Goal: Task Accomplishment & Management: Manage account settings

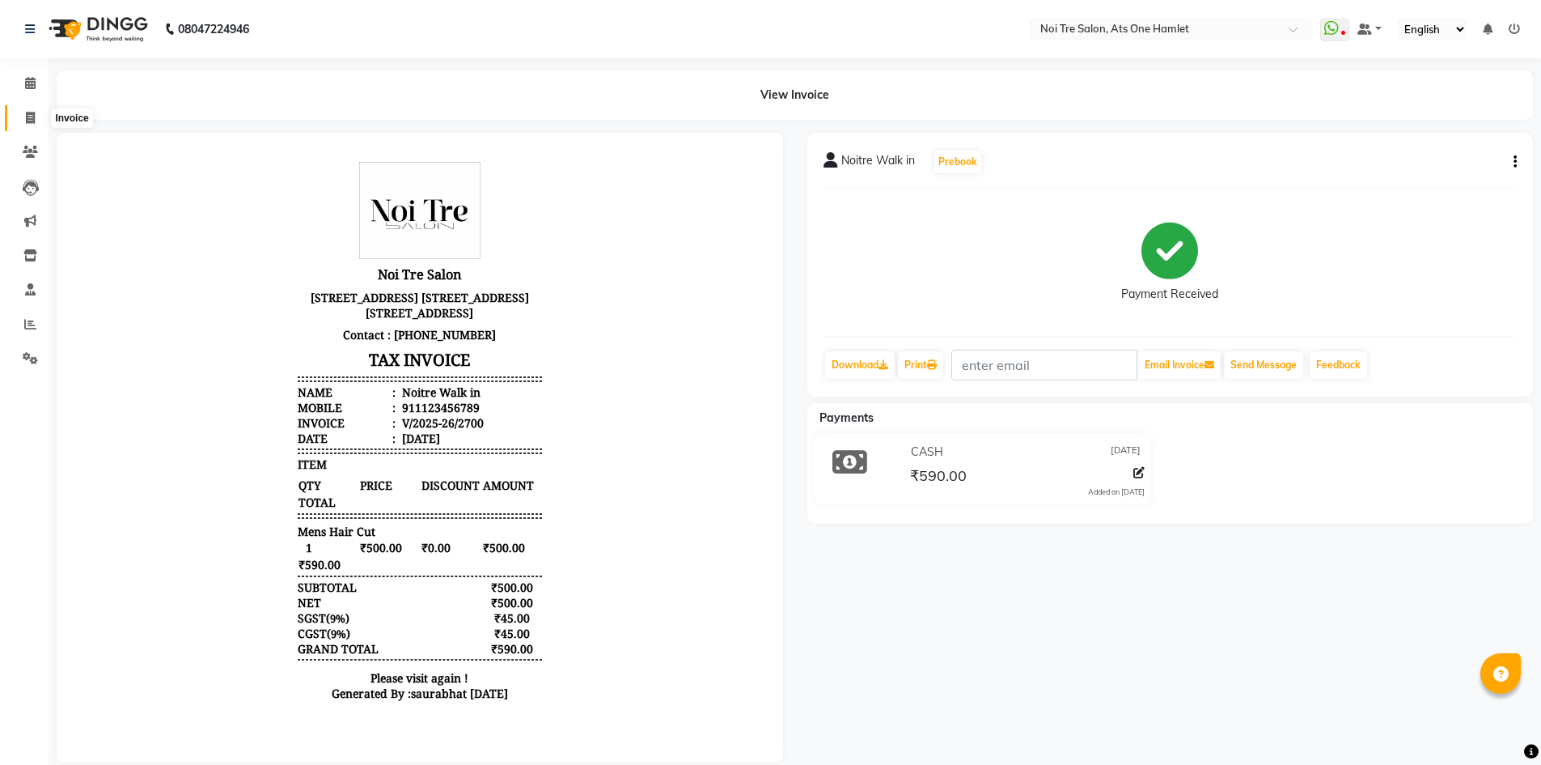
click at [28, 117] on icon at bounding box center [30, 118] width 9 height 12
select select "5096"
select select "service"
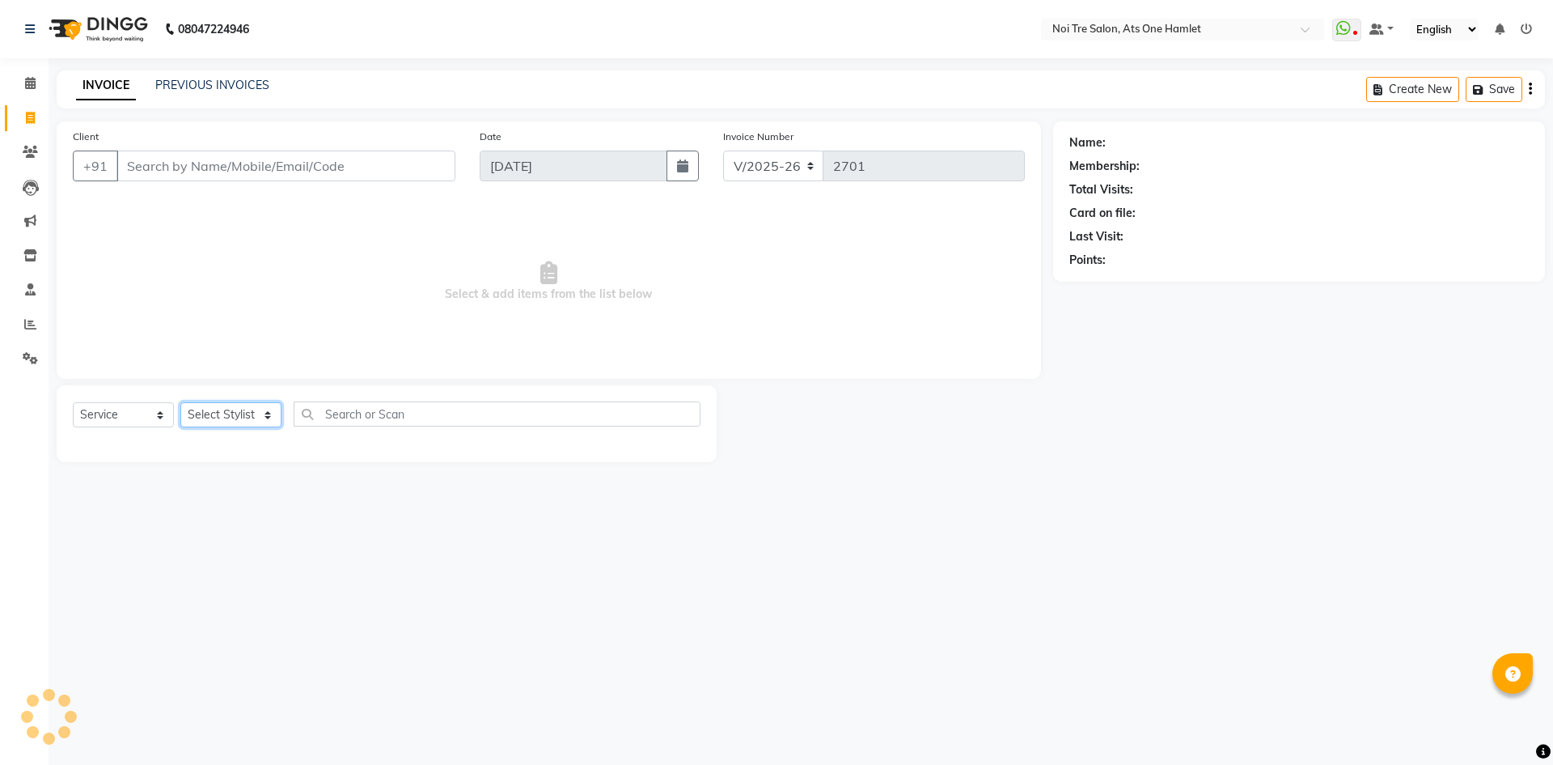
click at [250, 416] on select "Select Stylist" at bounding box center [230, 414] width 101 height 25
select select "32080"
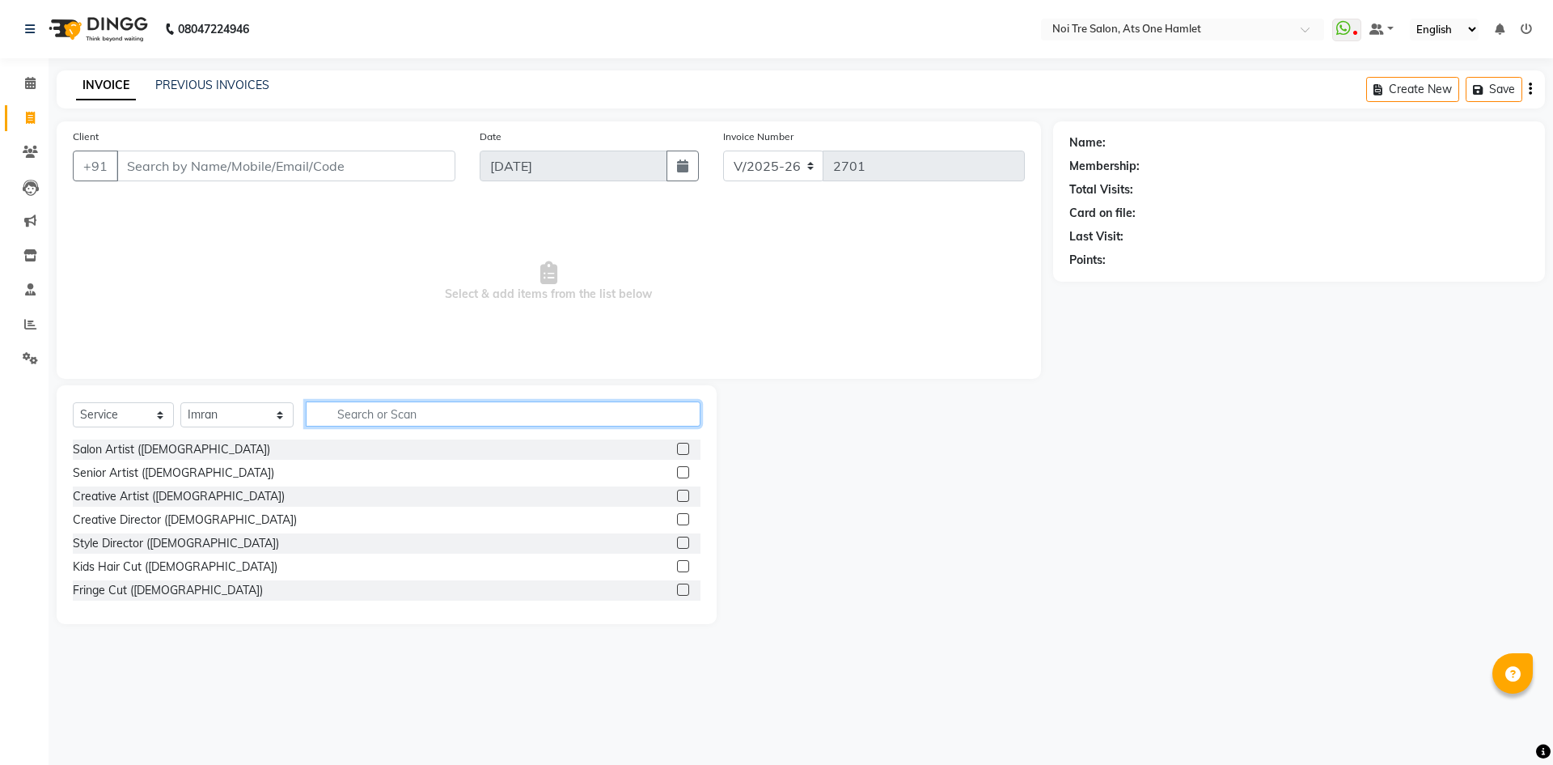
click at [417, 408] on input "text" at bounding box center [503, 413] width 395 height 25
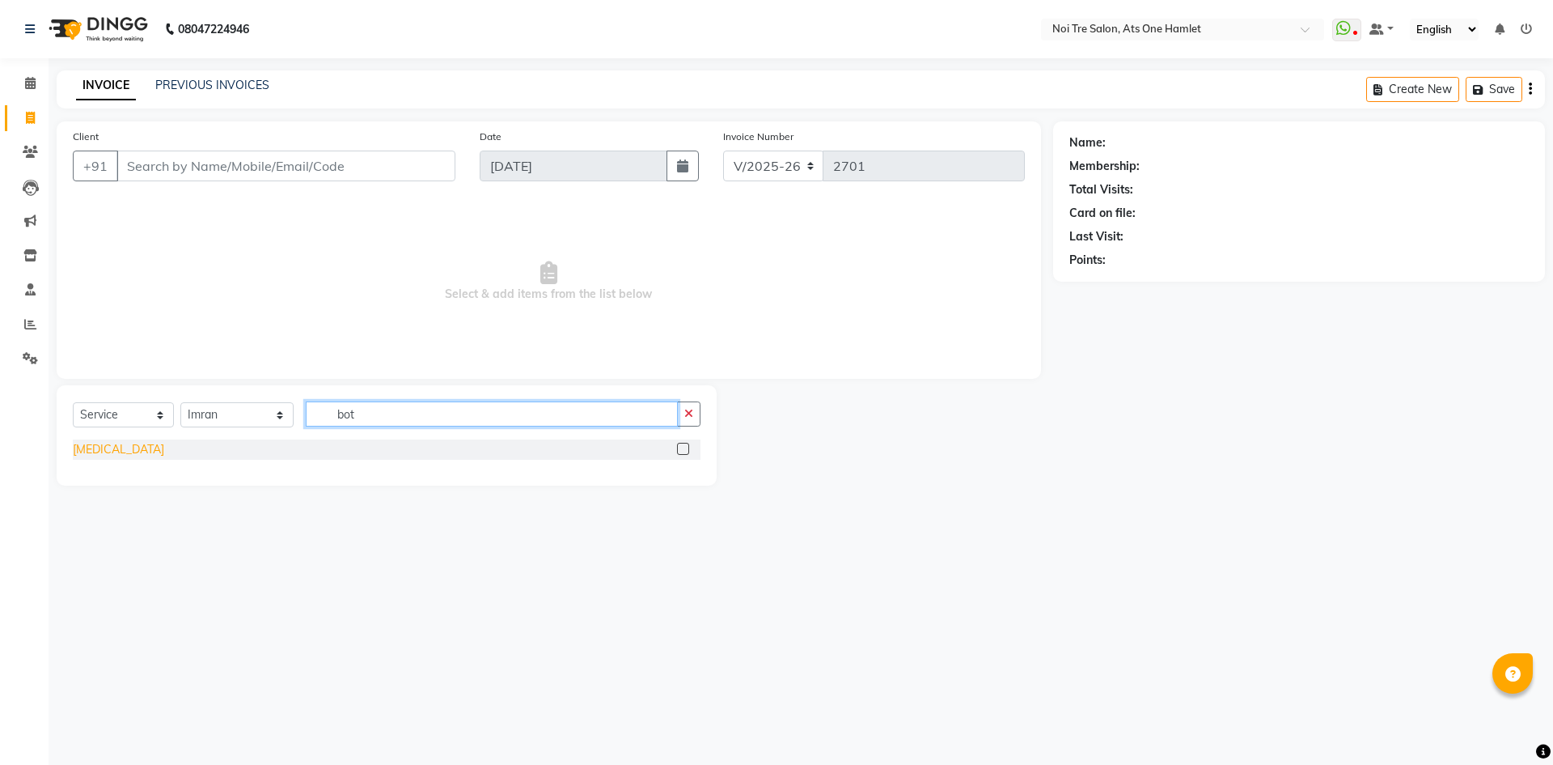
type input "bot"
click at [83, 451] on div "[MEDICAL_DATA]" at bounding box center [118, 449] width 91 height 17
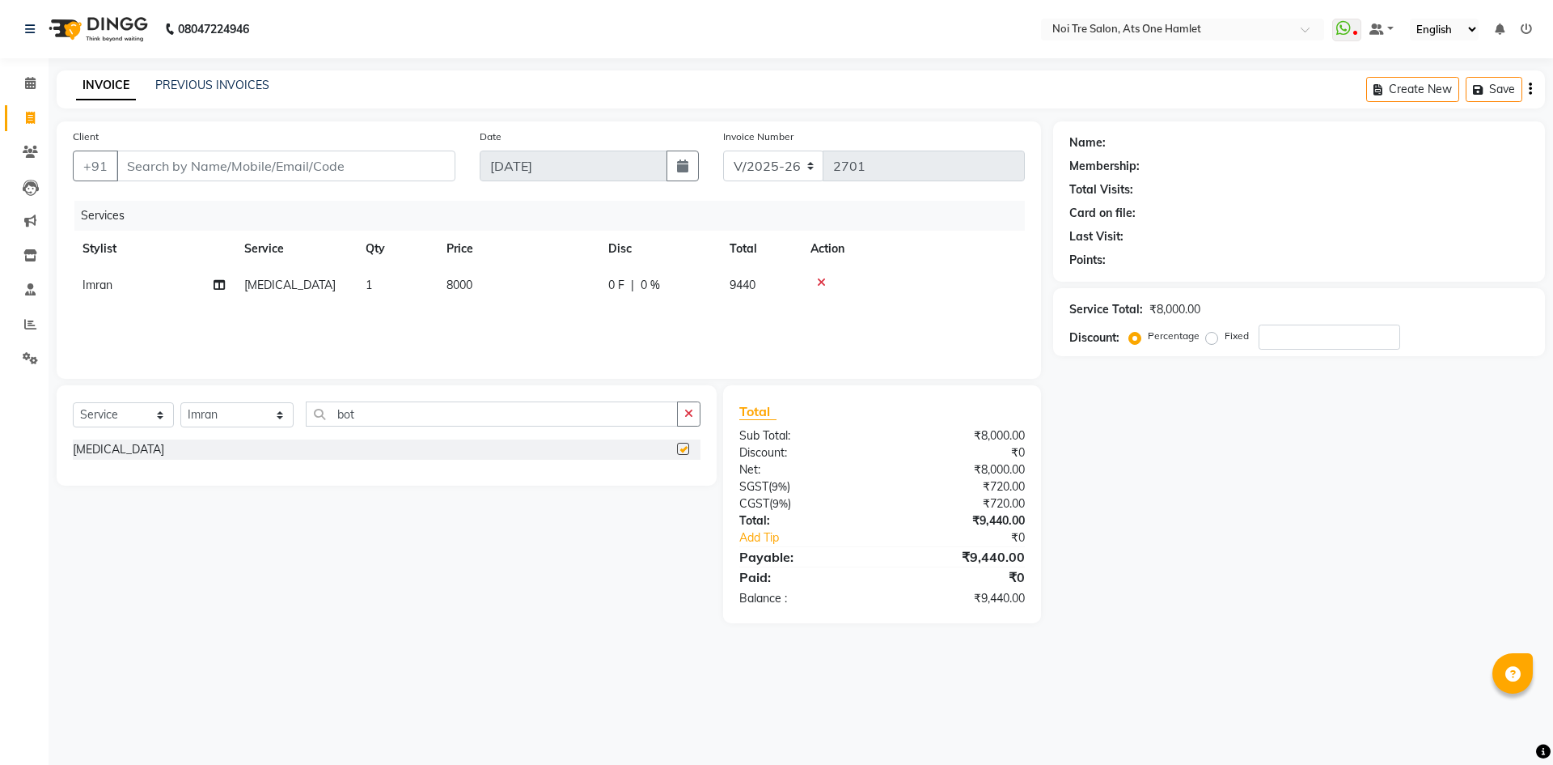
checkbox input "false"
drag, startPoint x: 427, startPoint y: 269, endPoint x: 690, endPoint y: 294, distance: 264.1
click at [451, 268] on tr "Imran [MEDICAL_DATA] 1 8000 0 F | 0 % 9440" at bounding box center [549, 285] width 952 height 36
click at [478, 287] on td "8000" at bounding box center [518, 285] width 162 height 36
select select "32080"
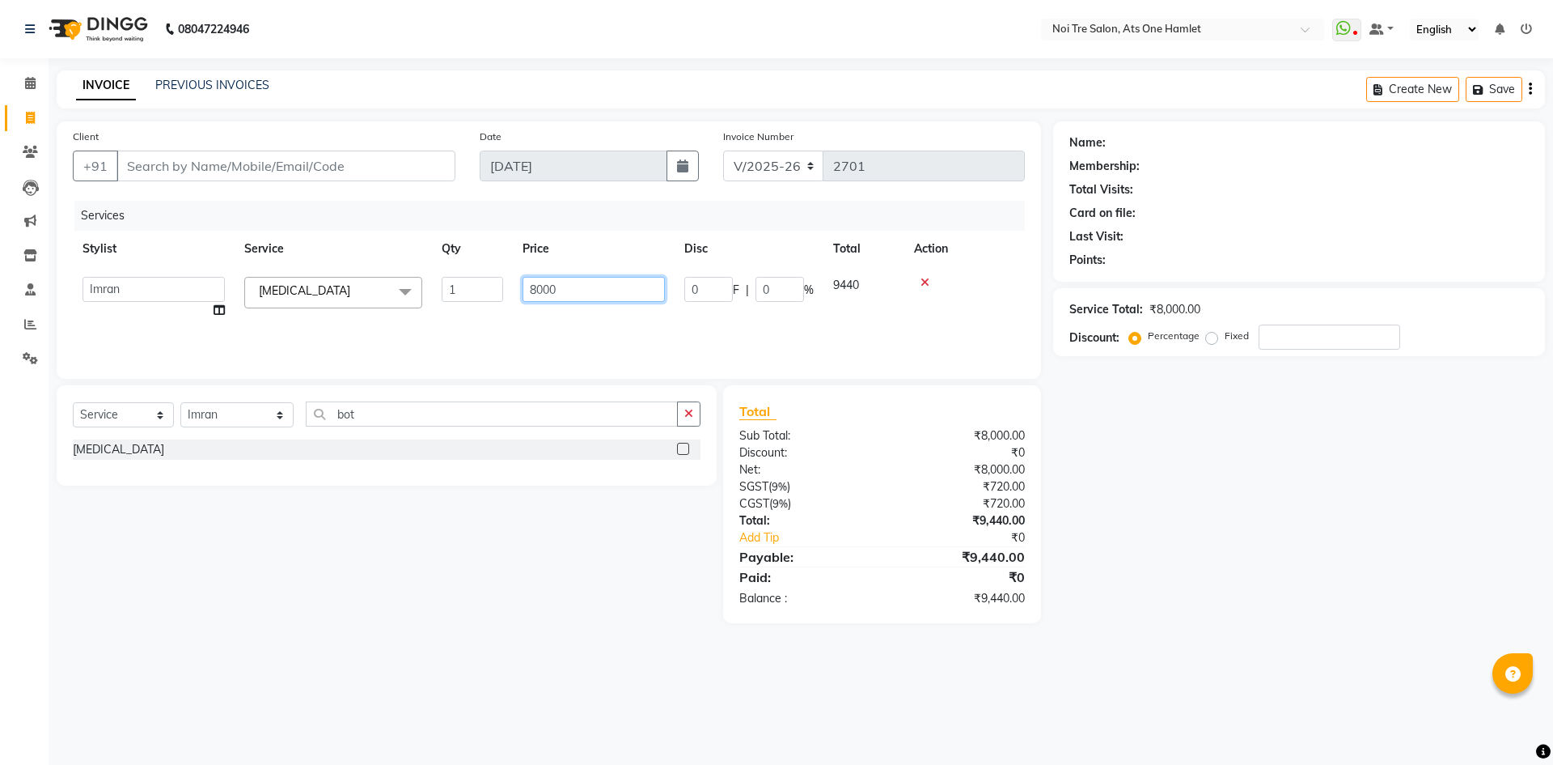
drag, startPoint x: 517, startPoint y: 287, endPoint x: 471, endPoint y: 286, distance: 46.1
click at [471, 286] on tr "[PERSON_NAME] [PERSON_NAME] [PERSON_NAME] [PERSON_NAME] 104 [PERSON_NAME] deepa…" at bounding box center [549, 297] width 952 height 61
type input "7000"
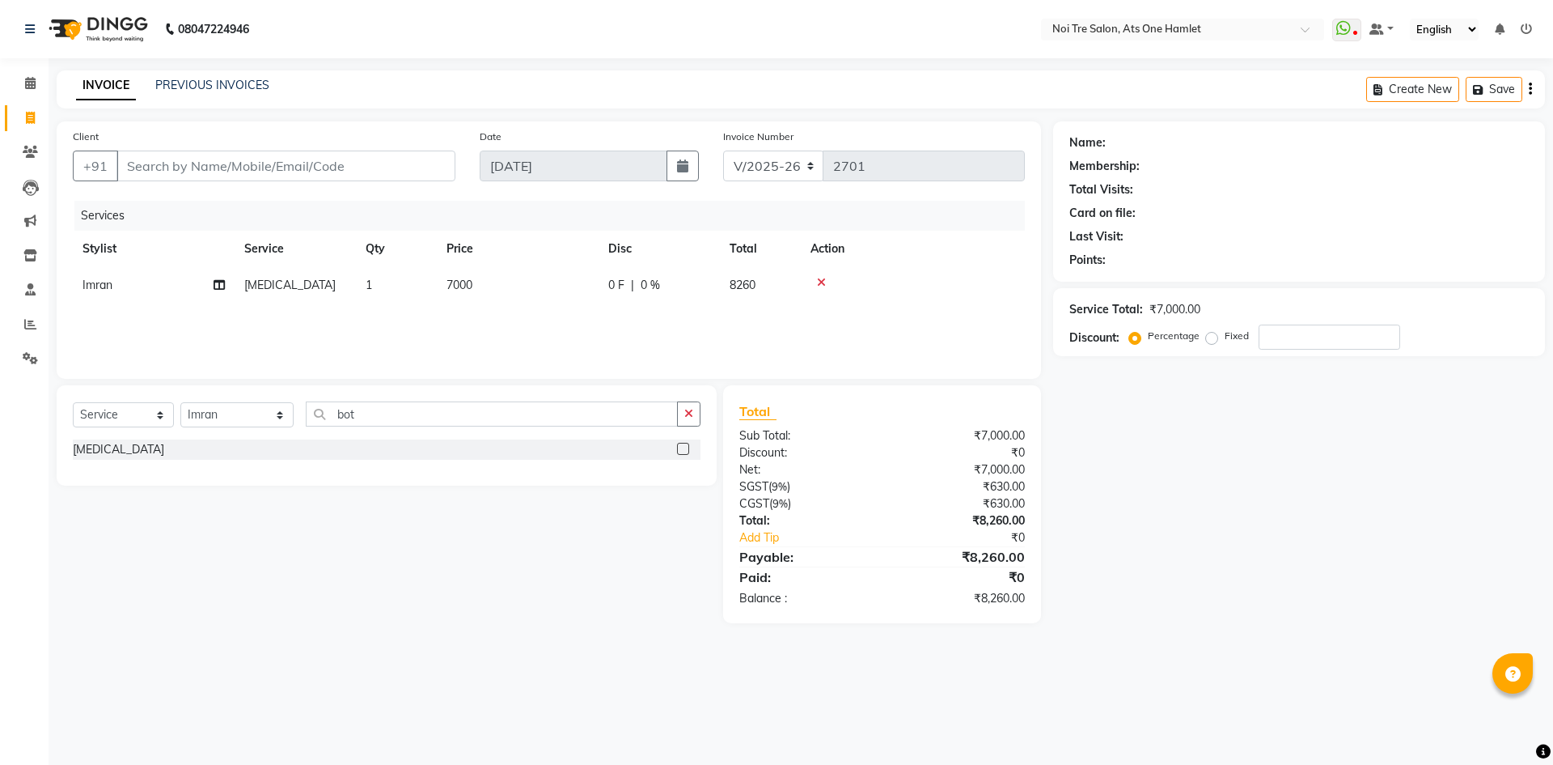
click at [618, 389] on div "Select Service Product Membership Package Voucher Prepaid Gift Card Select Styl…" at bounding box center [387, 435] width 660 height 100
click at [1126, 488] on div "Name: Membership: Total Visits: Card on file: Last Visit: Points: Service Total…" at bounding box center [1305, 372] width 504 height 502
click at [239, 165] on input "Client" at bounding box center [286, 165] width 339 height 31
click at [221, 409] on select "Select Stylist [PERSON_NAME] [PERSON_NAME] [PERSON_NAME] [PERSON_NAME] 104 [PER…" at bounding box center [236, 414] width 113 height 25
select select "39085"
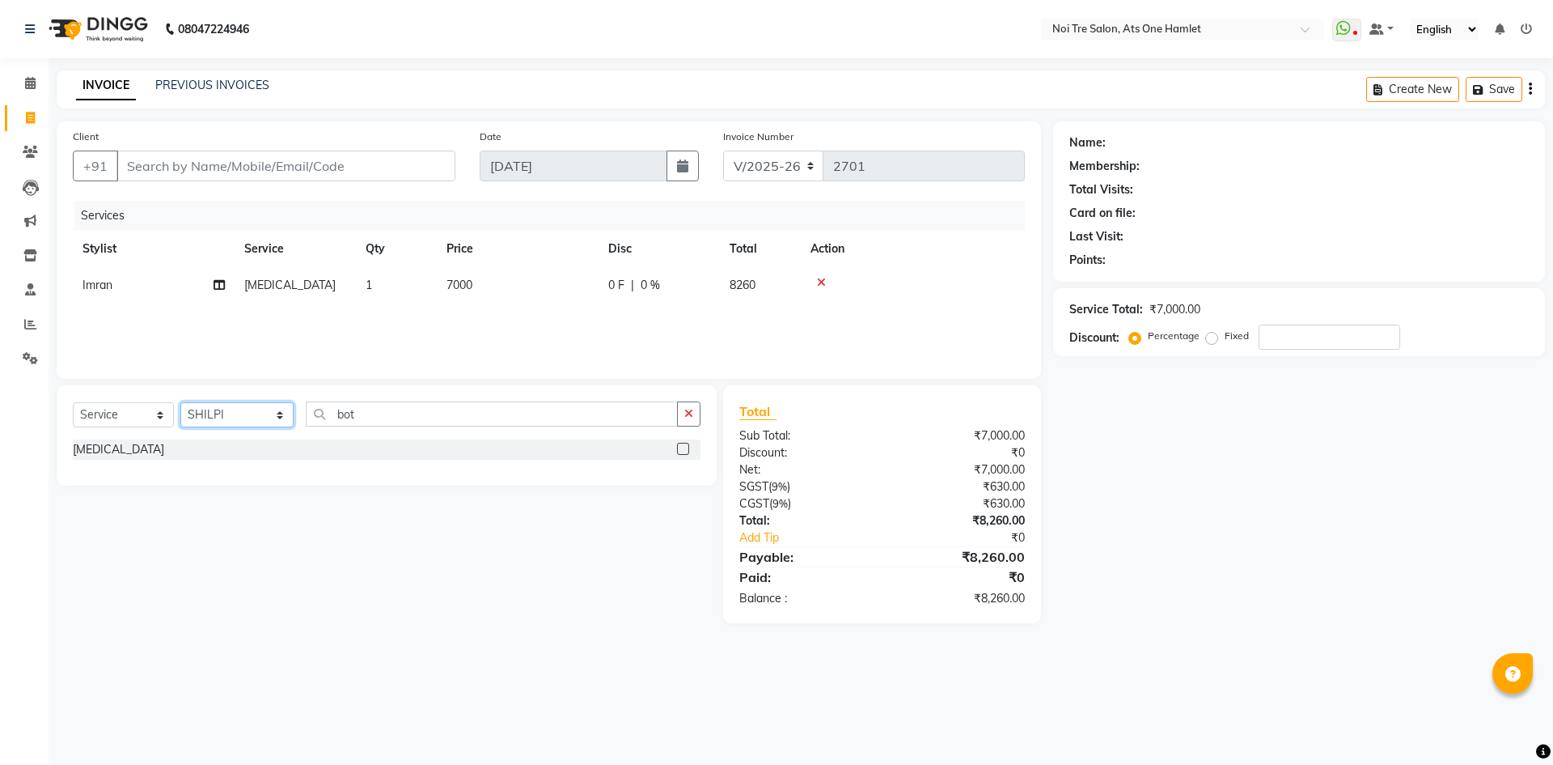
click at [180, 402] on select "Select Stylist [PERSON_NAME] [PERSON_NAME] [PERSON_NAME] [PERSON_NAME] 104 [PER…" at bounding box center [236, 414] width 113 height 25
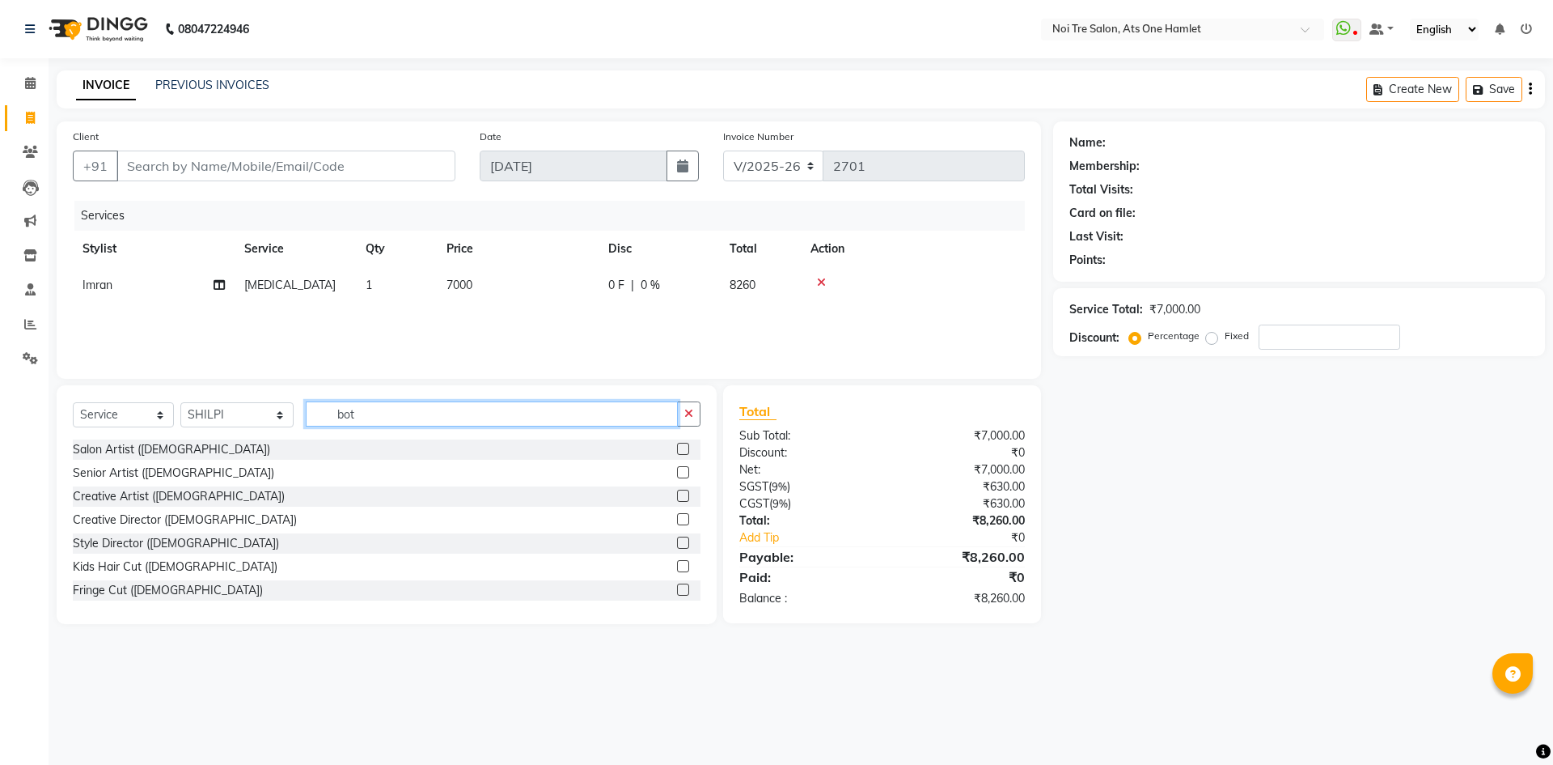
click at [411, 417] on input "bot" at bounding box center [492, 413] width 372 height 25
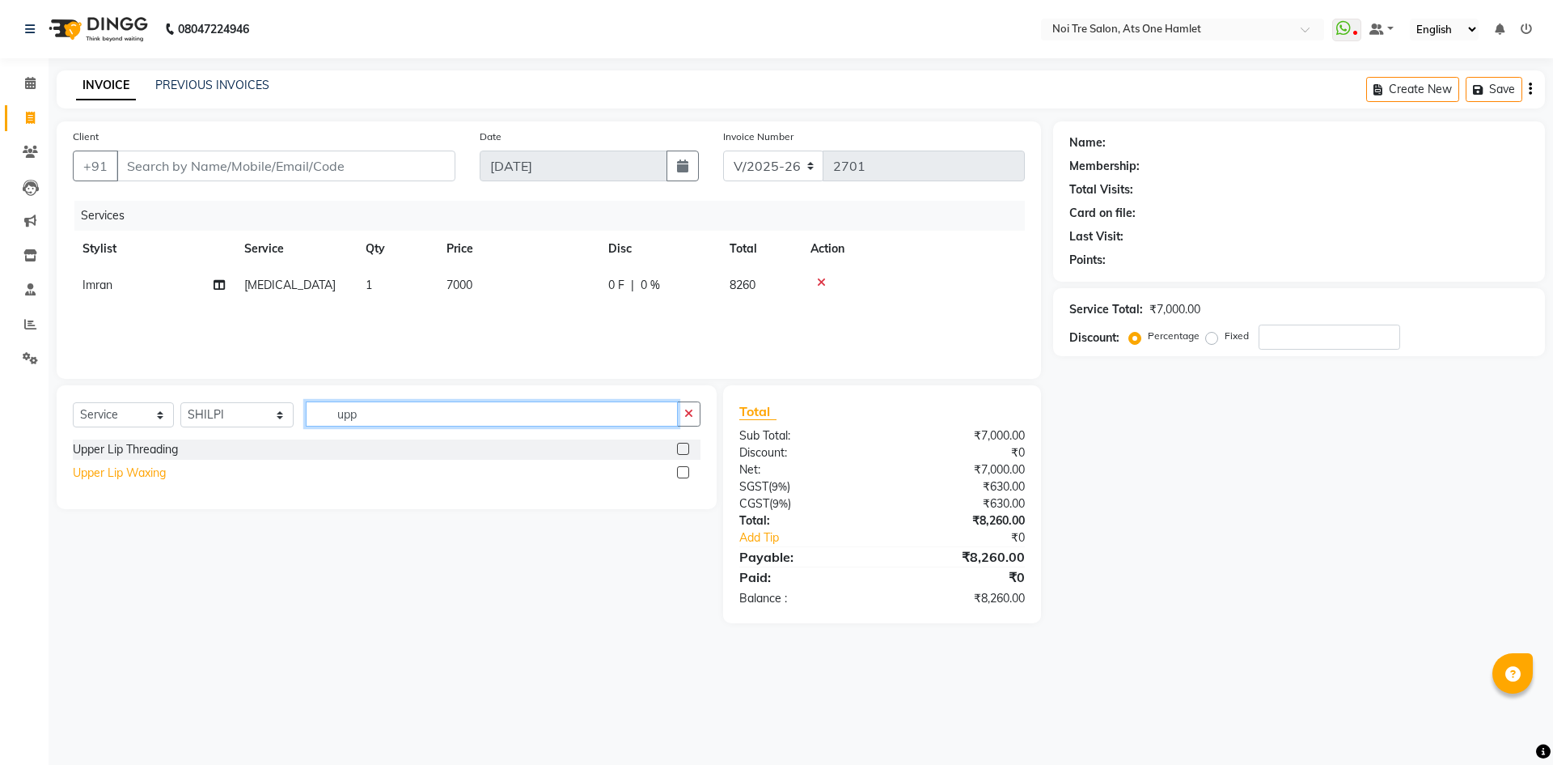
type input "upp"
drag, startPoint x: 74, startPoint y: 474, endPoint x: 120, endPoint y: 447, distance: 52.6
click at [120, 447] on div "Upper Lip Threading Upper Lip Waxing" at bounding box center [387, 462] width 628 height 47
click at [120, 447] on div "Upper Lip Threading" at bounding box center [125, 449] width 105 height 17
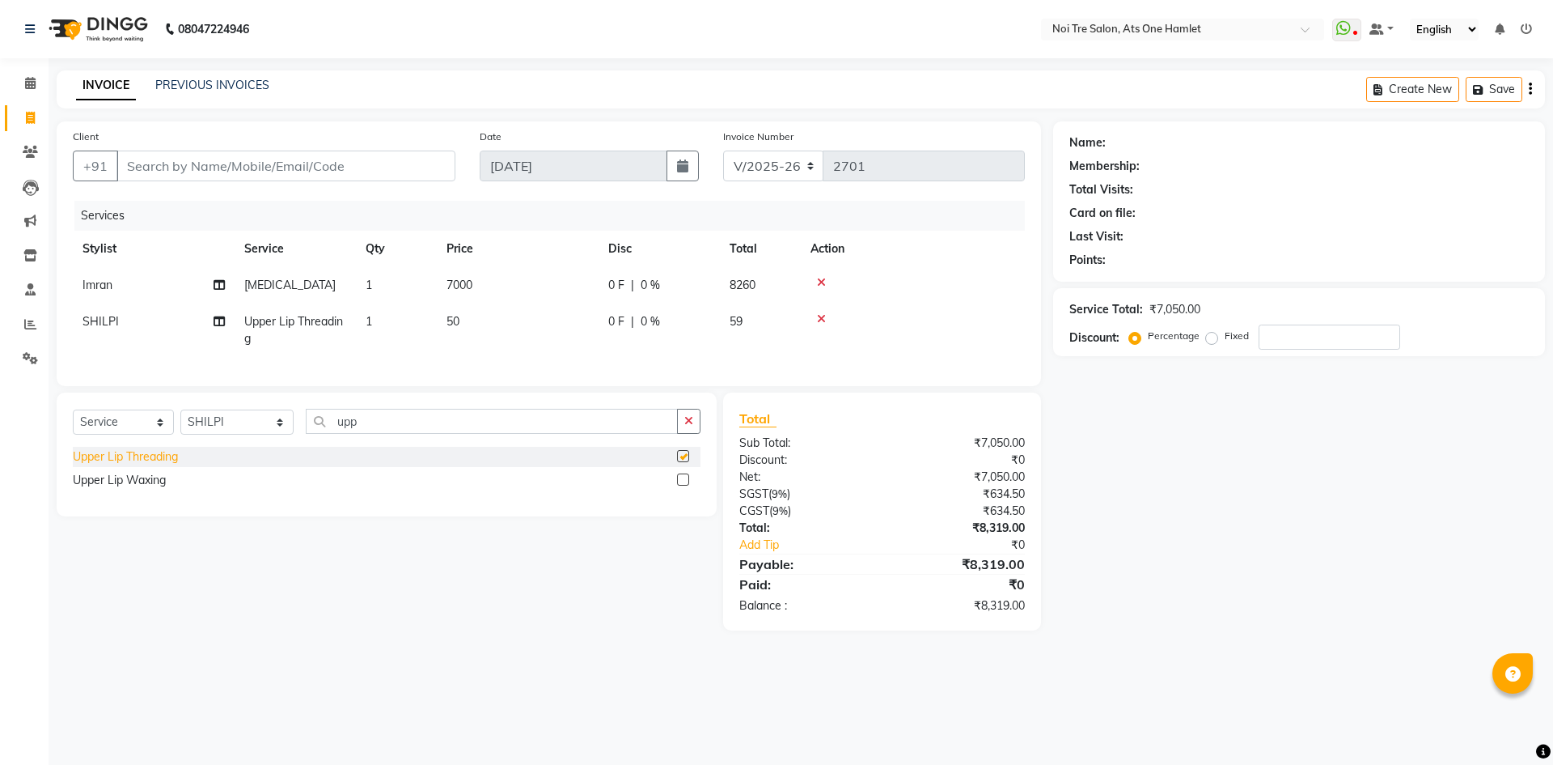
checkbox input "false"
click at [235, 179] on input "Client" at bounding box center [286, 165] width 339 height 31
type input "9"
type input "0"
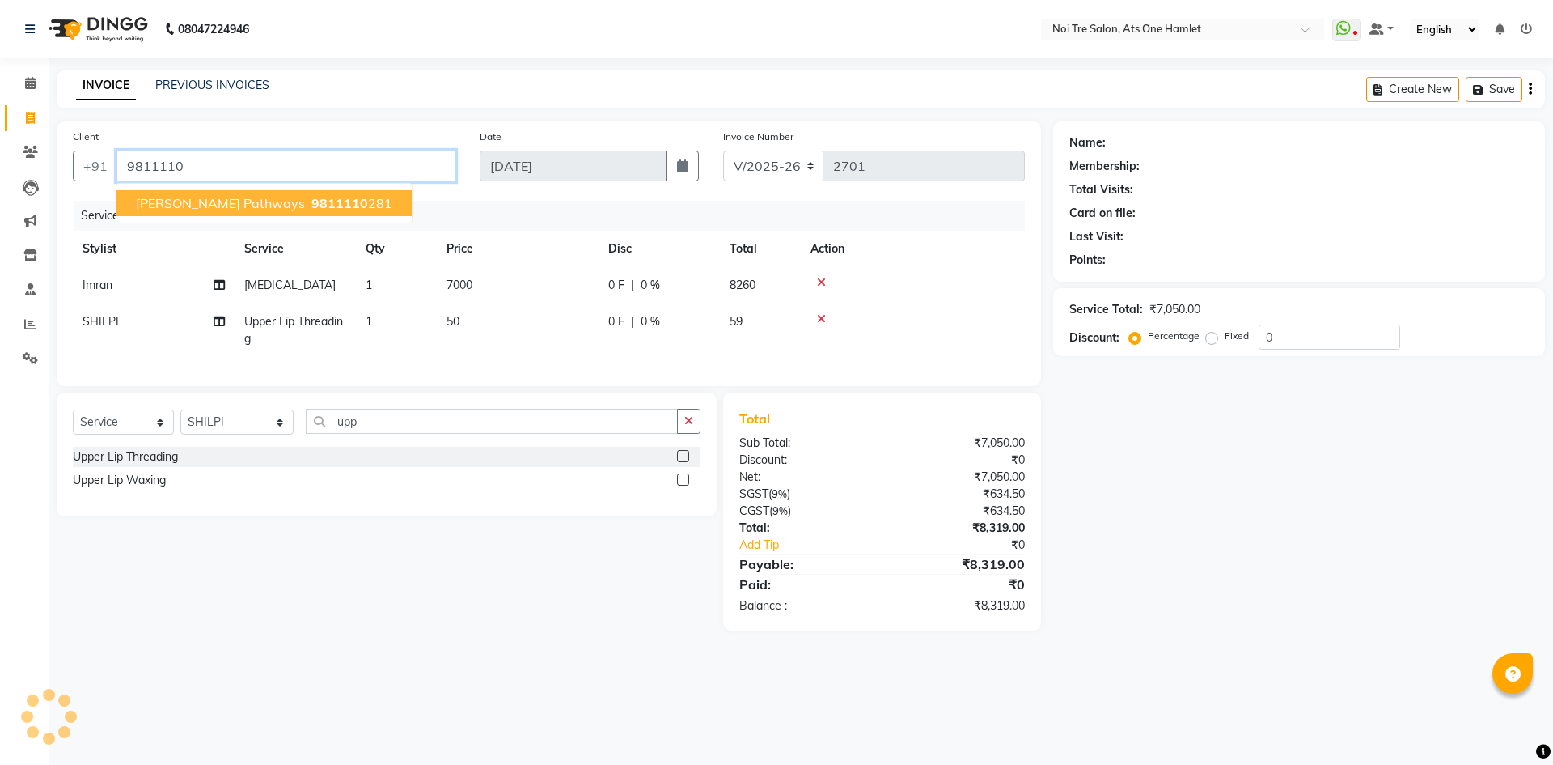
click at [311, 201] on span "9811110" at bounding box center [339, 203] width 57 height 16
type input "9811110281"
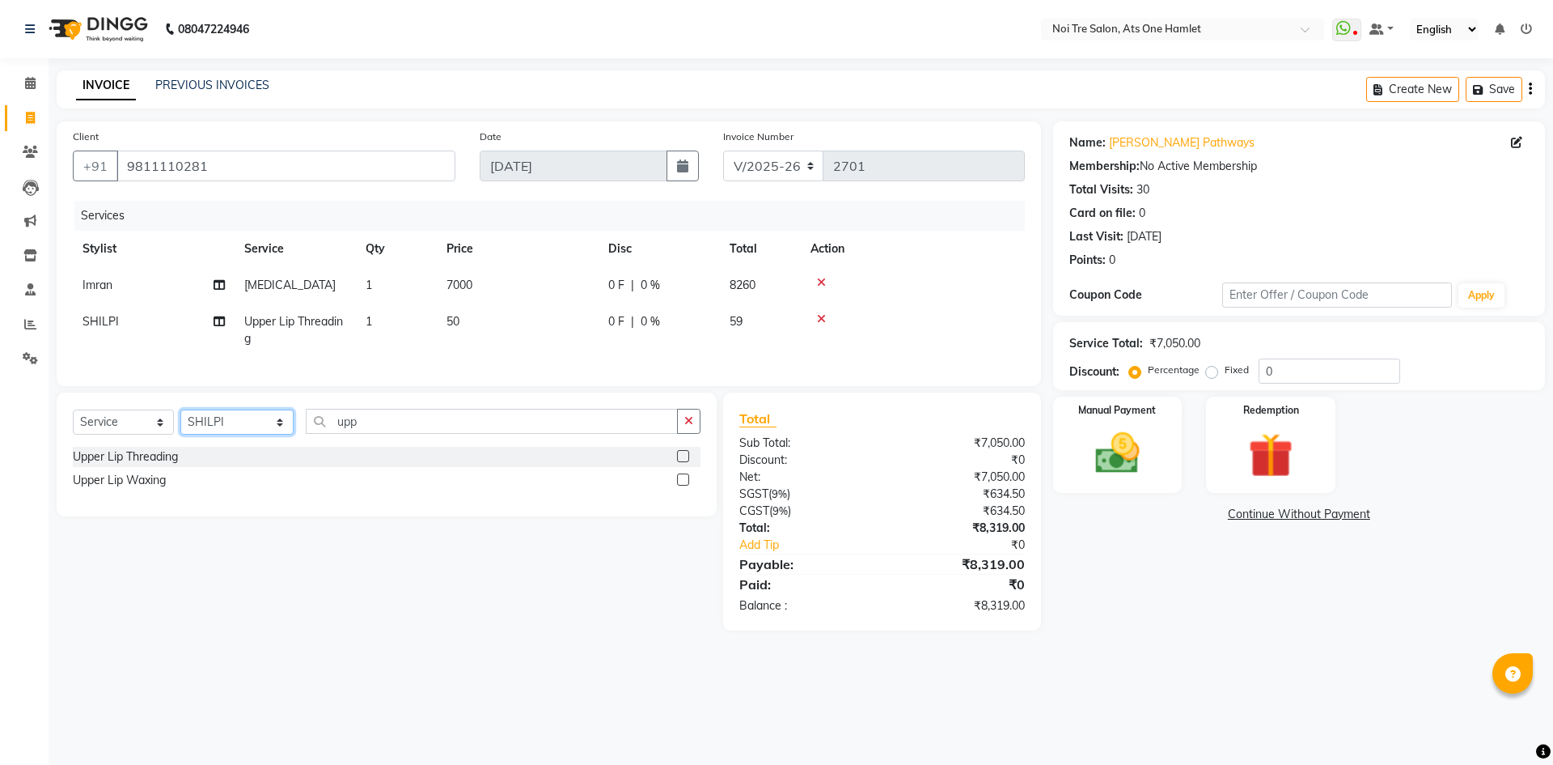
click at [265, 434] on select "Select Stylist [PERSON_NAME] [PERSON_NAME] [PERSON_NAME] [PERSON_NAME] 104 [PER…" at bounding box center [236, 421] width 113 height 25
select select "40618"
click at [400, 434] on input "upp" at bounding box center [492, 421] width 372 height 25
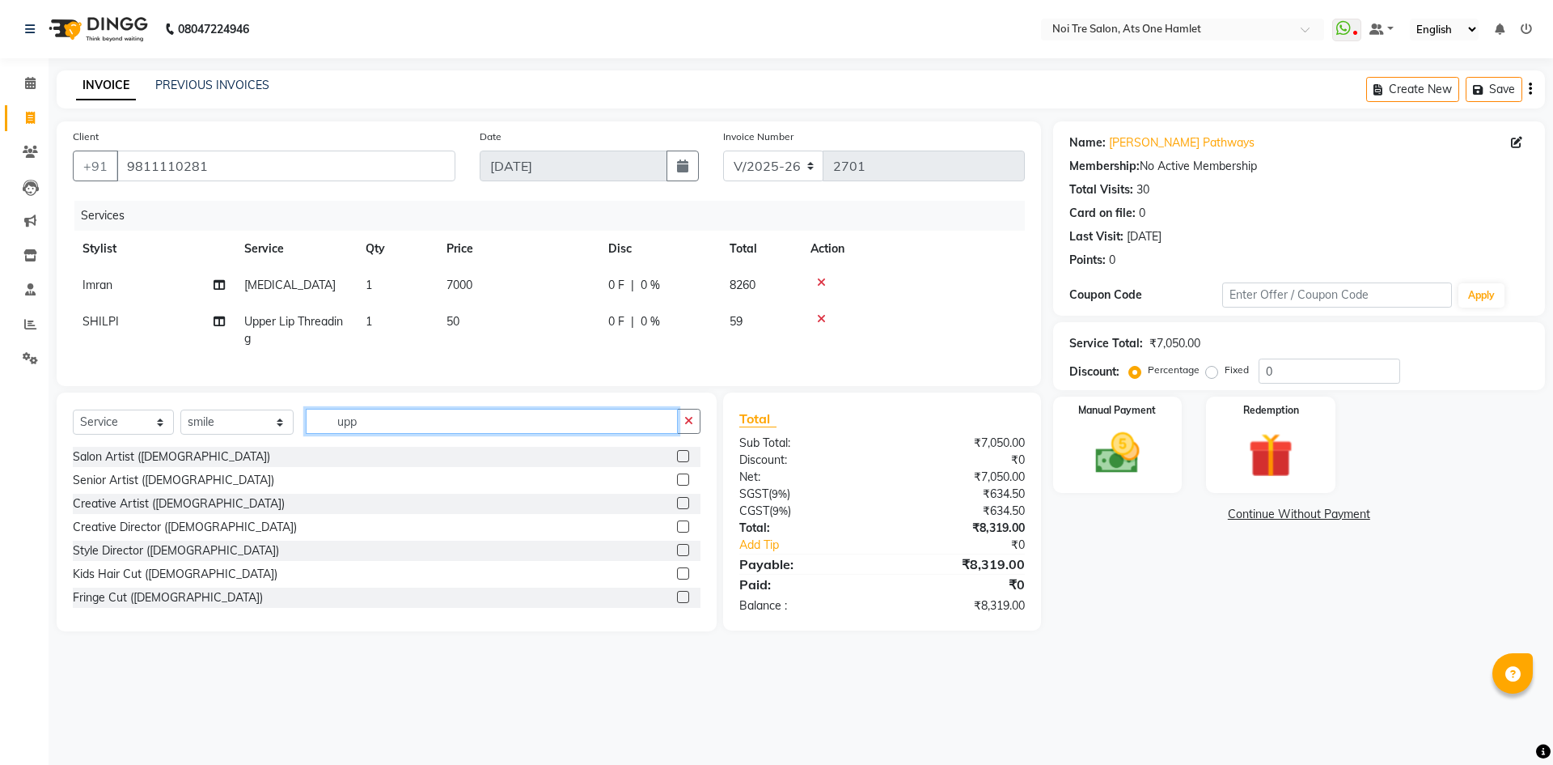
click at [400, 434] on input "upp" at bounding box center [492, 421] width 372 height 25
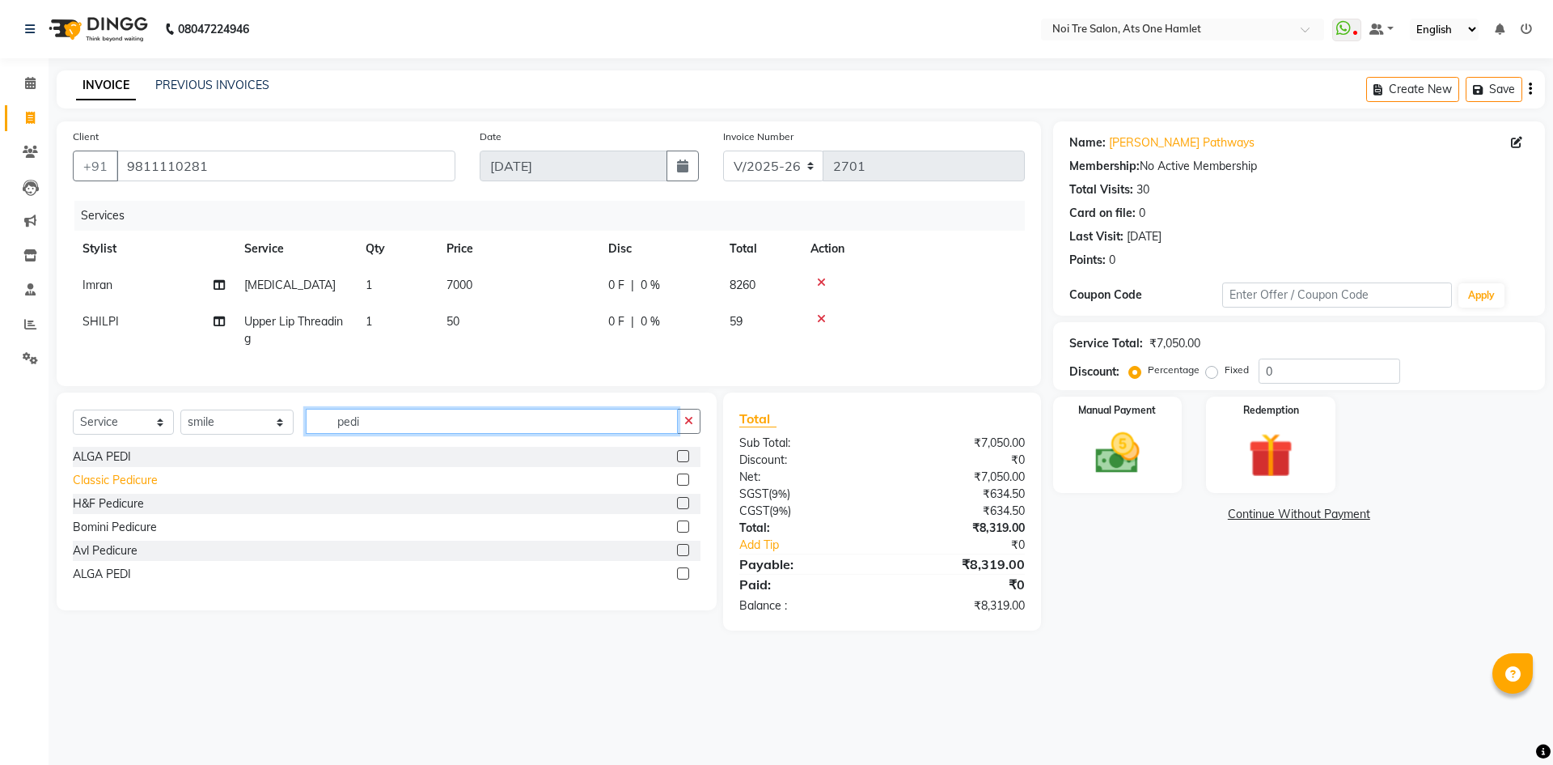
type input "pedi"
click at [112, 489] on div "Classic Pedicure" at bounding box center [115, 480] width 85 height 17
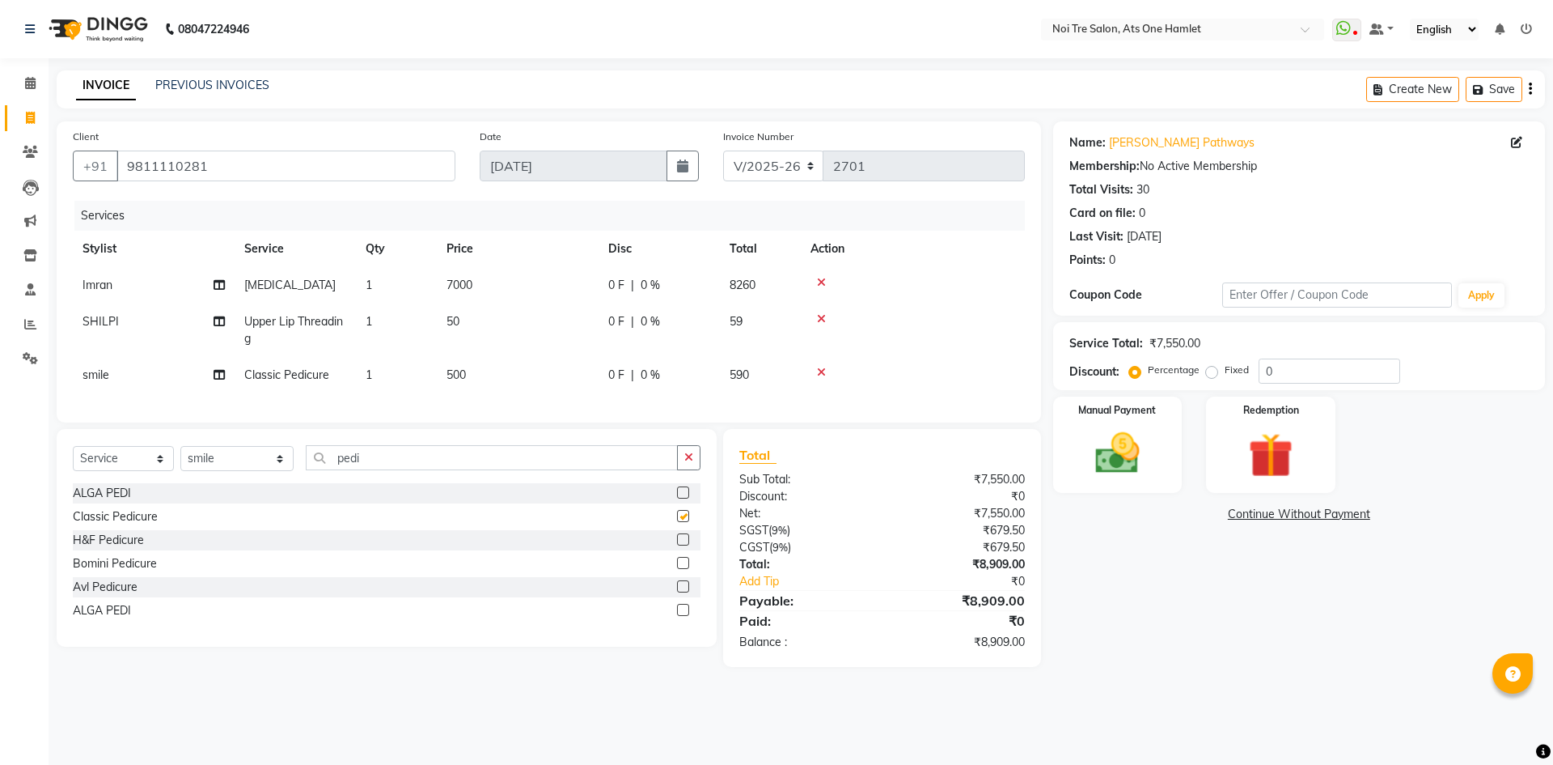
checkbox input "false"
click at [1192, 453] on div "Manual Payment Redemption" at bounding box center [1299, 444] width 516 height 96
click at [1164, 467] on div "Manual Payment" at bounding box center [1117, 445] width 134 height 100
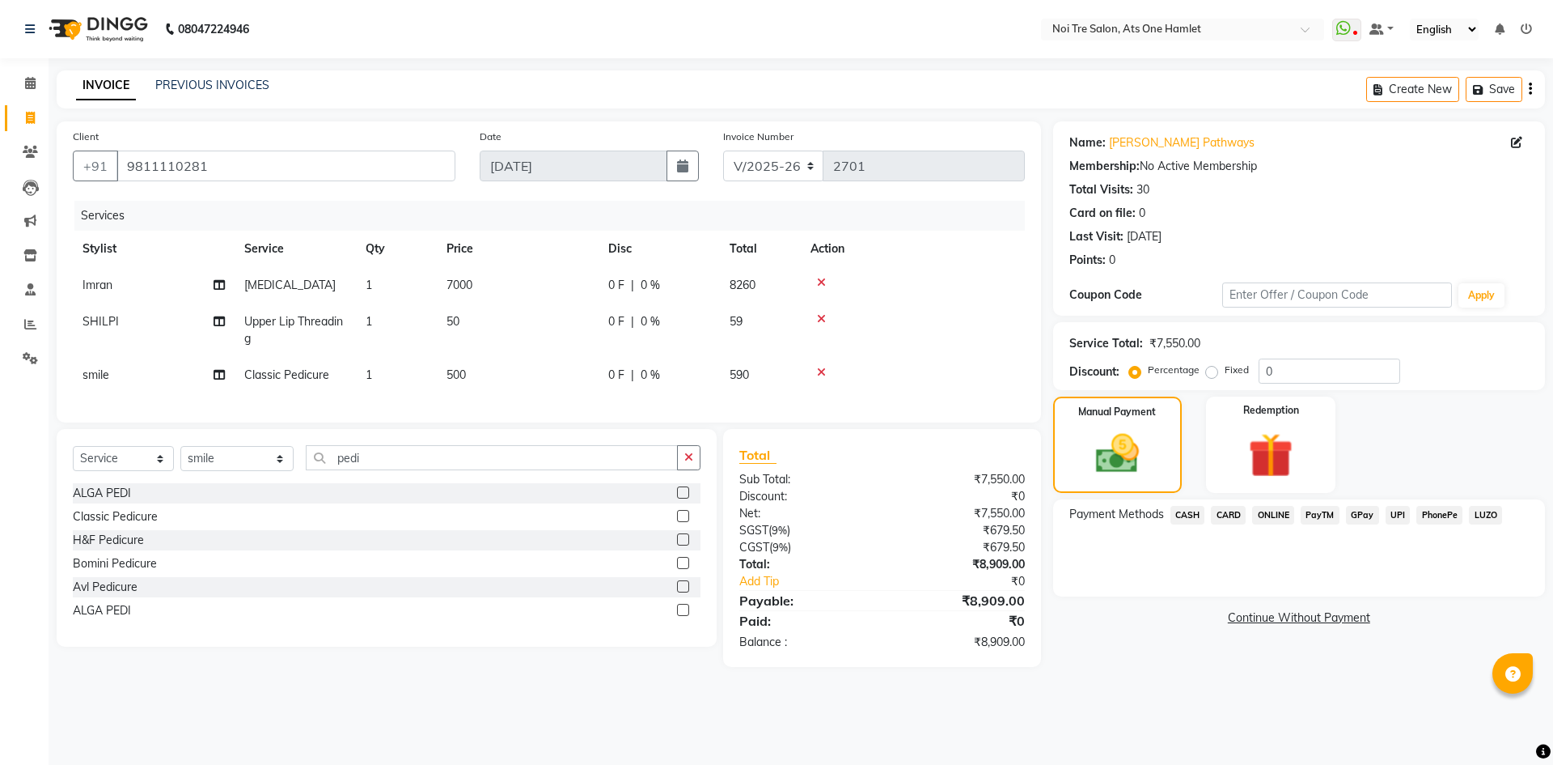
click at [1190, 516] on span "CASH" at bounding box center [1188, 515] width 35 height 19
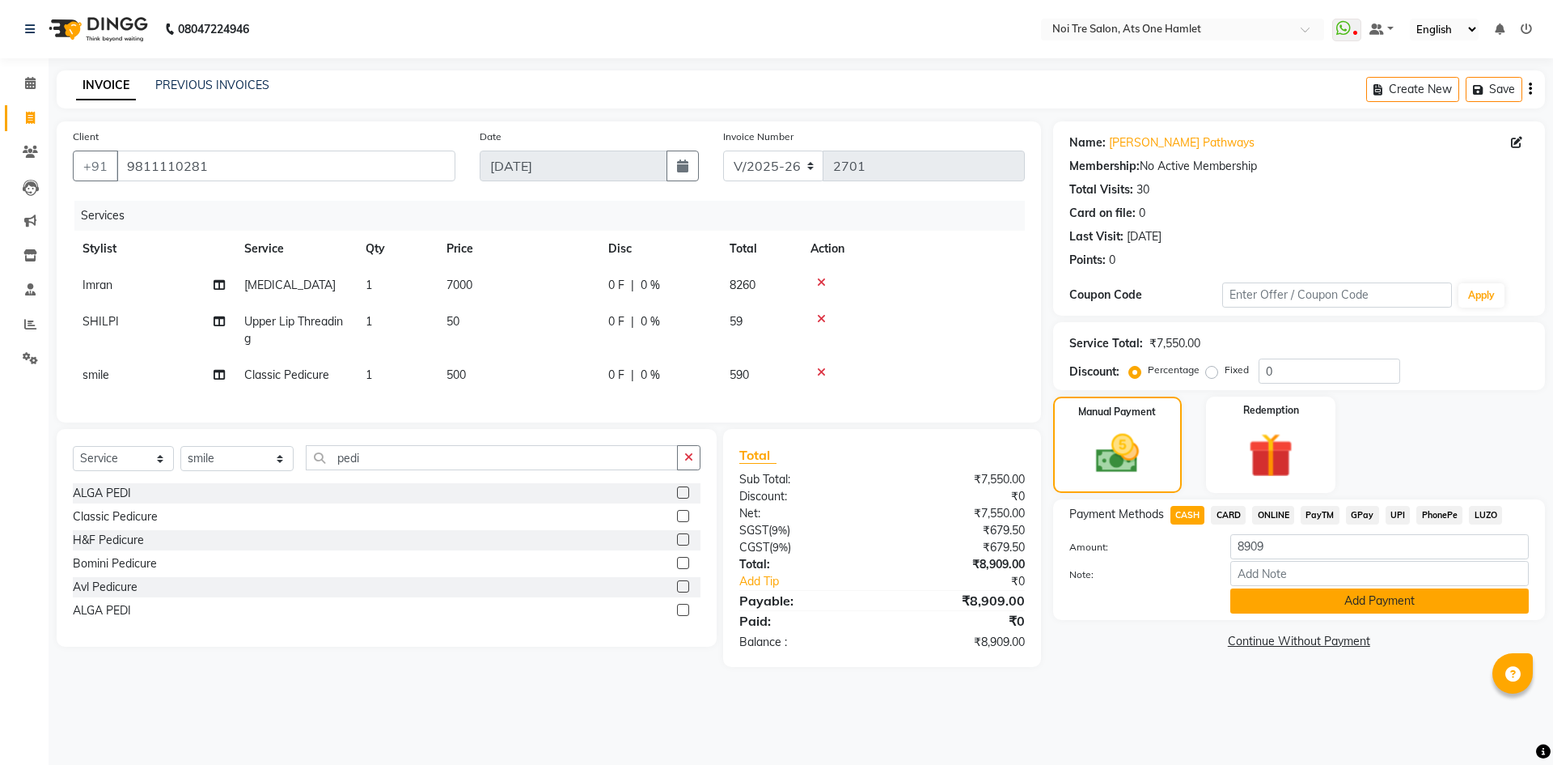
click at [1257, 595] on button "Add Payment" at bounding box center [1380, 600] width 299 height 25
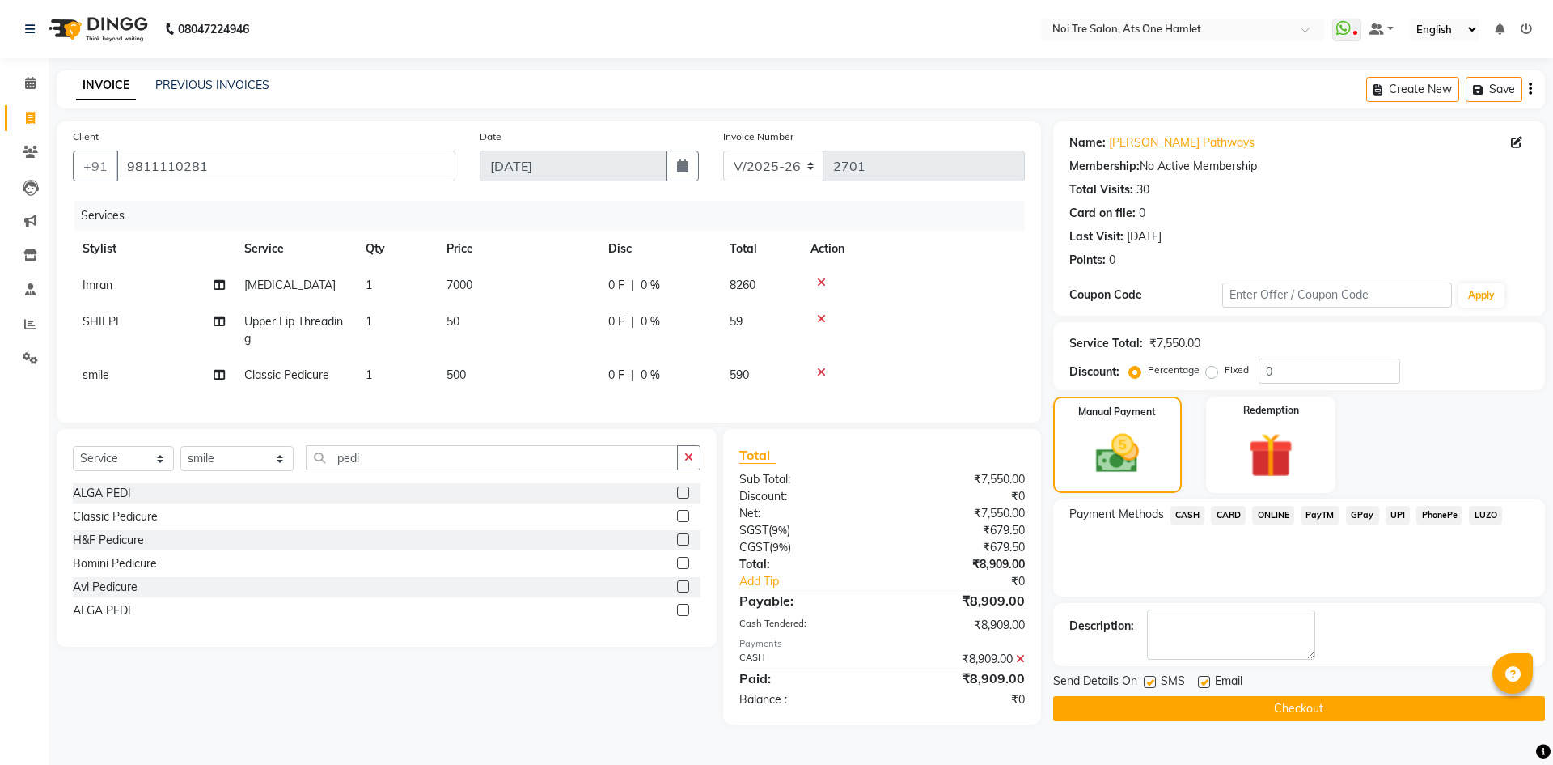
click at [1295, 714] on button "Checkout" at bounding box center [1299, 708] width 492 height 25
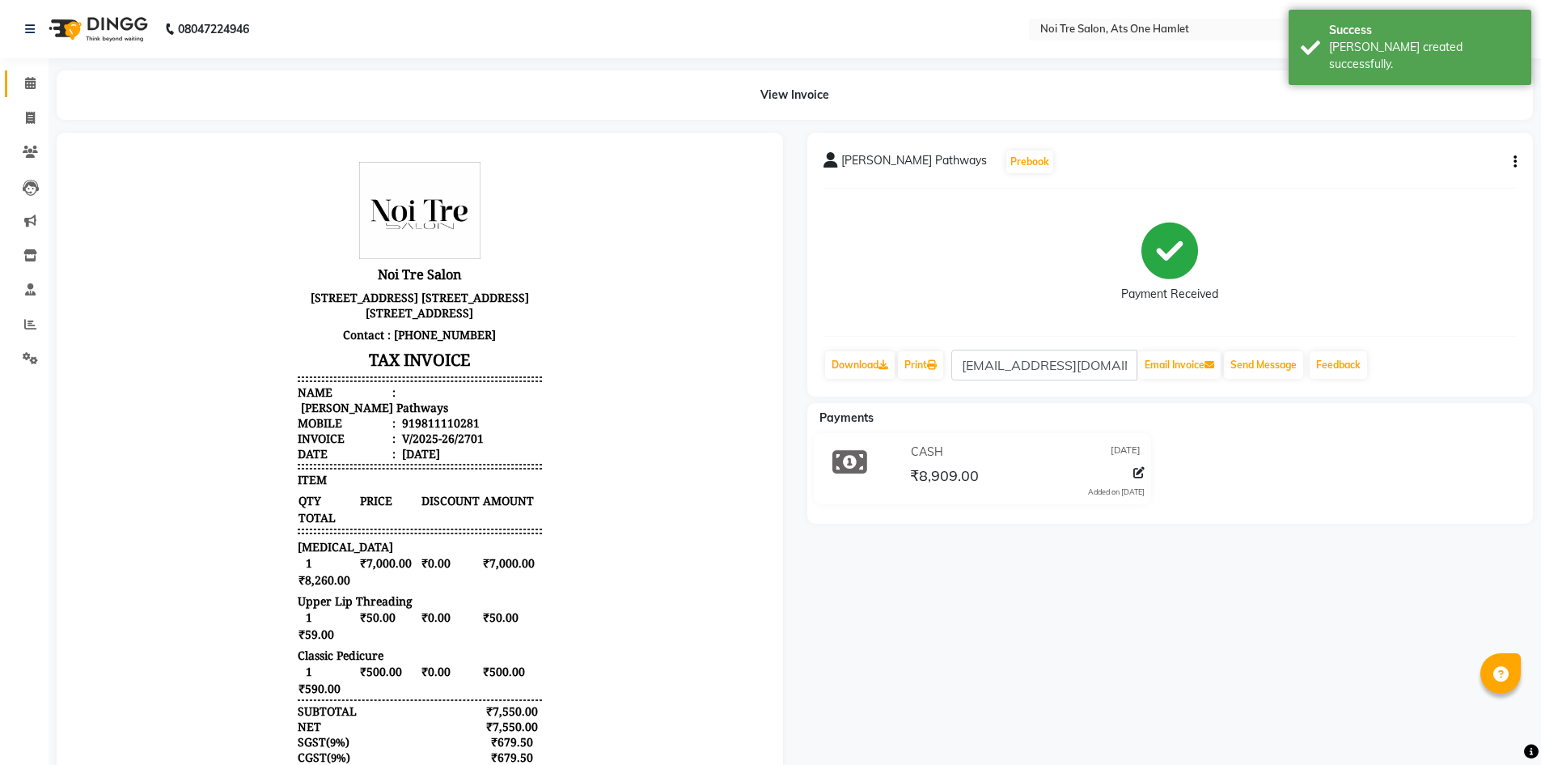
click at [0, 74] on li "Calendar" at bounding box center [24, 83] width 49 height 35
click at [18, 81] on span at bounding box center [30, 83] width 28 height 19
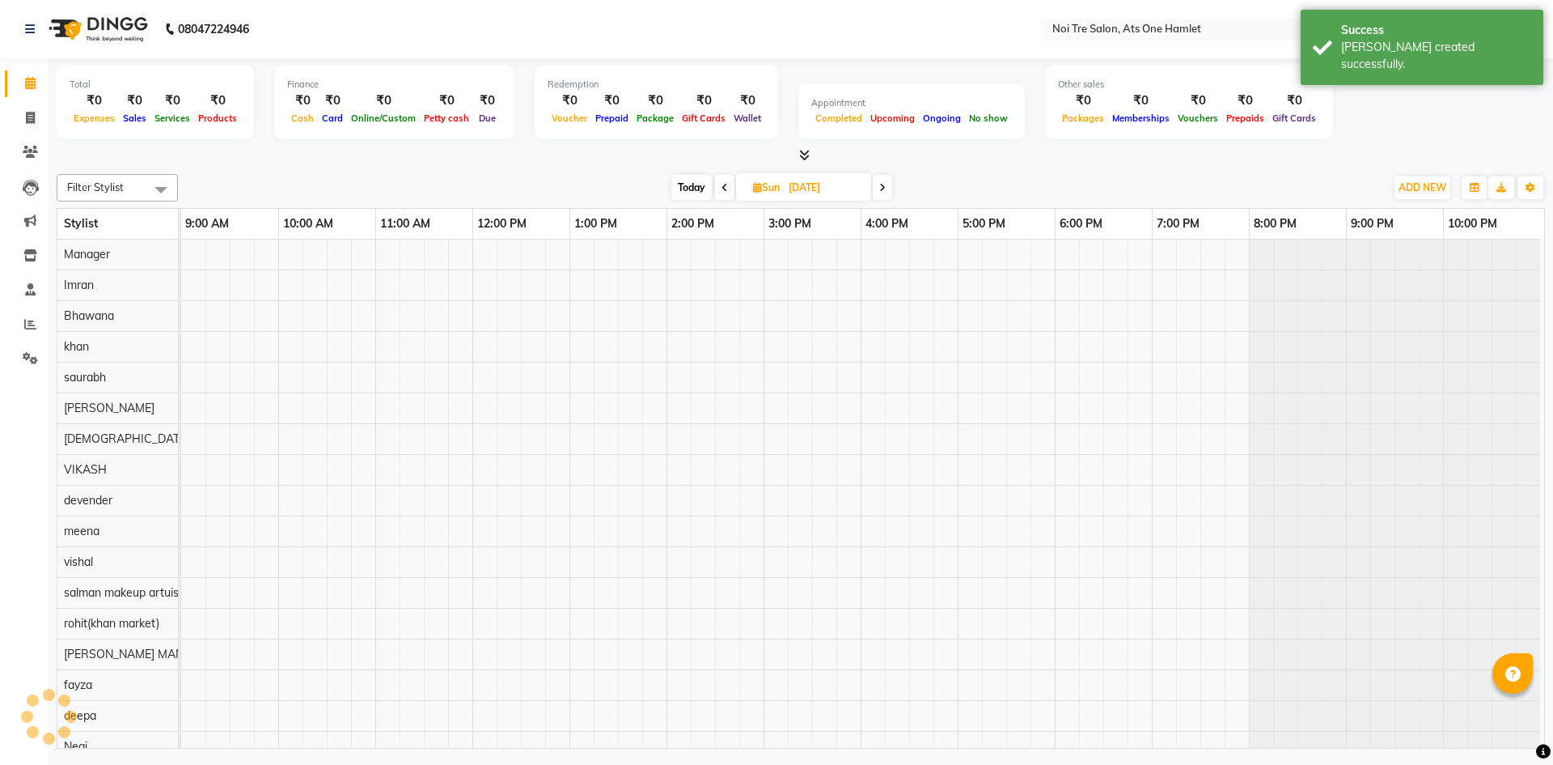
scroll to position [22, 0]
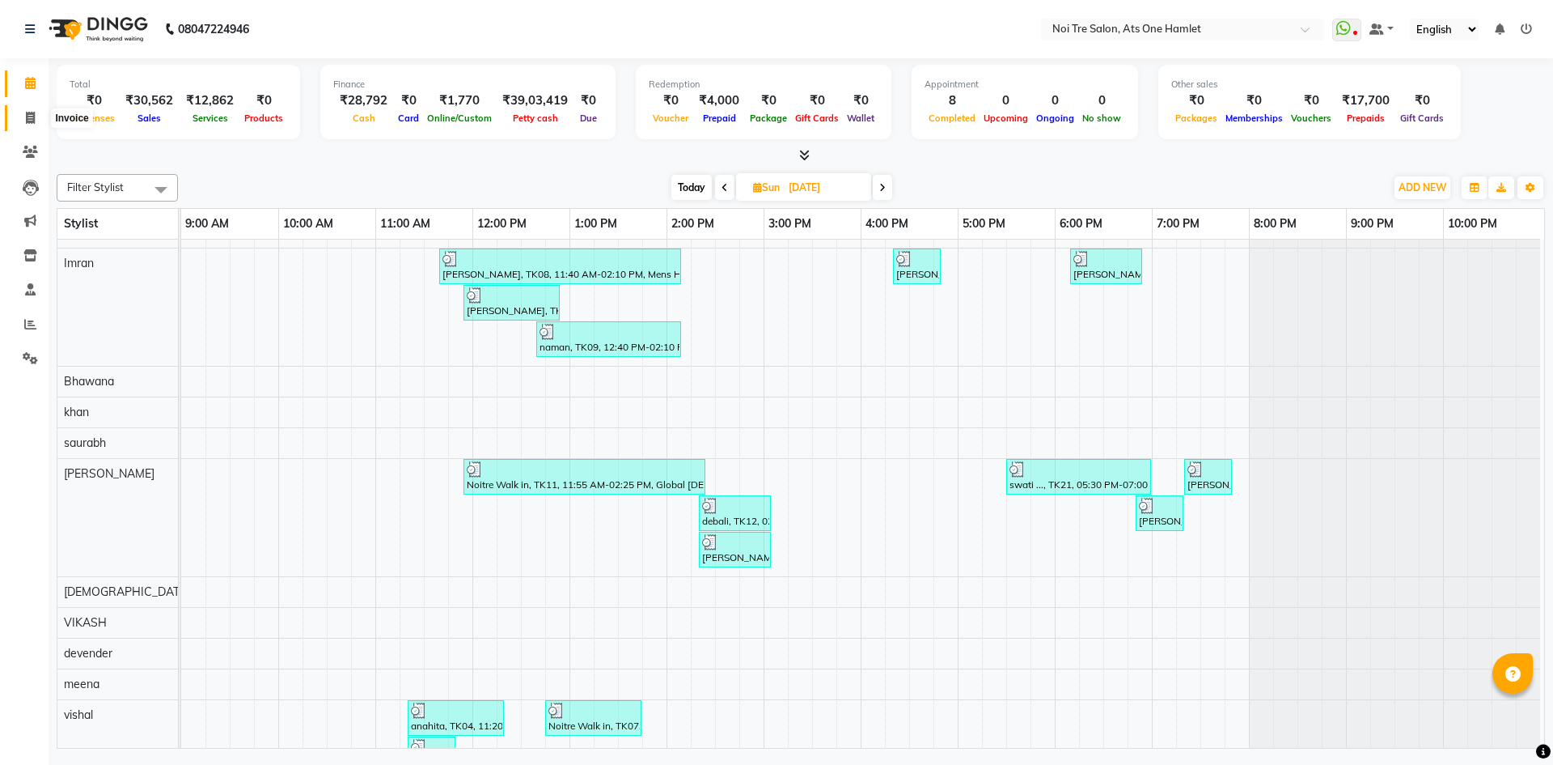
click at [30, 123] on icon at bounding box center [30, 118] width 9 height 12
select select "service"
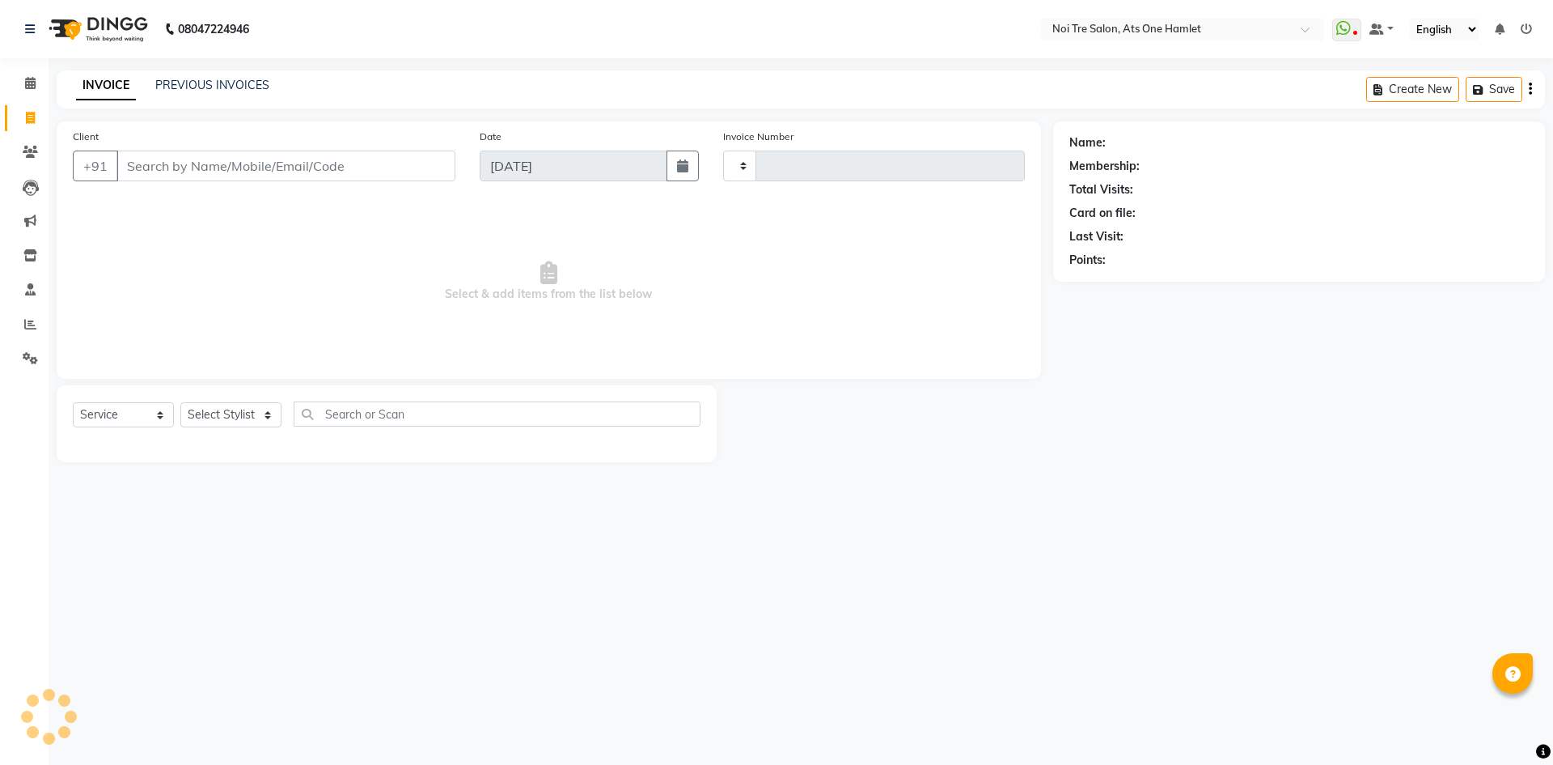
type input "2702"
select select "5096"
click at [29, 88] on icon at bounding box center [30, 83] width 11 height 12
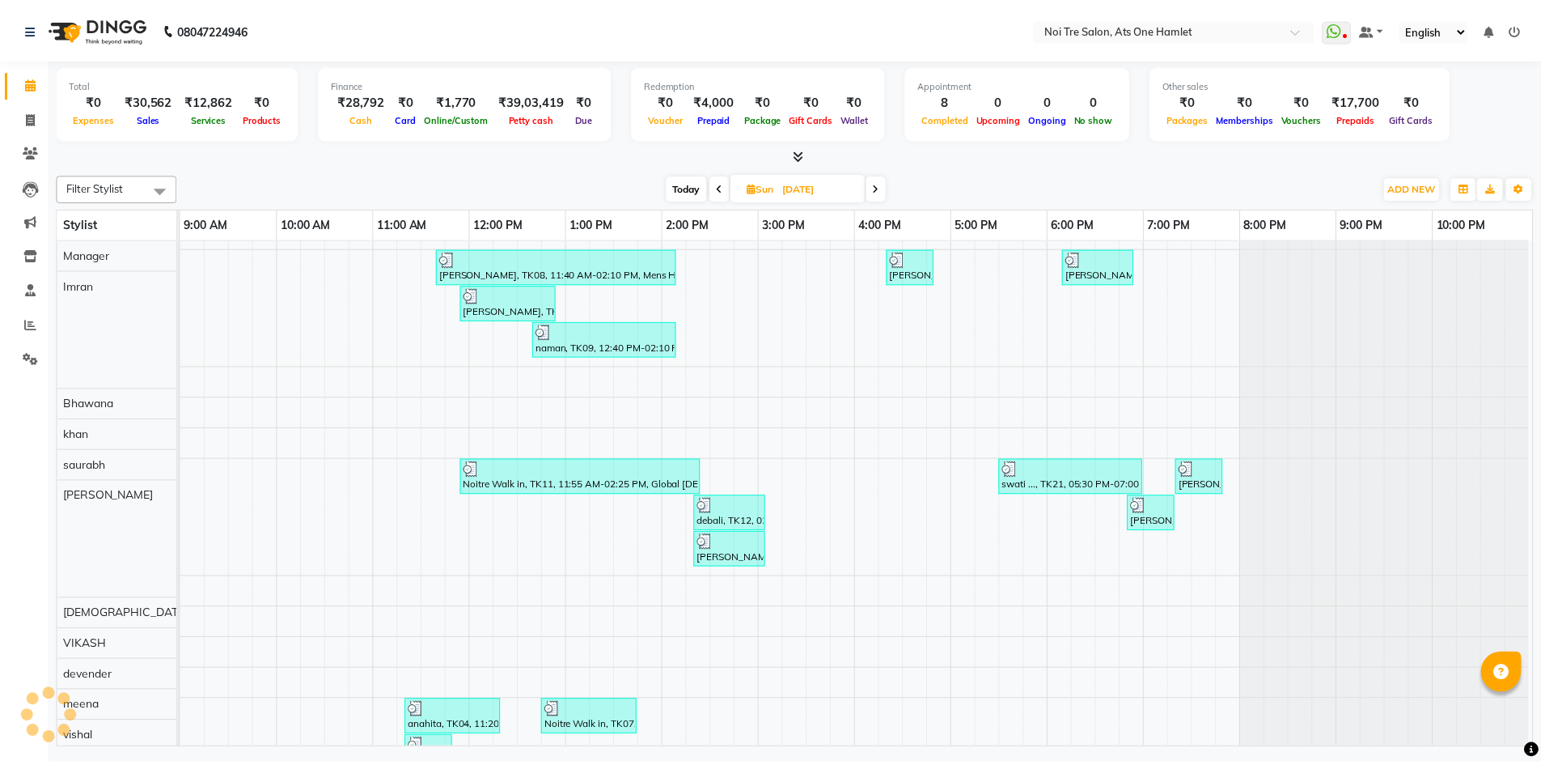
scroll to position [22, 0]
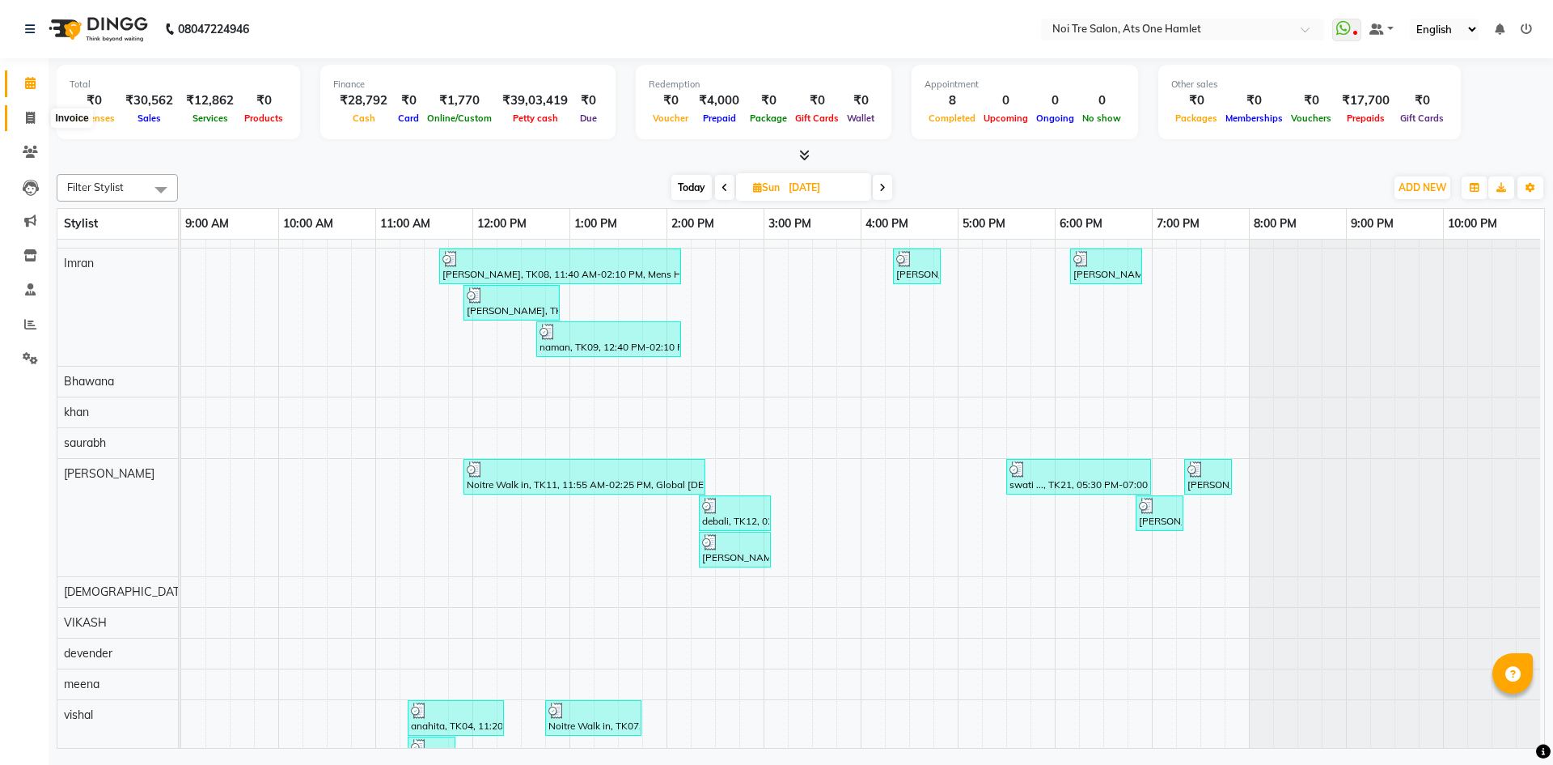
click at [41, 125] on span at bounding box center [30, 118] width 28 height 19
select select "service"
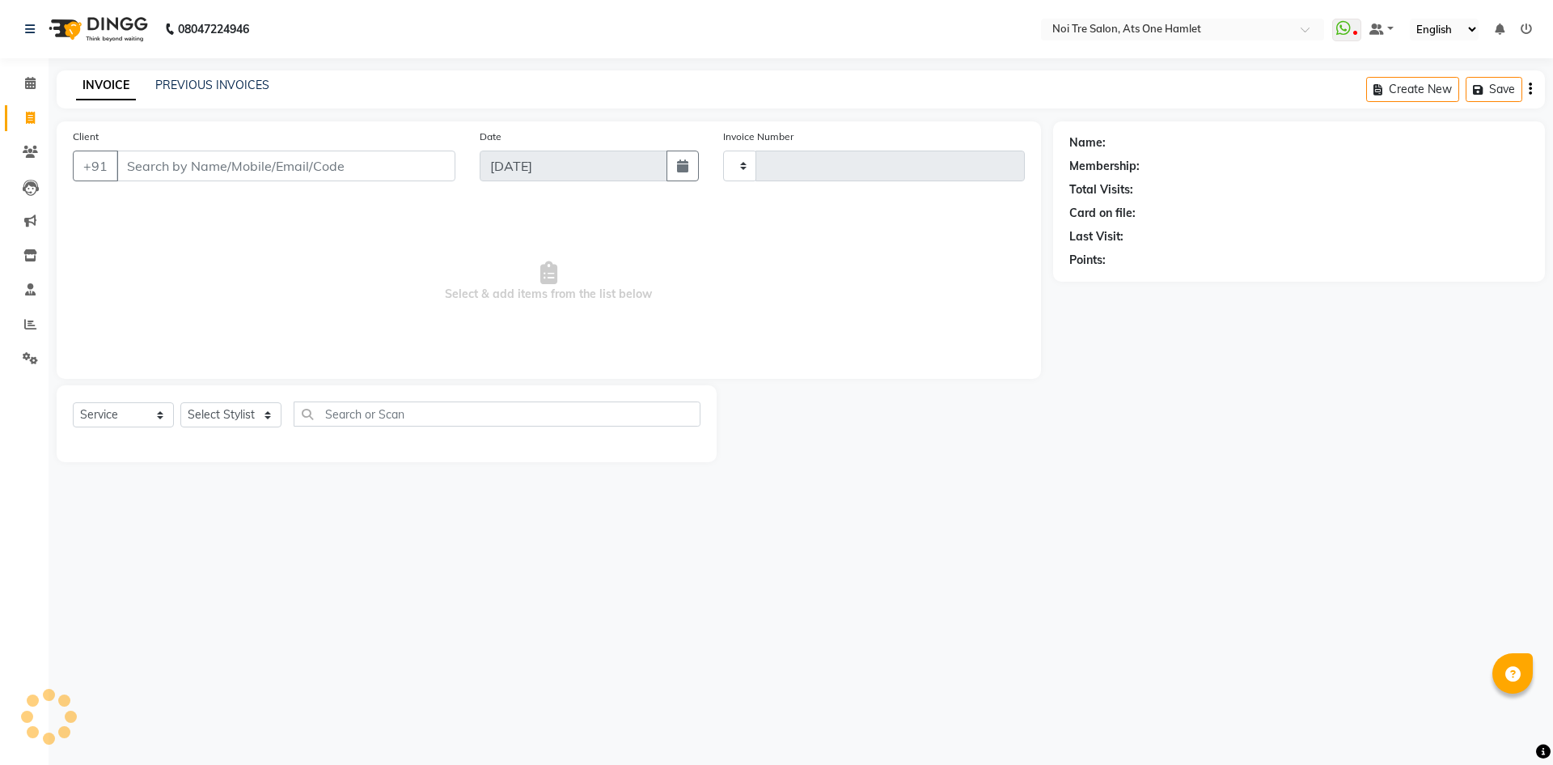
type input "2702"
select select "5096"
click at [193, 163] on input "Client" at bounding box center [286, 165] width 339 height 31
click at [262, 409] on select "Select Stylist [PERSON_NAME] [PERSON_NAME] [PERSON_NAME] [PERSON_NAME] 104 [PER…" at bounding box center [236, 414] width 113 height 25
select select "32080"
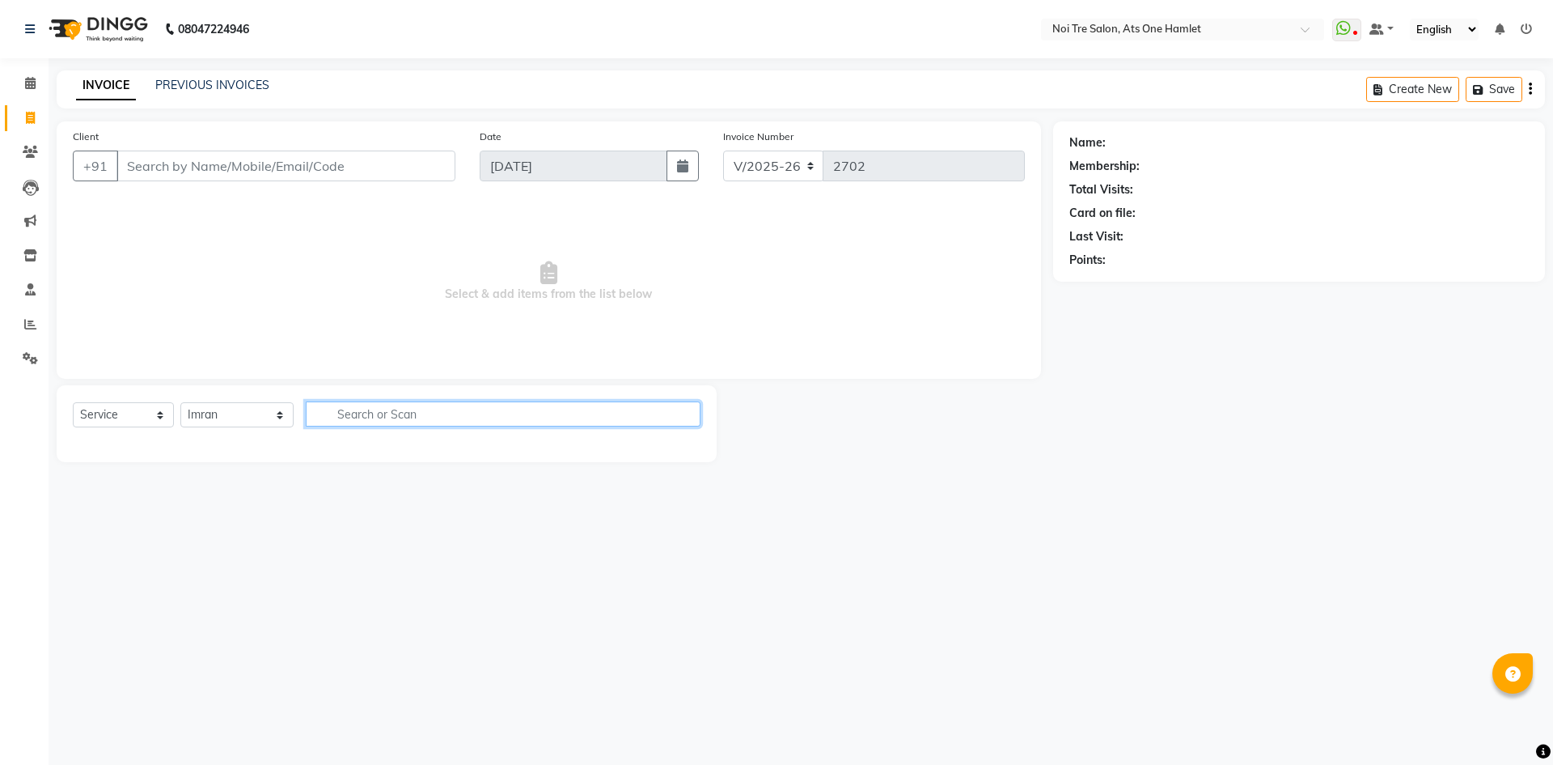
click at [370, 422] on input "text" at bounding box center [503, 413] width 395 height 25
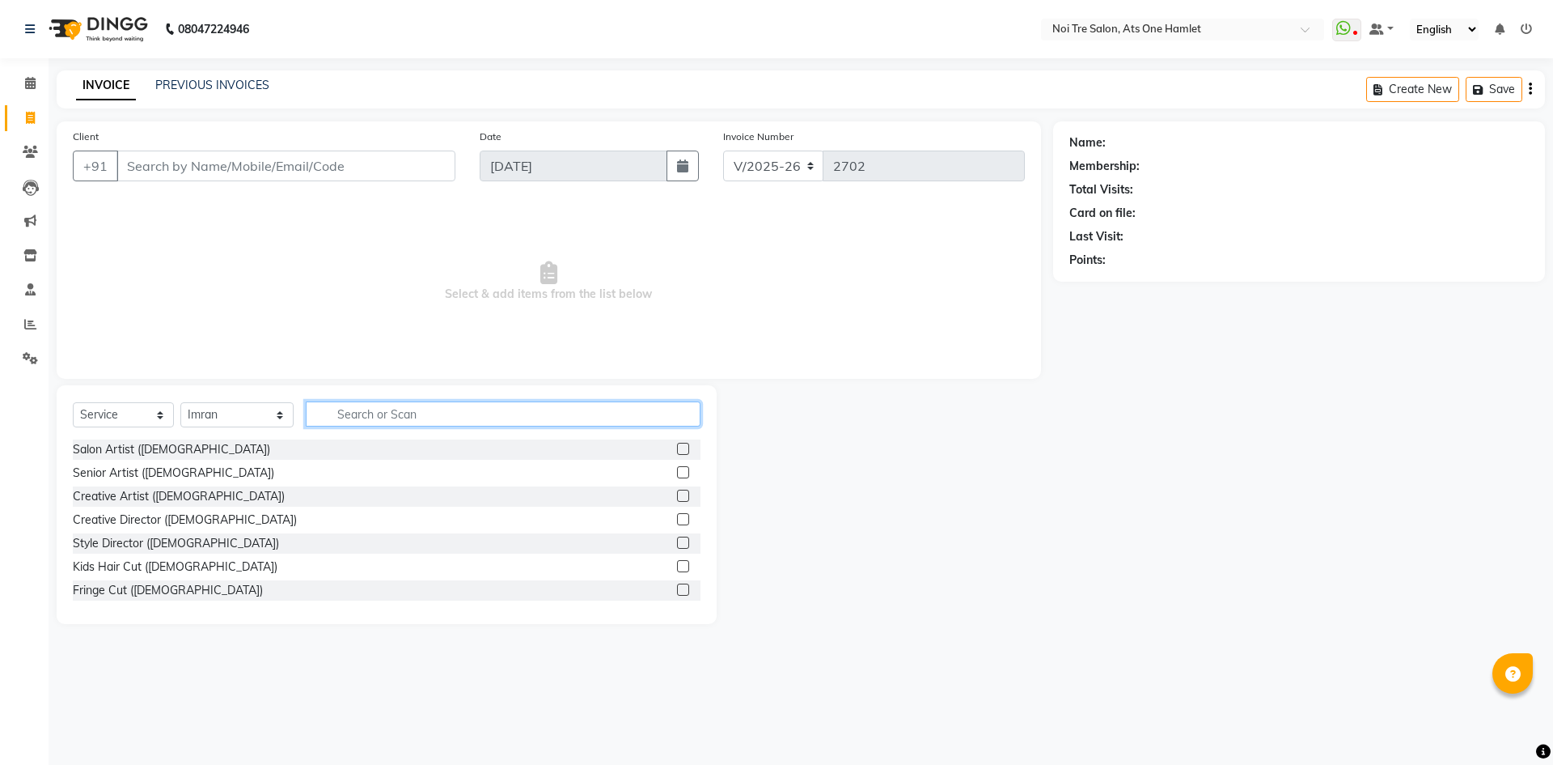
click at [350, 406] on input "text" at bounding box center [503, 413] width 395 height 25
click at [341, 416] on input "text" at bounding box center [503, 413] width 395 height 25
type input "im"
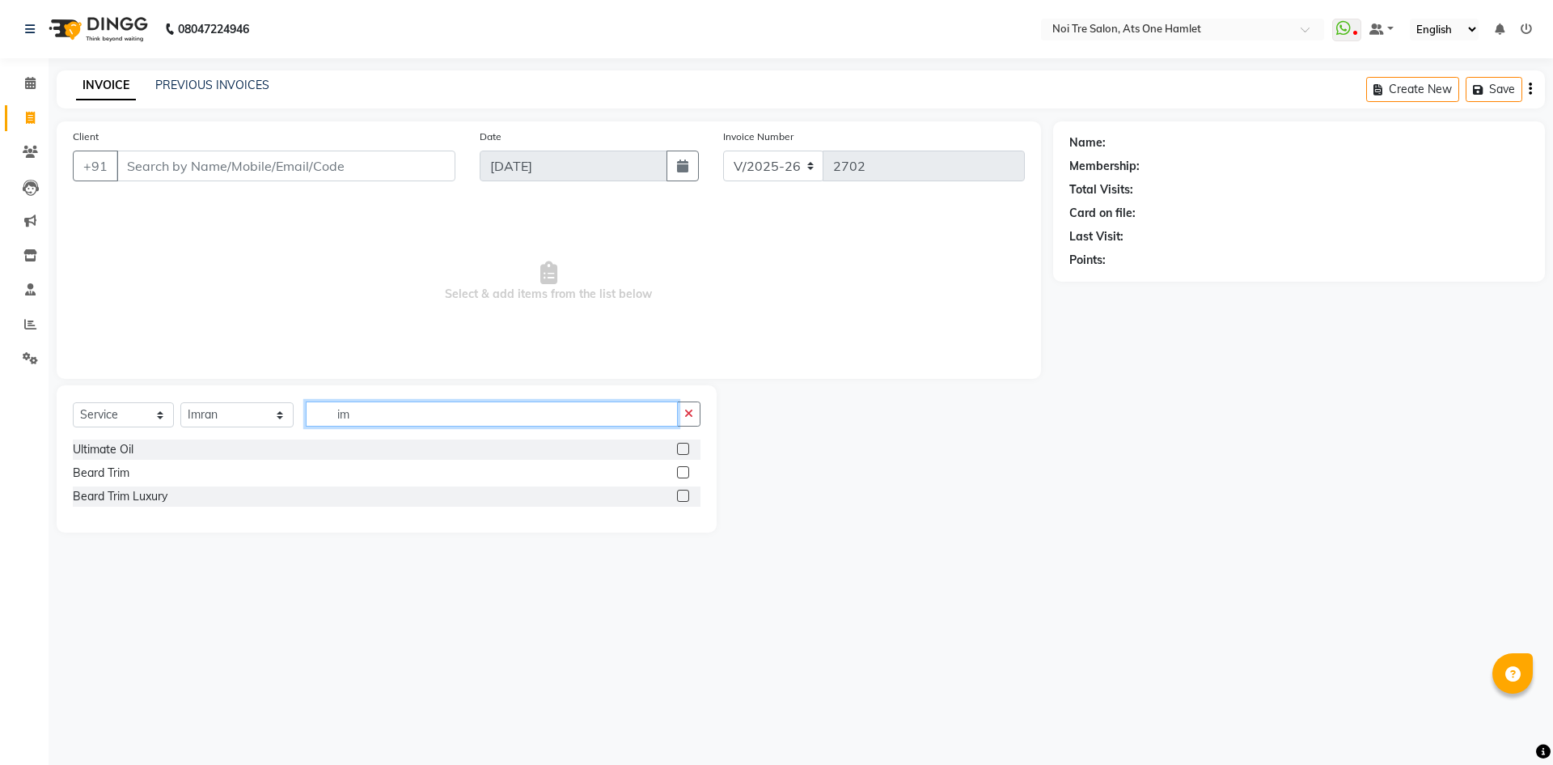
drag, startPoint x: 352, startPoint y: 412, endPoint x: 218, endPoint y: 419, distance: 133.7
click at [218, 419] on div "Select Service Product Membership Package Voucher Prepaid Gift Card Select Styl…" at bounding box center [387, 420] width 628 height 38
type input "glo"
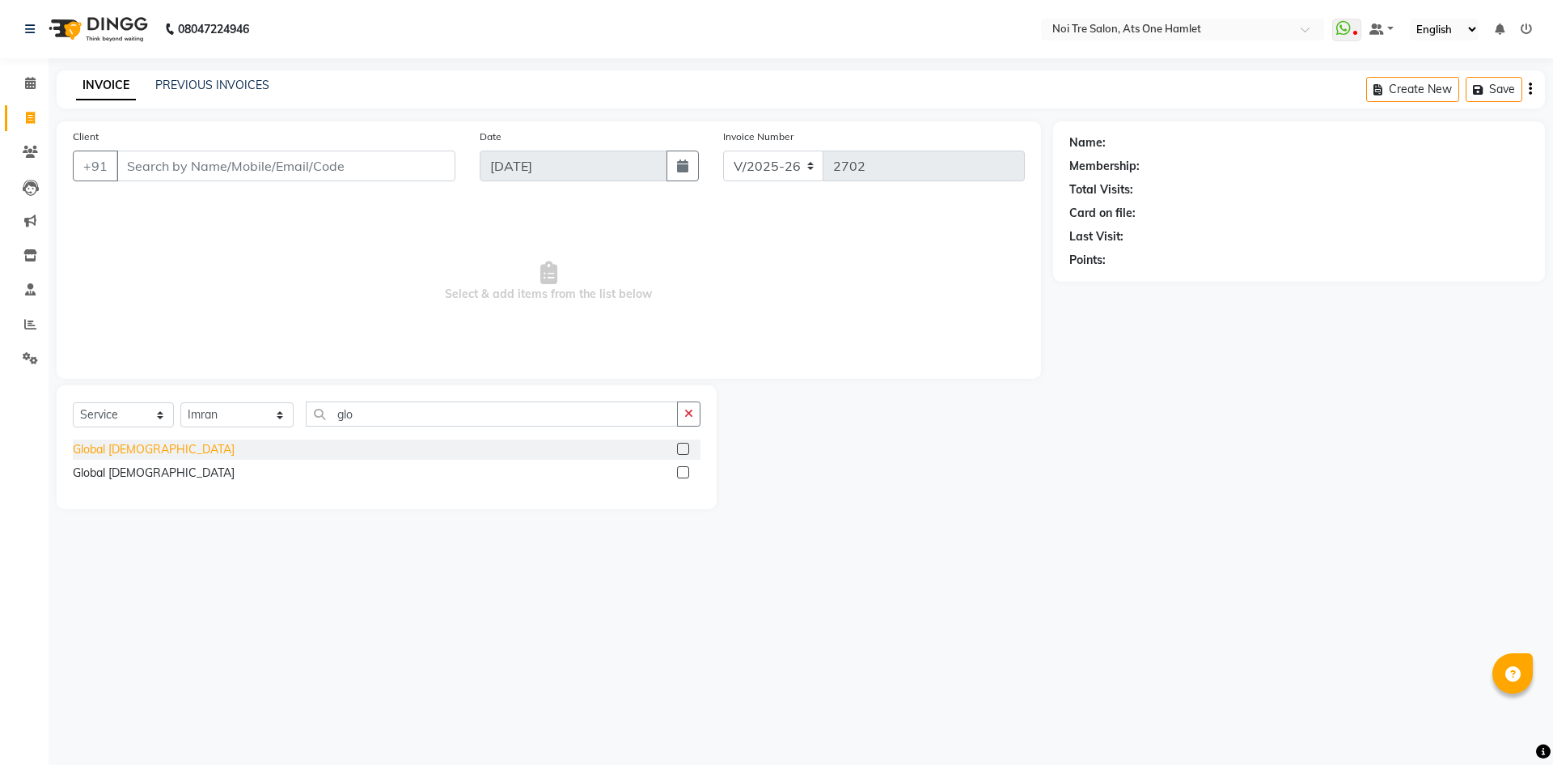
click at [128, 447] on div "Global [DEMOGRAPHIC_DATA]" at bounding box center [154, 449] width 162 height 17
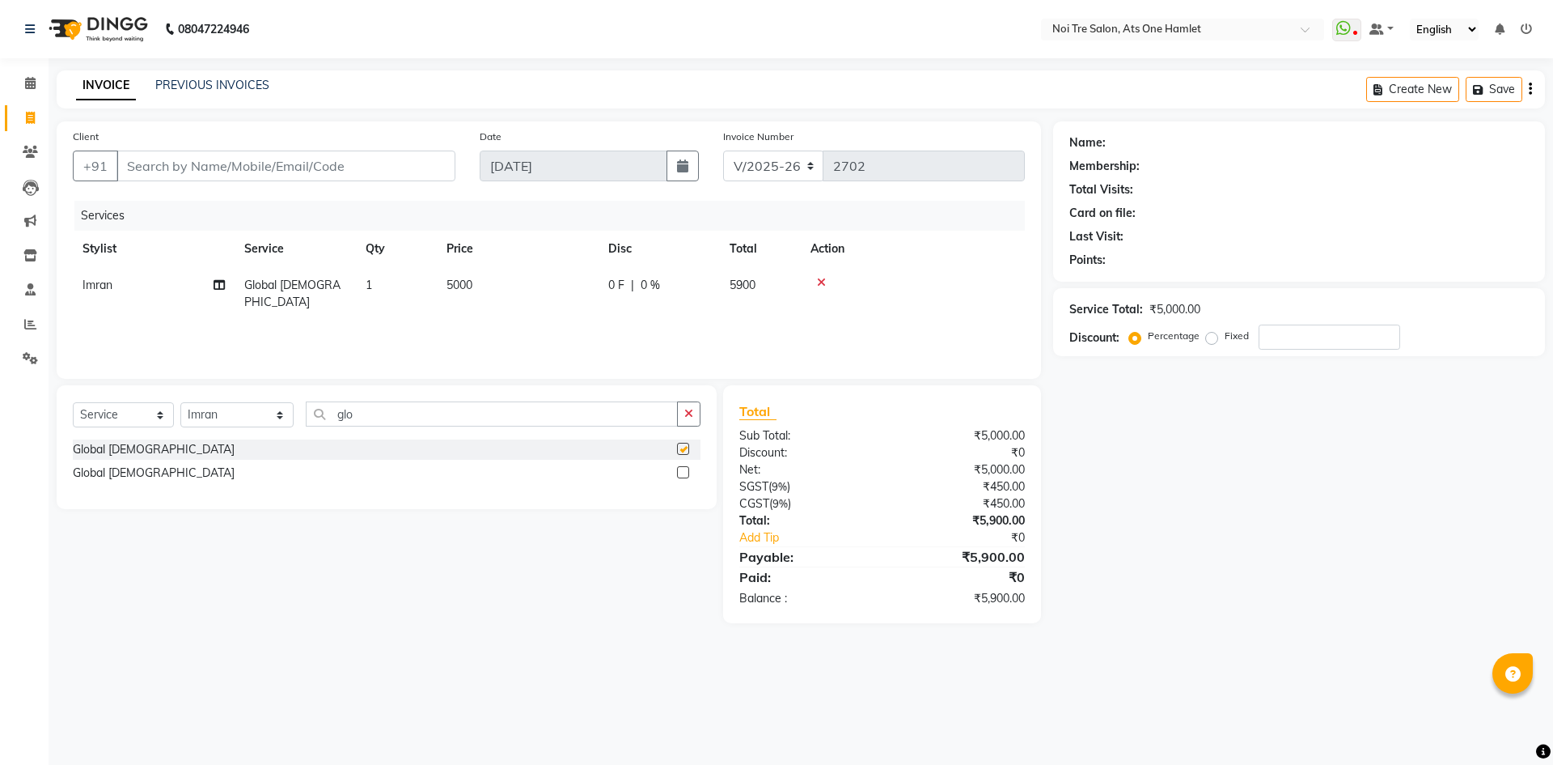
checkbox input "false"
drag, startPoint x: 349, startPoint y: 407, endPoint x: 248, endPoint y: 420, distance: 102.0
click at [248, 420] on div "Select Service Product Membership Package Voucher Prepaid Gift Card Select Styl…" at bounding box center [387, 420] width 628 height 38
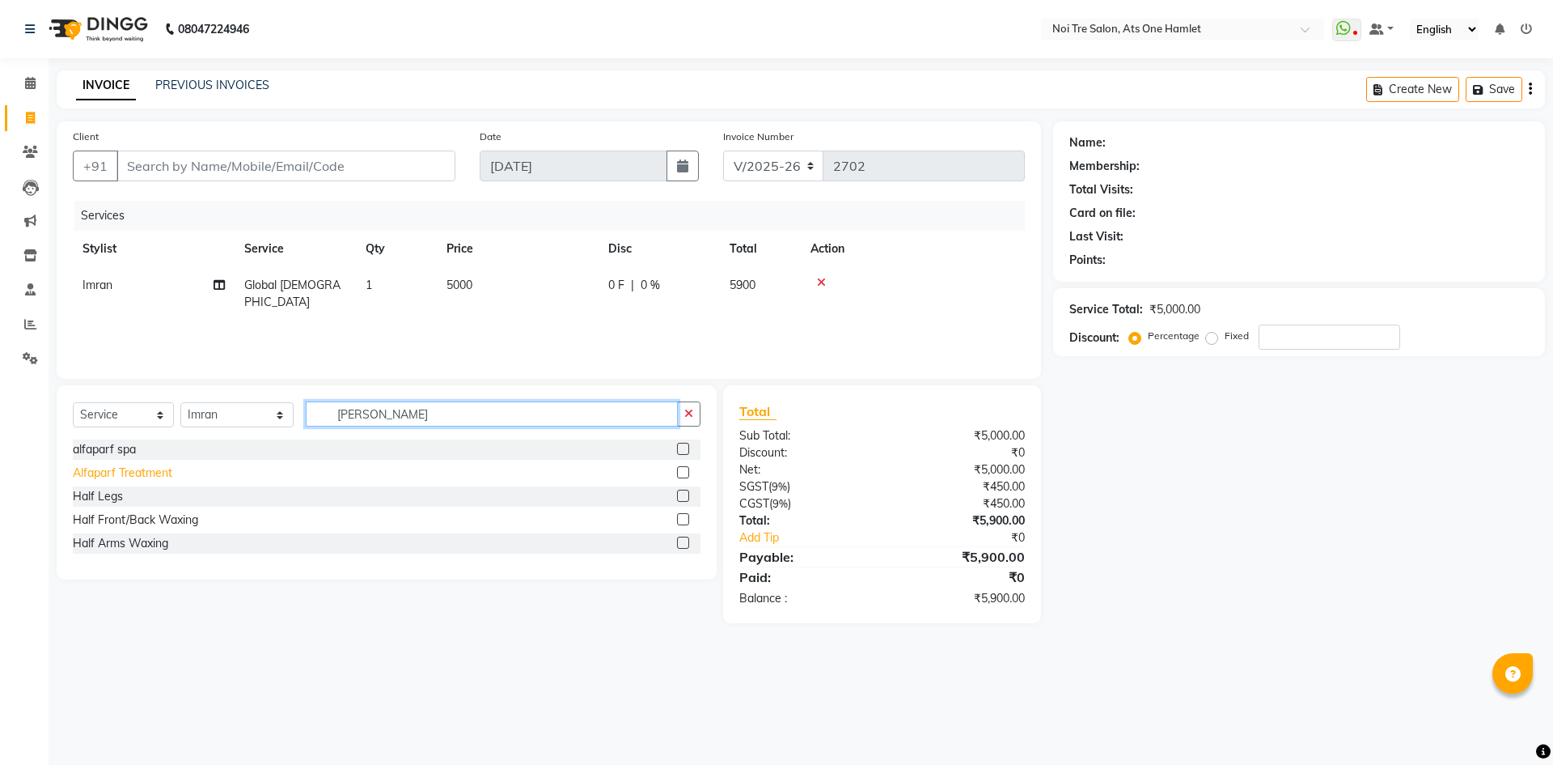
type input "[PERSON_NAME]"
click at [79, 465] on div "Alfaparf Treatment" at bounding box center [123, 472] width 100 height 17
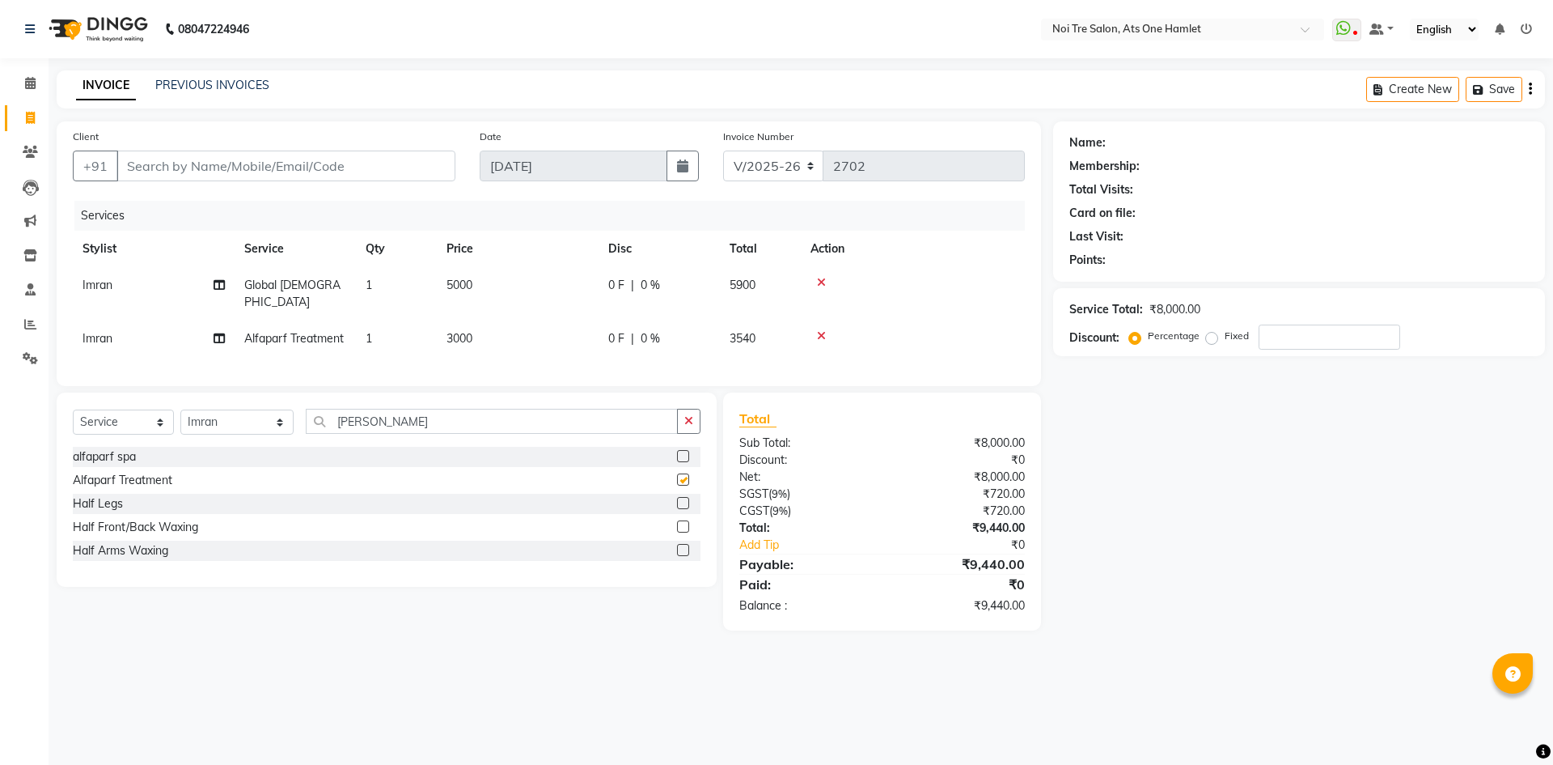
checkbox input "false"
click at [474, 320] on td "3000" at bounding box center [518, 338] width 162 height 36
select select "32080"
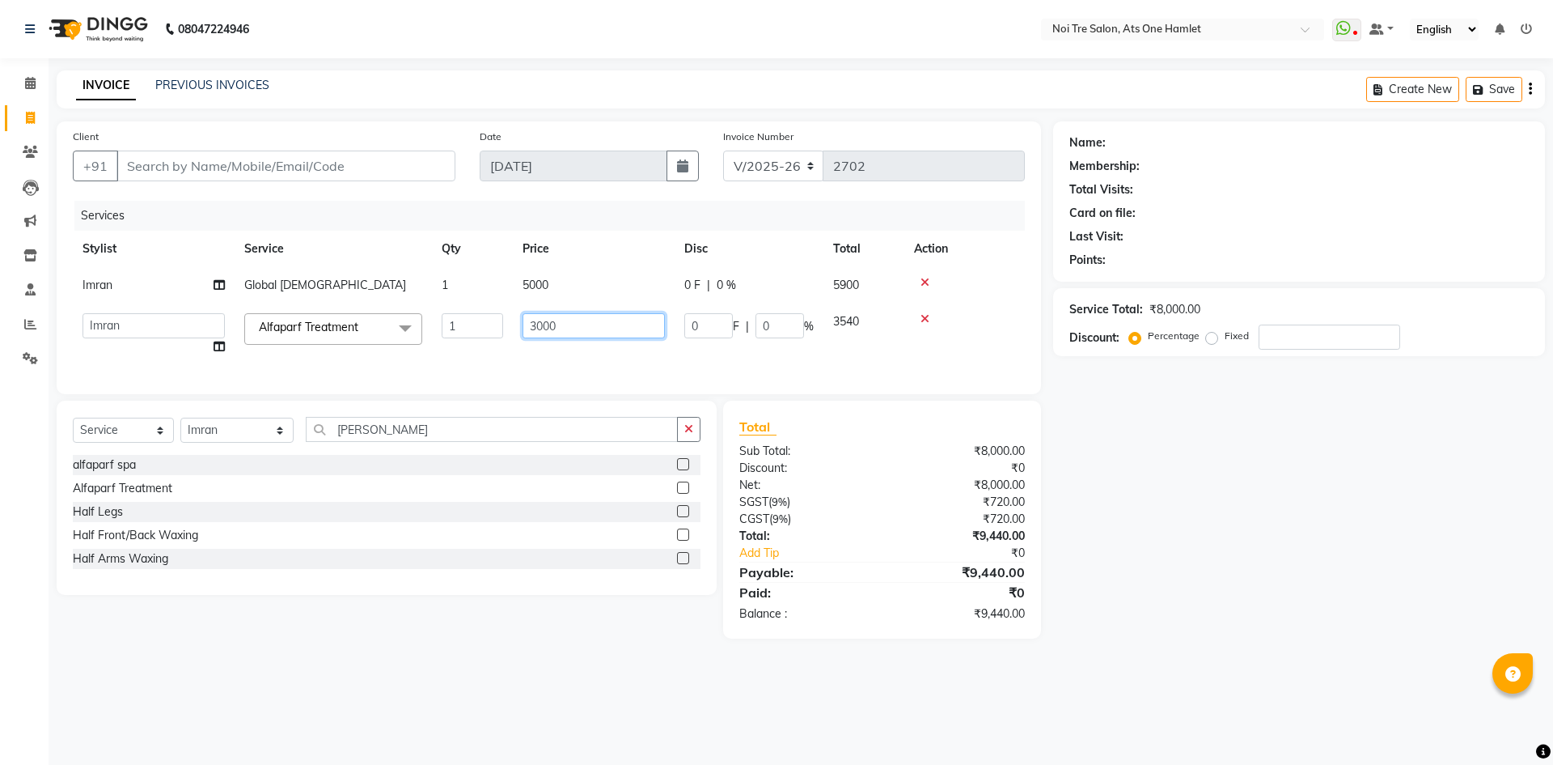
drag, startPoint x: 614, startPoint y: 327, endPoint x: 457, endPoint y: 344, distance: 157.9
click at [457, 344] on tr "[PERSON_NAME] [PERSON_NAME] [PERSON_NAME] [PERSON_NAME] 104 [PERSON_NAME] deepa…" at bounding box center [549, 333] width 952 height 61
type input "4000"
click at [649, 418] on div "Select Service Product Membership Package Voucher Prepaid Gift Card Select Styl…" at bounding box center [387, 497] width 660 height 194
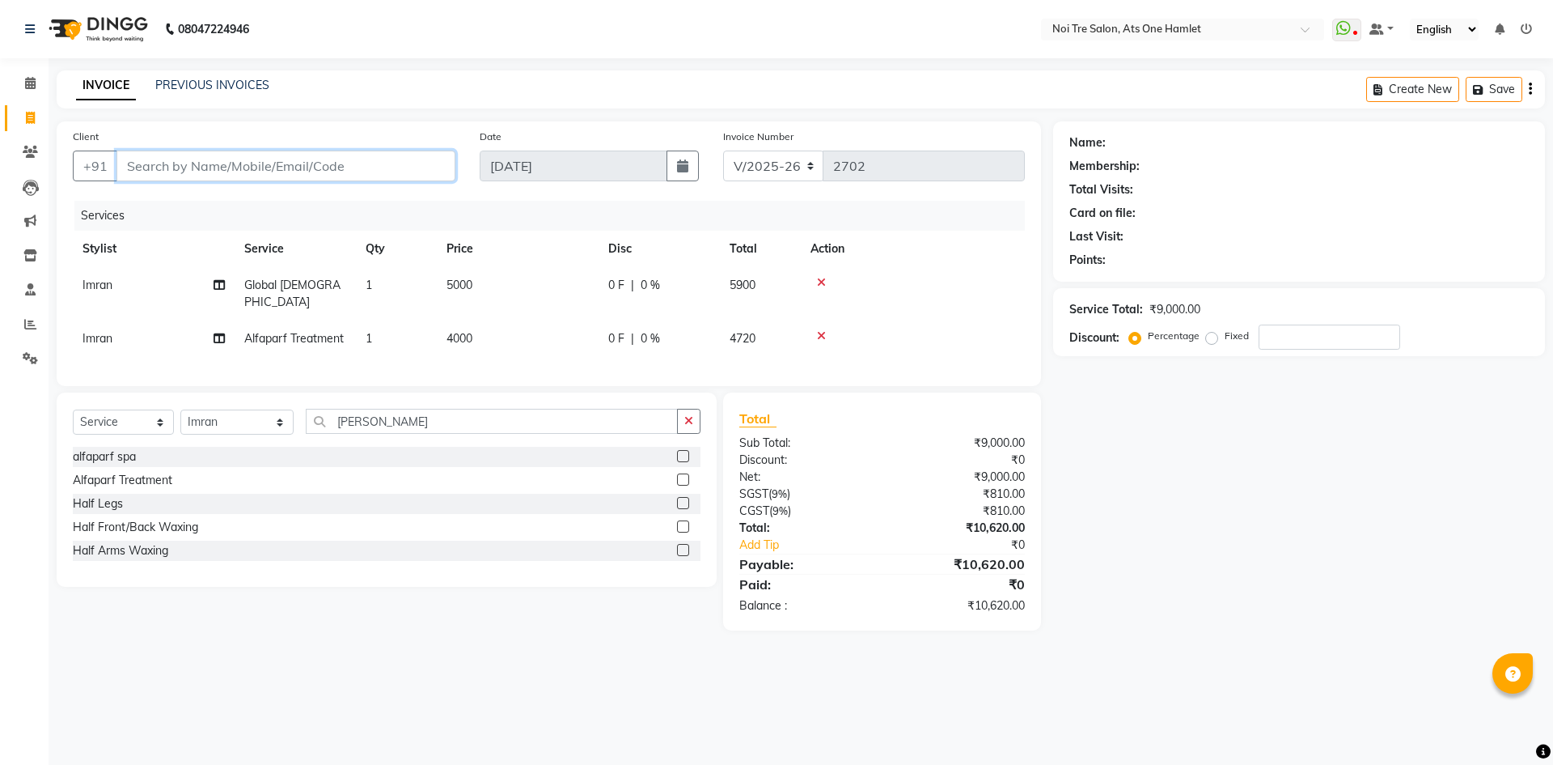
click at [293, 159] on input "Client" at bounding box center [286, 165] width 339 height 31
type input "n"
type input "0"
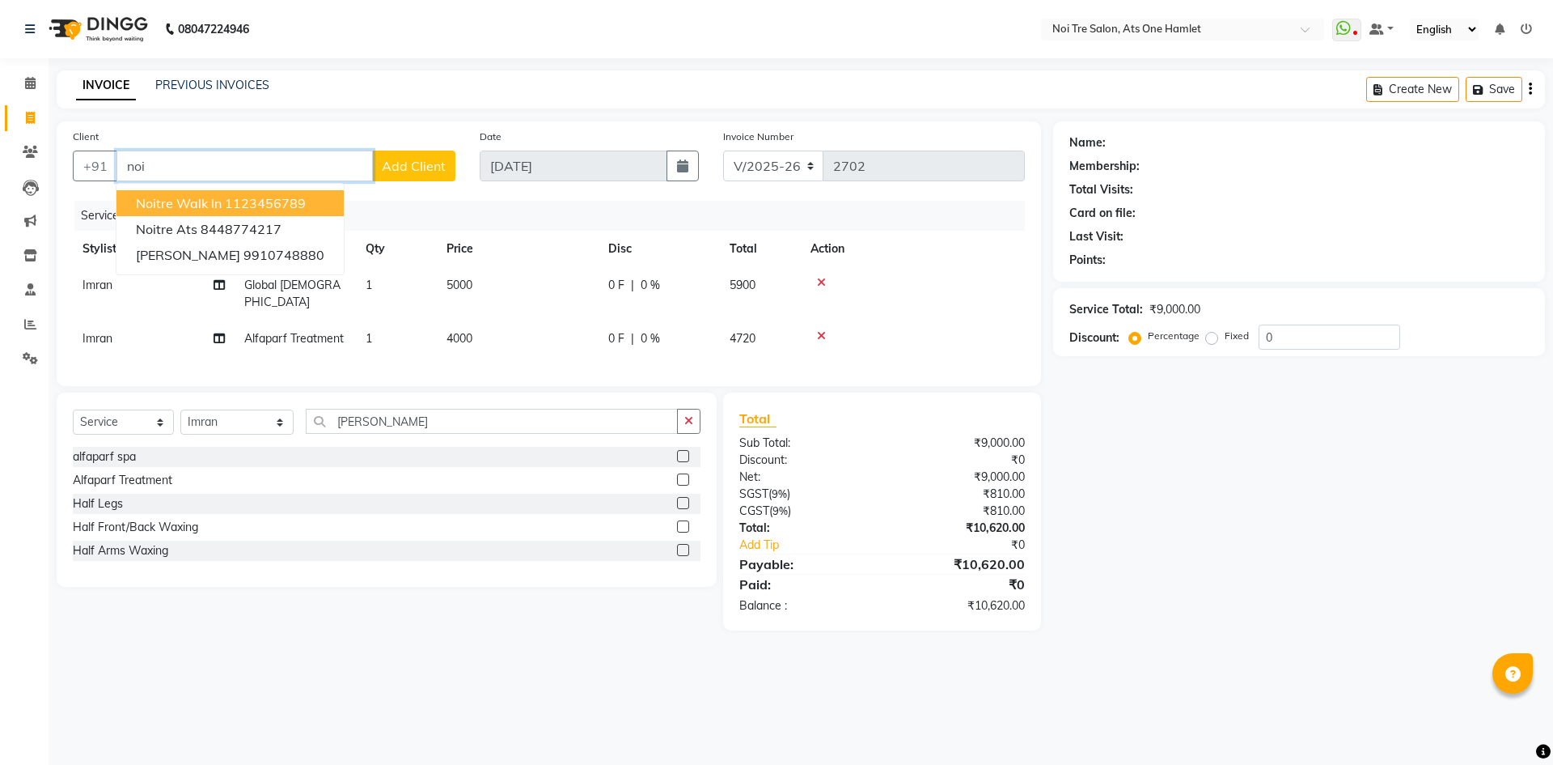
click at [217, 209] on span "Noitre Walk in" at bounding box center [179, 203] width 86 height 16
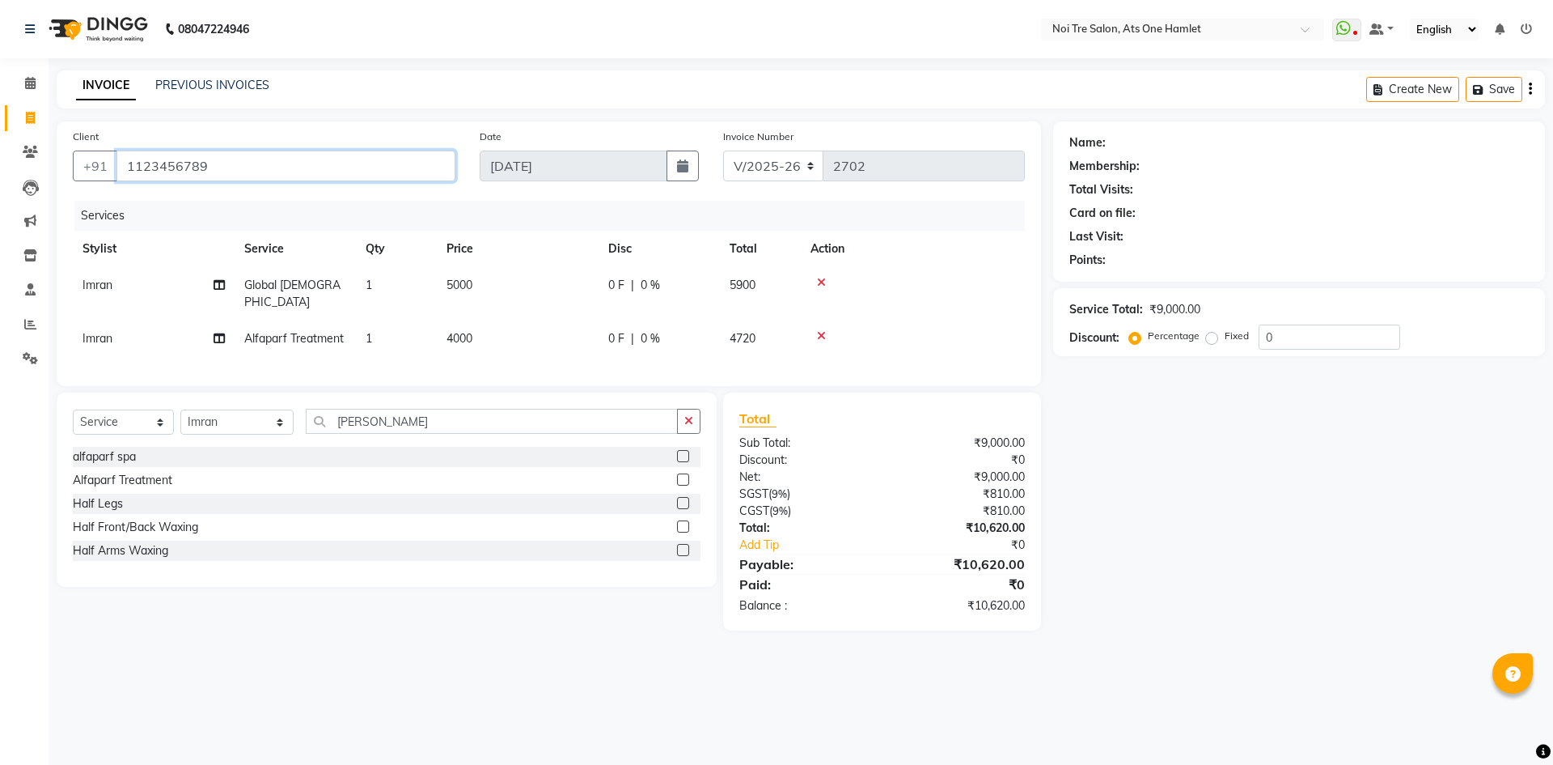
type input "1123456789"
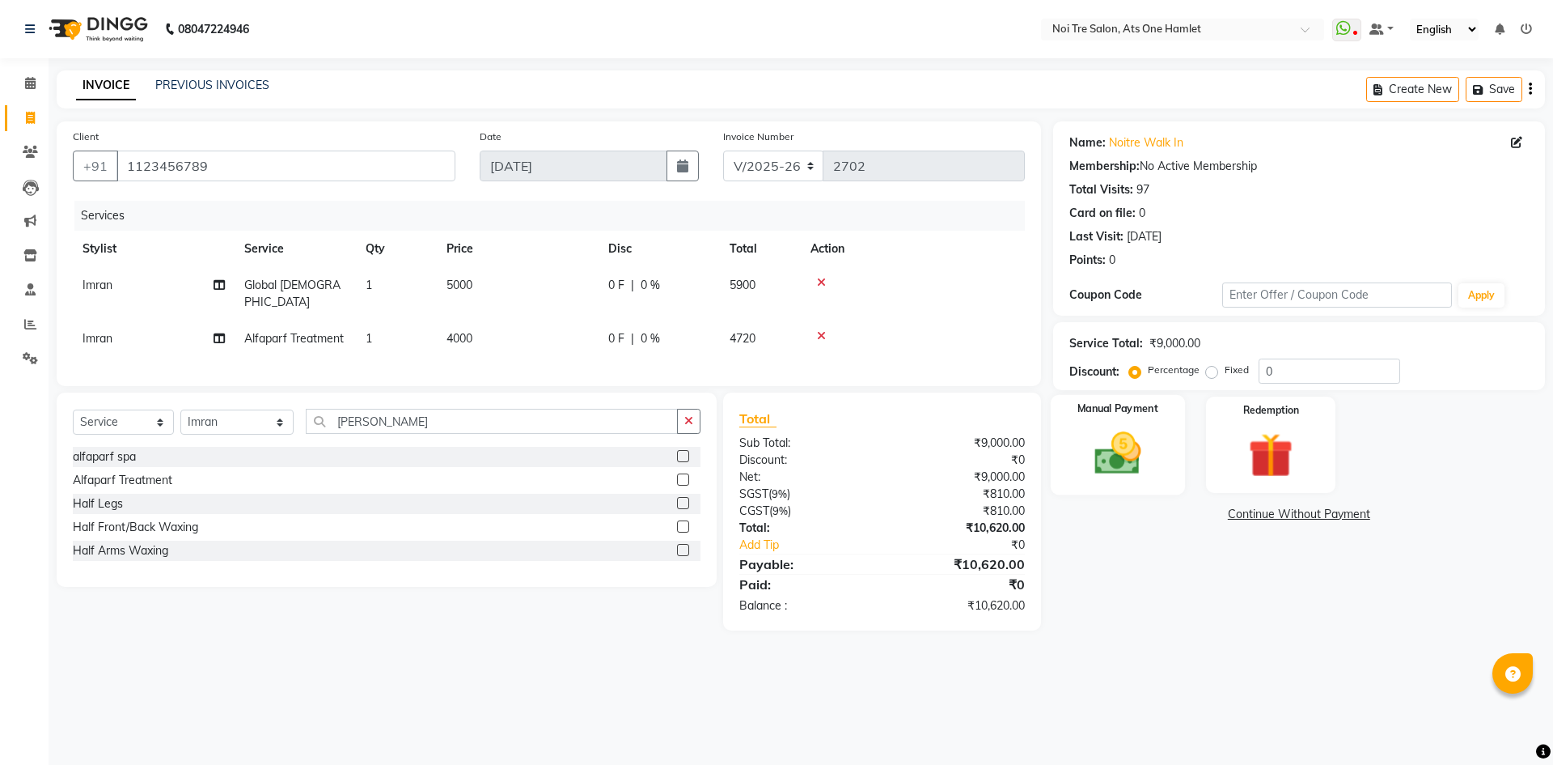
click at [1082, 464] on img at bounding box center [1117, 452] width 75 height 53
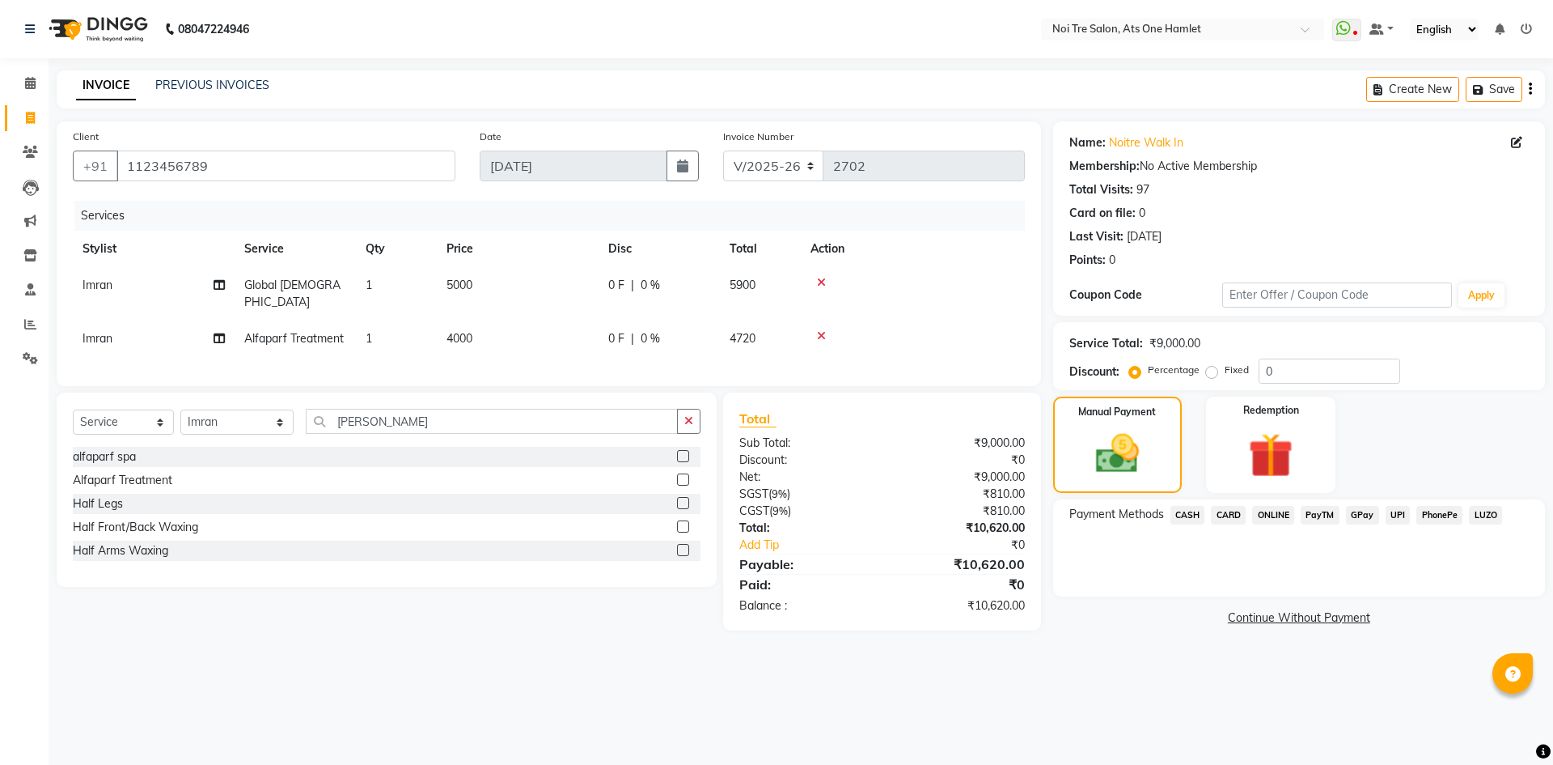
click at [1218, 510] on span "CARD" at bounding box center [1228, 515] width 35 height 19
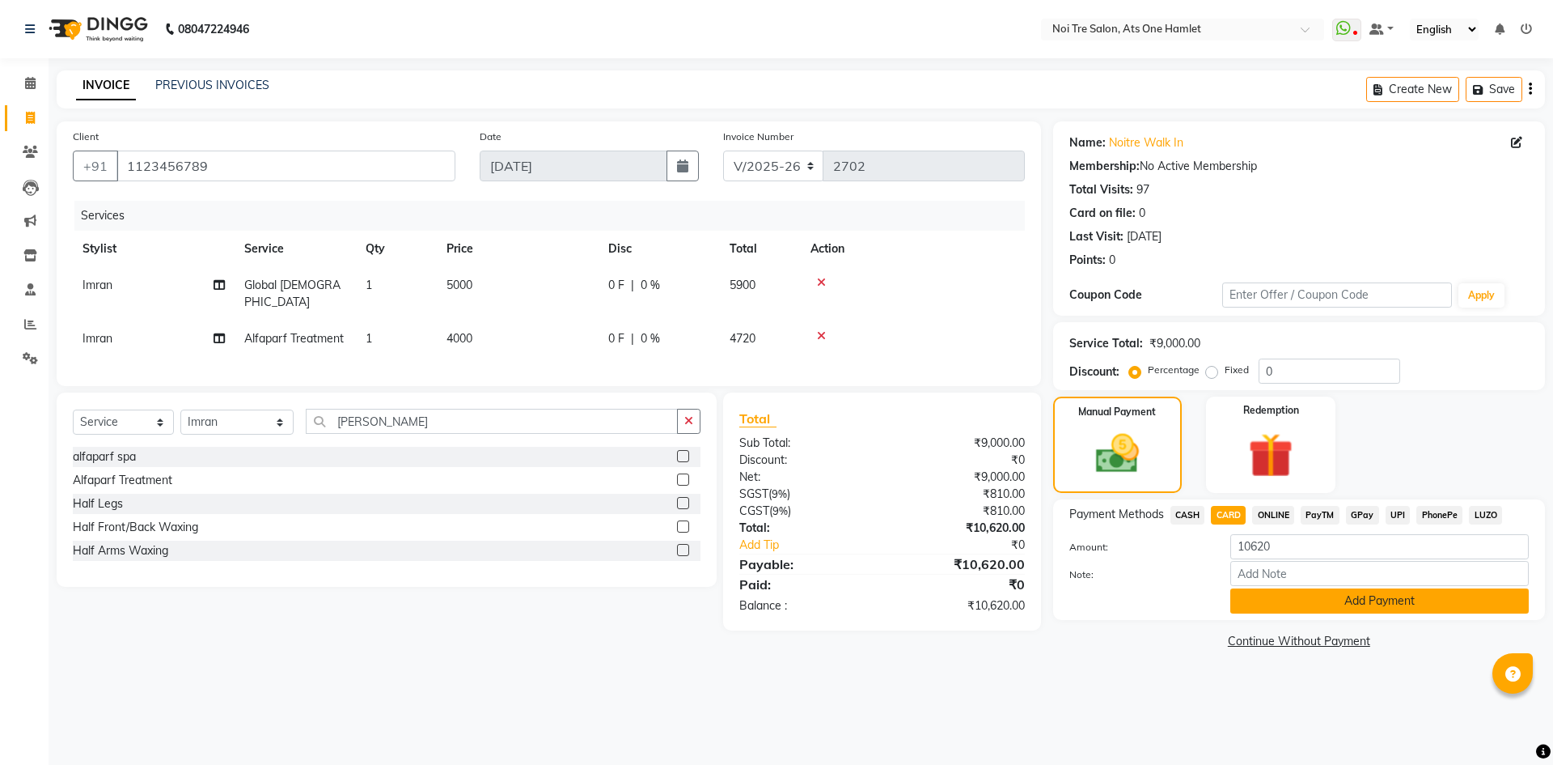
click at [1265, 598] on button "Add Payment" at bounding box center [1380, 600] width 299 height 25
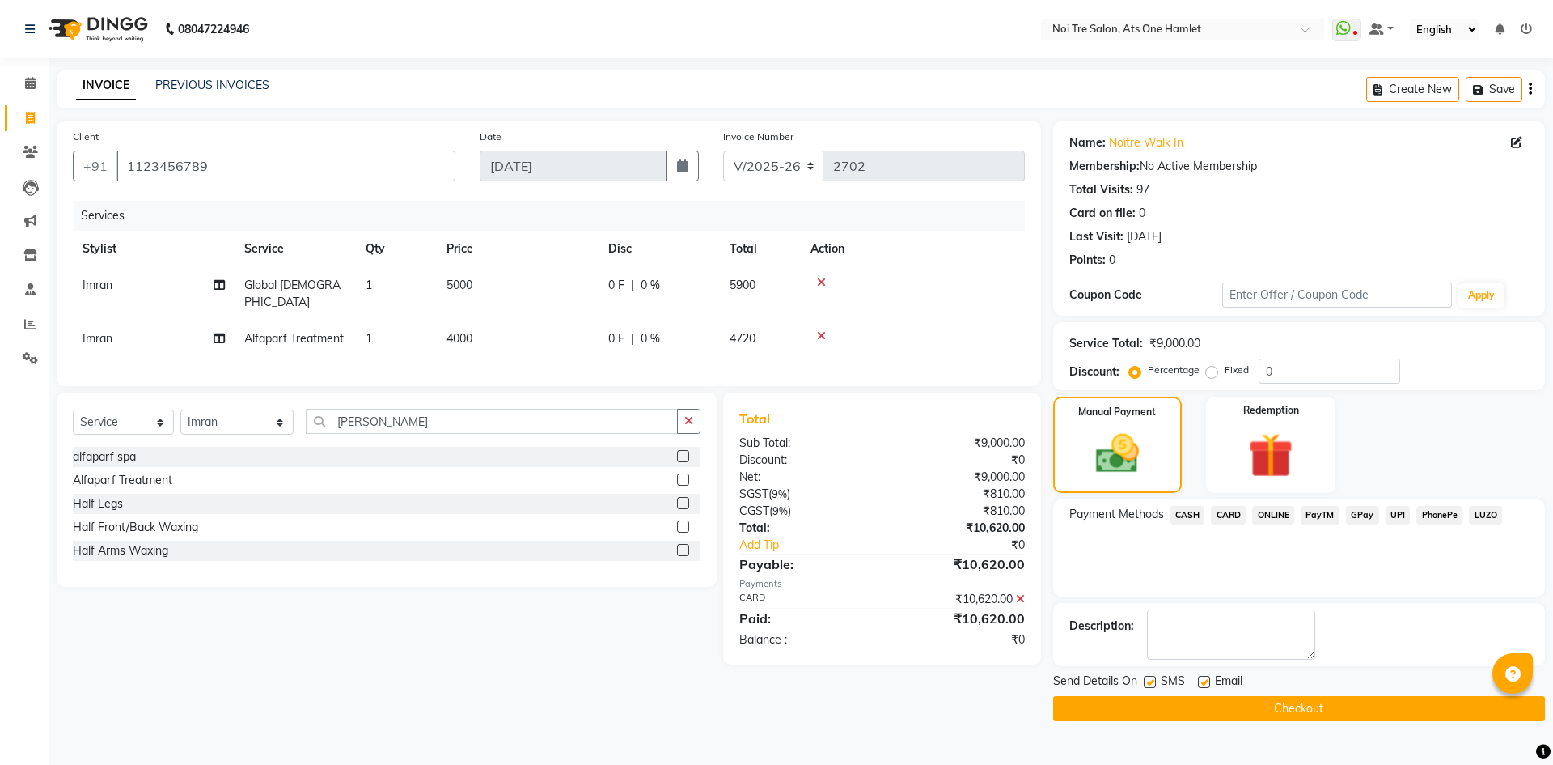
click at [1277, 696] on button "Checkout" at bounding box center [1299, 708] width 492 height 25
click at [1280, 723] on main "INVOICE PREVIOUS INVOICES Create New Save Client [PHONE_NUMBER] Date [DATE] Inv…" at bounding box center [801, 407] width 1505 height 675
click at [1282, 710] on button "Checkout" at bounding box center [1299, 708] width 492 height 25
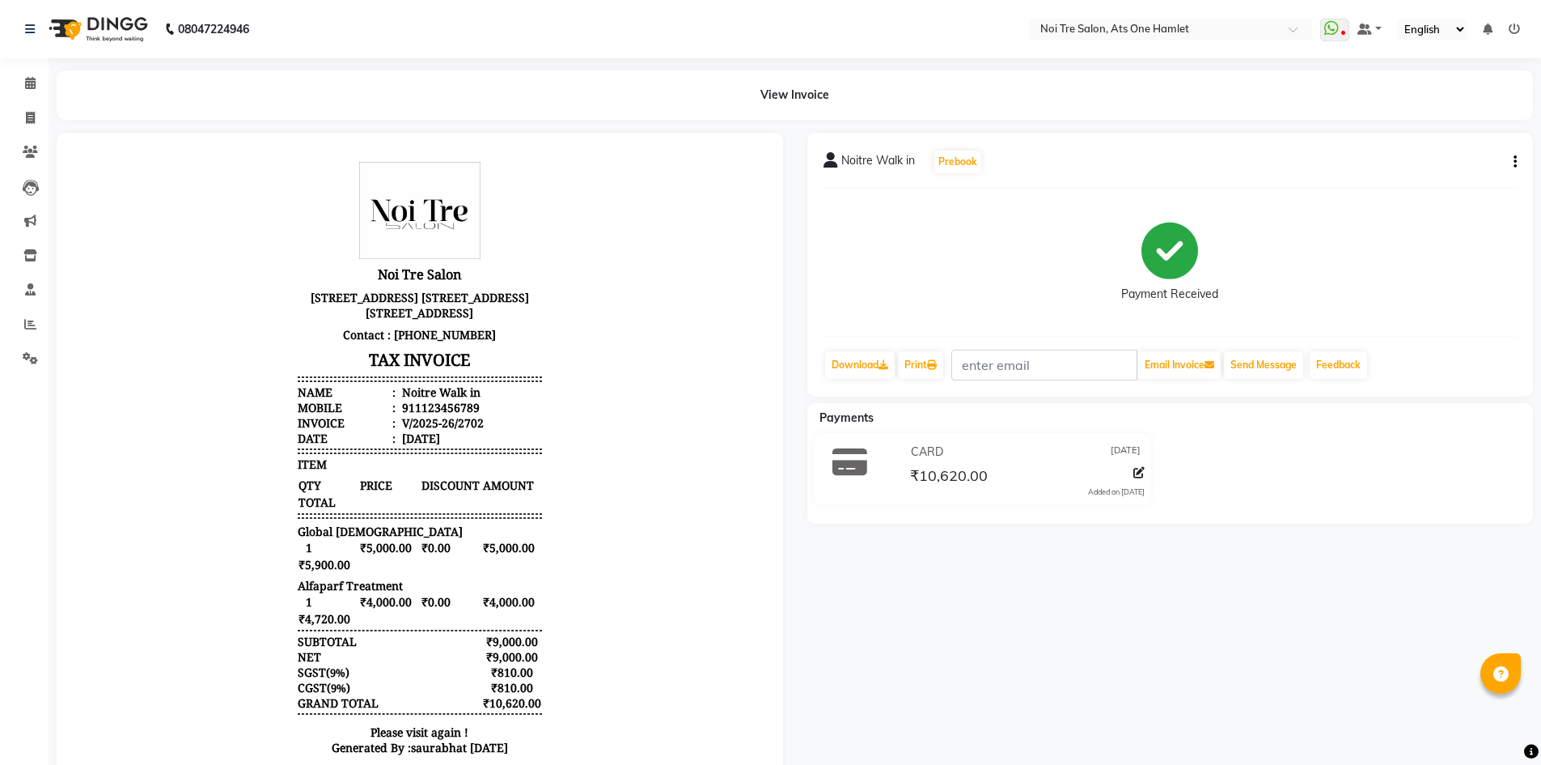
click at [33, 99] on li "Calendar" at bounding box center [24, 83] width 49 height 35
click at [33, 93] on link "Calendar" at bounding box center [24, 83] width 39 height 27
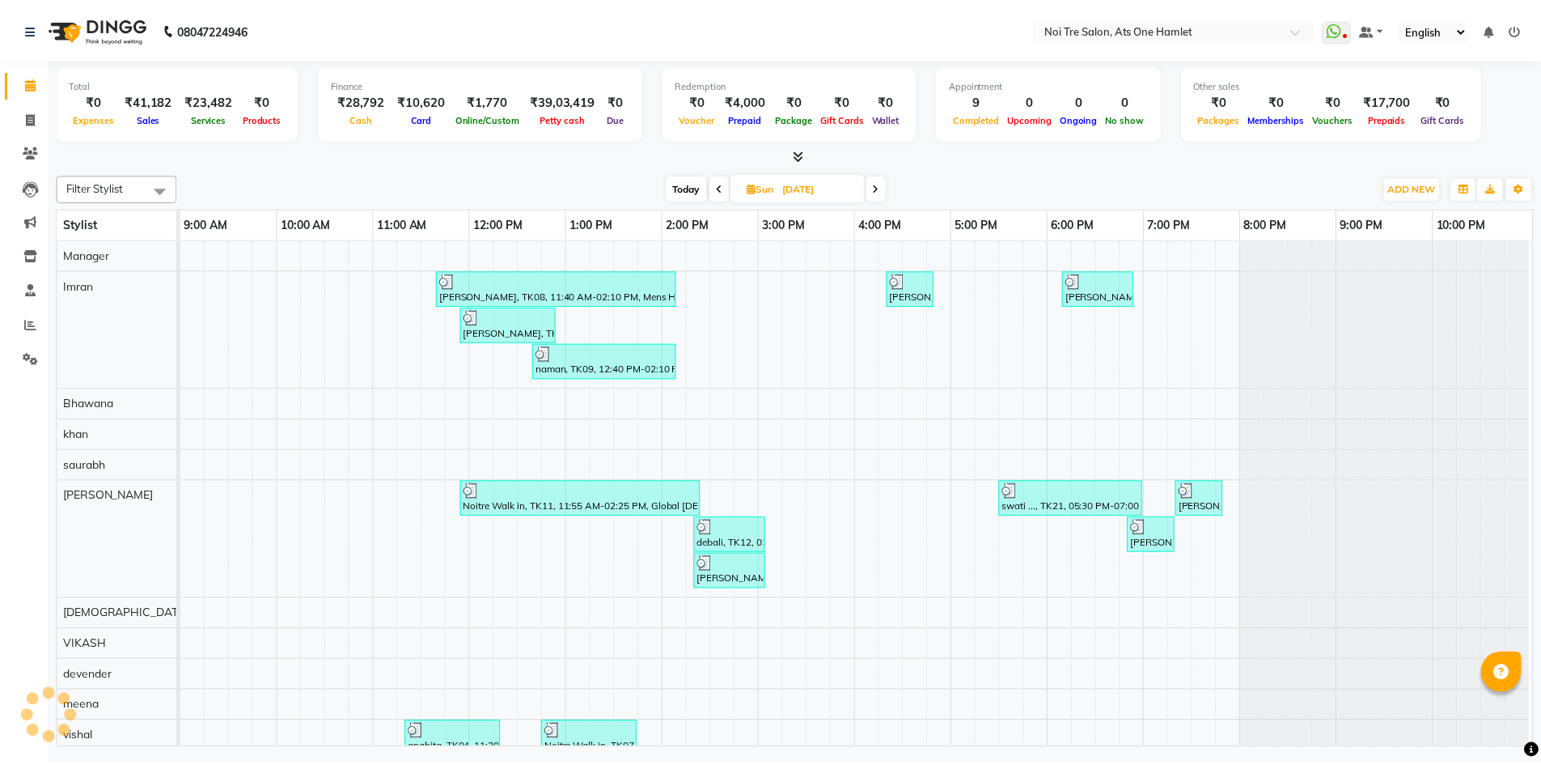
scroll to position [22, 0]
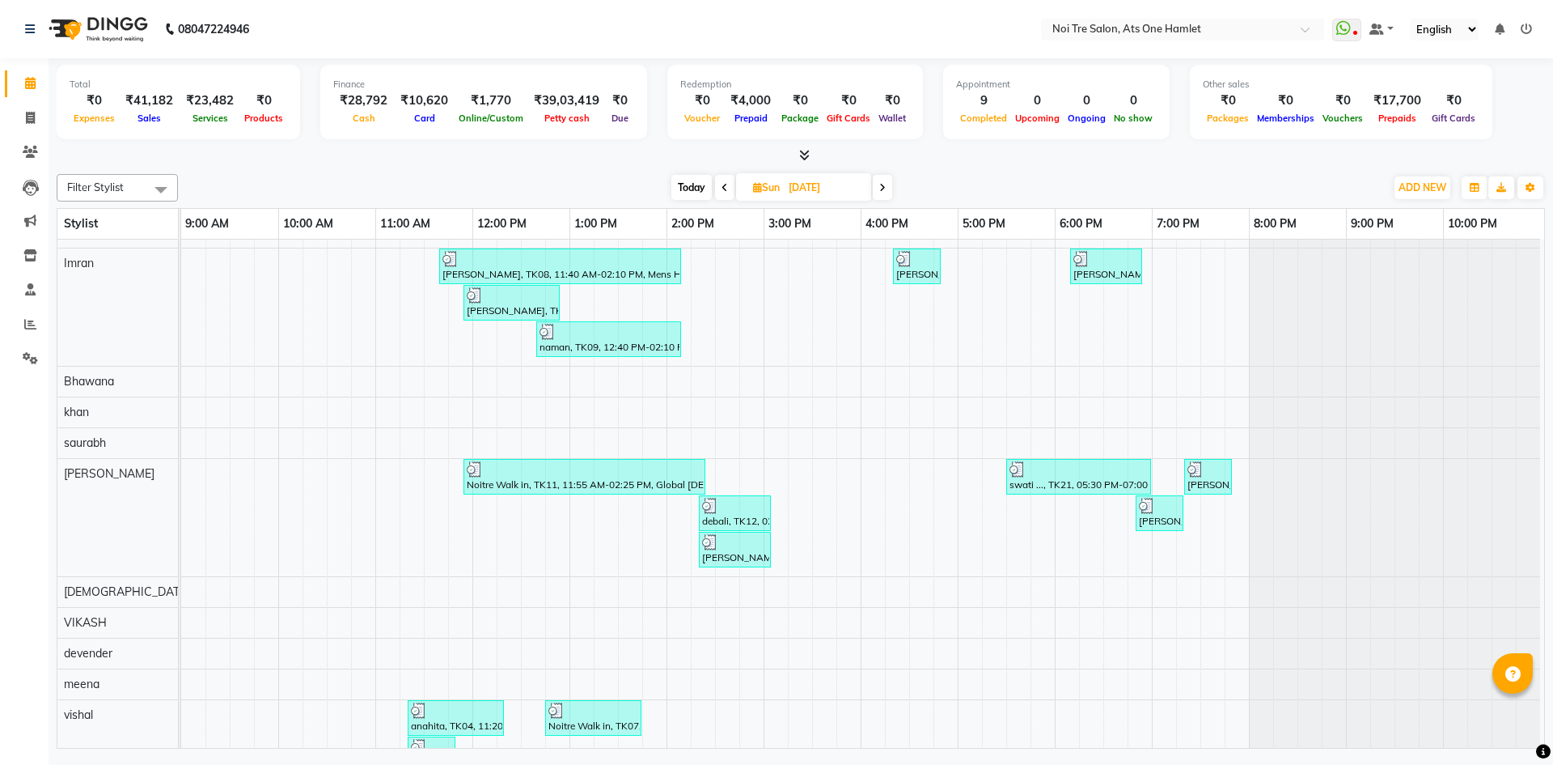
click at [49, 124] on div "Total ₹0 Expenses ₹41,182 Sales ₹23,482 Services ₹0 Products Finance ₹28,792 Ca…" at bounding box center [801, 405] width 1505 height 694
click at [49, 123] on div "Total ₹0 Expenses ₹41,182 Sales ₹23,482 Services ₹0 Products Finance ₹28,792 Ca…" at bounding box center [801, 405] width 1505 height 694
click at [32, 119] on icon at bounding box center [30, 118] width 9 height 12
select select "5096"
select select "service"
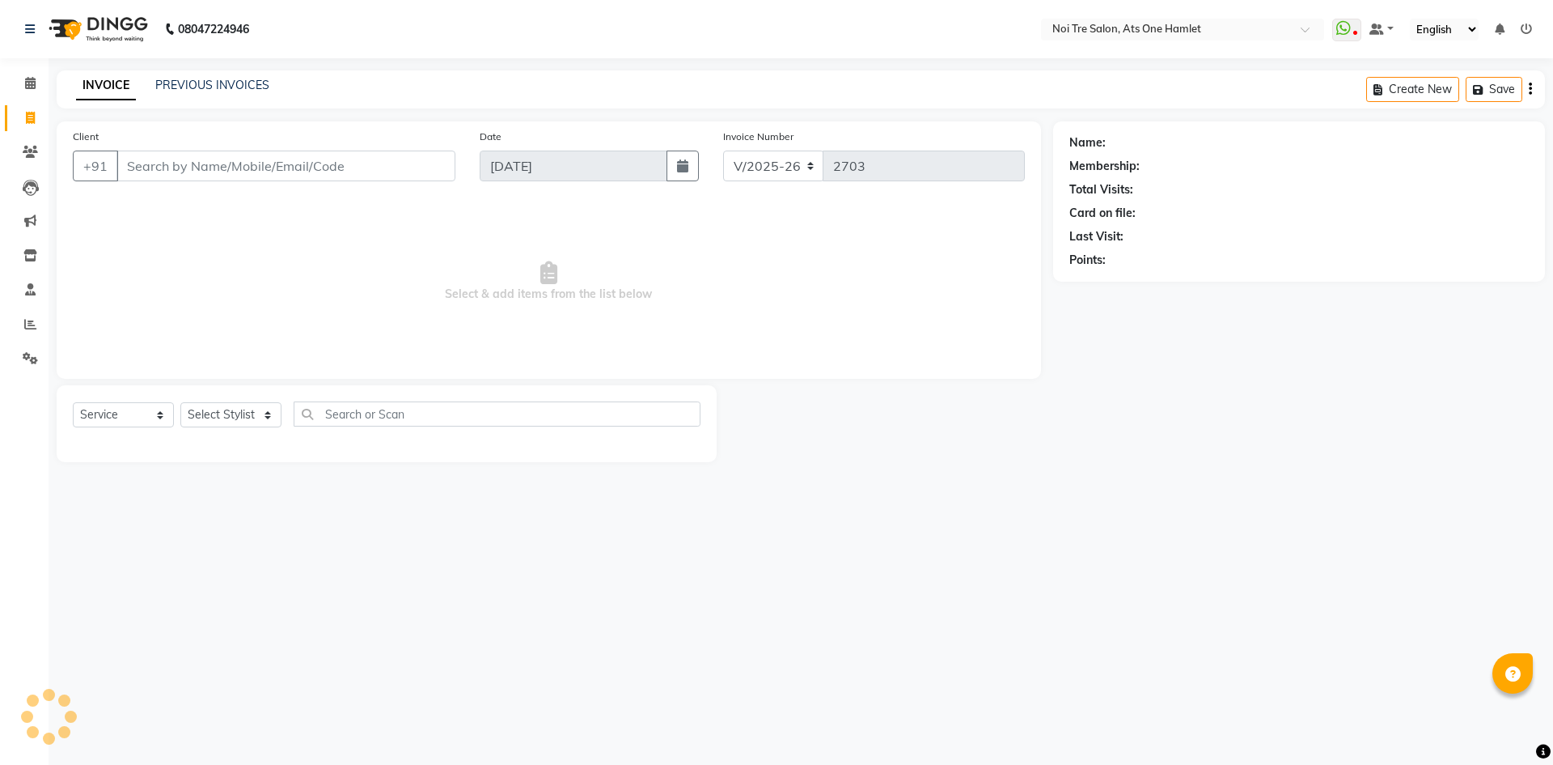
click at [194, 161] on input "Client" at bounding box center [286, 165] width 339 height 31
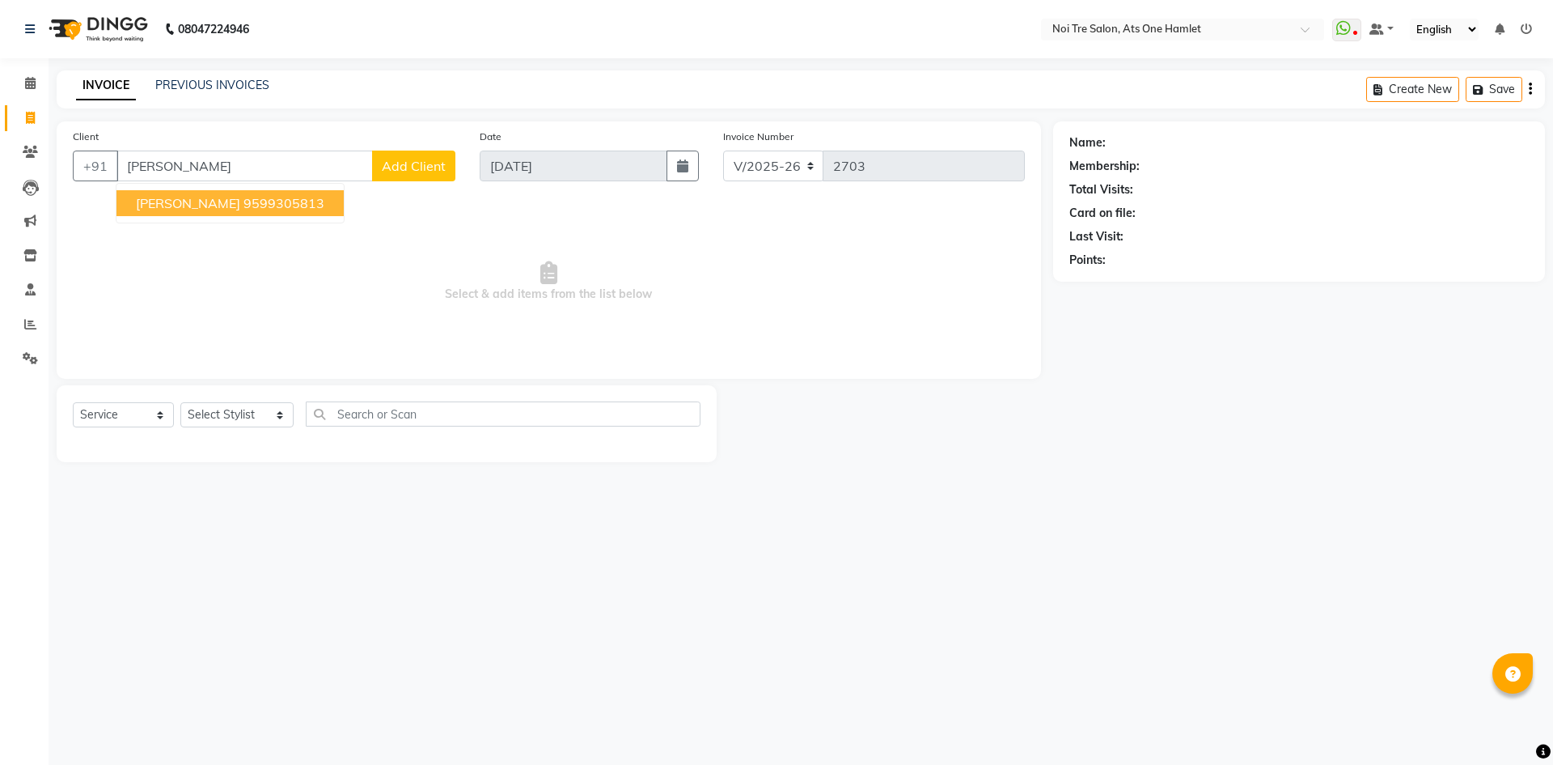
click at [229, 206] on button "[PERSON_NAME] 9599305813" at bounding box center [230, 203] width 227 height 26
type input "9599305813"
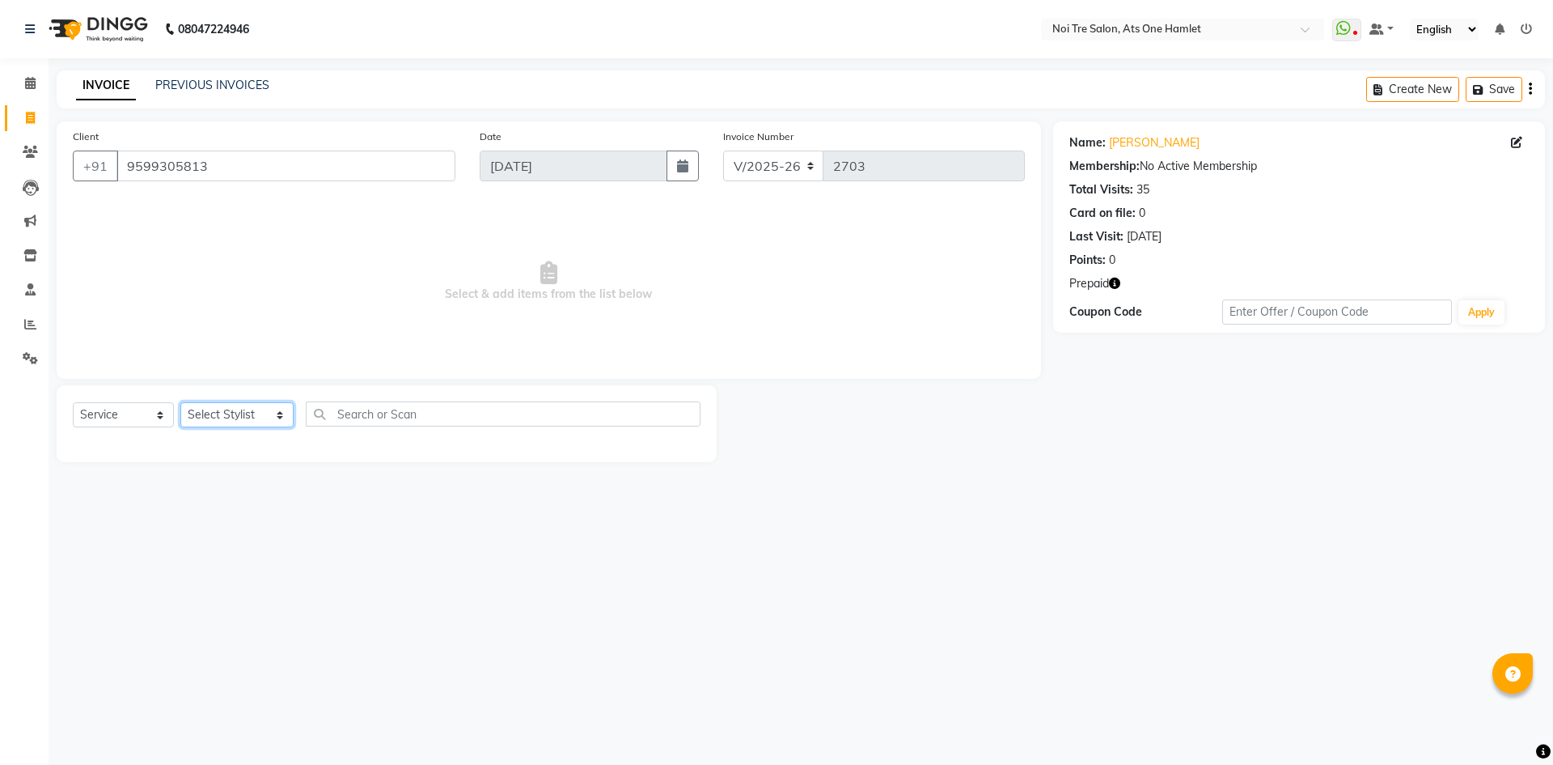
click at [229, 413] on select "Select Stylist [PERSON_NAME] [PERSON_NAME] [PERSON_NAME] [PERSON_NAME] 104 [PER…" at bounding box center [236, 414] width 113 height 25
select select "32080"
click at [180, 402] on select "Select Stylist [PERSON_NAME] [PERSON_NAME] [PERSON_NAME] [PERSON_NAME] 104 [PER…" at bounding box center [236, 414] width 113 height 25
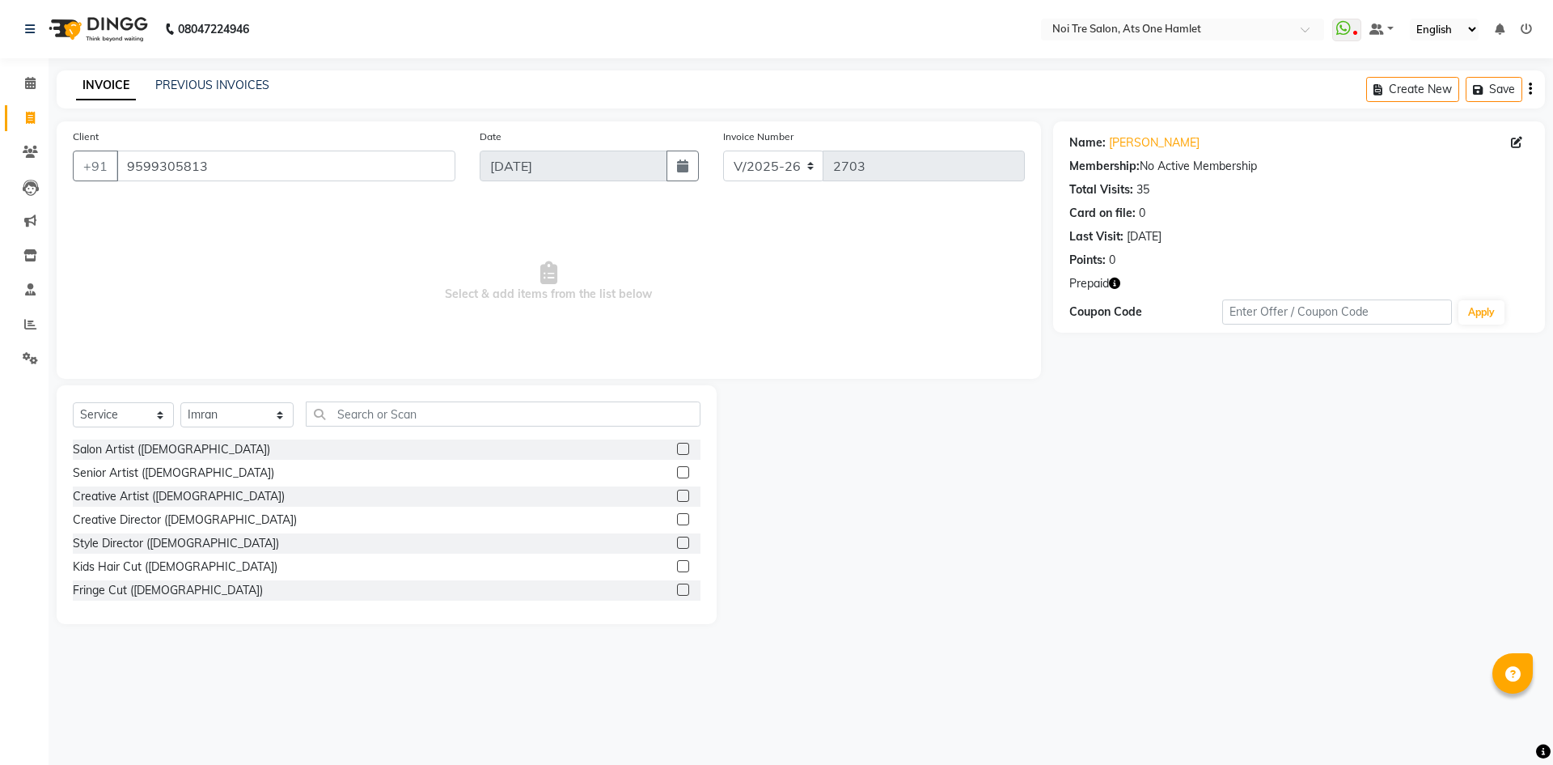
click at [341, 400] on div "Select Service Product Membership Package Voucher Prepaid Gift Card Select Styl…" at bounding box center [387, 504] width 660 height 239
click at [345, 418] on input "text" at bounding box center [503, 413] width 395 height 25
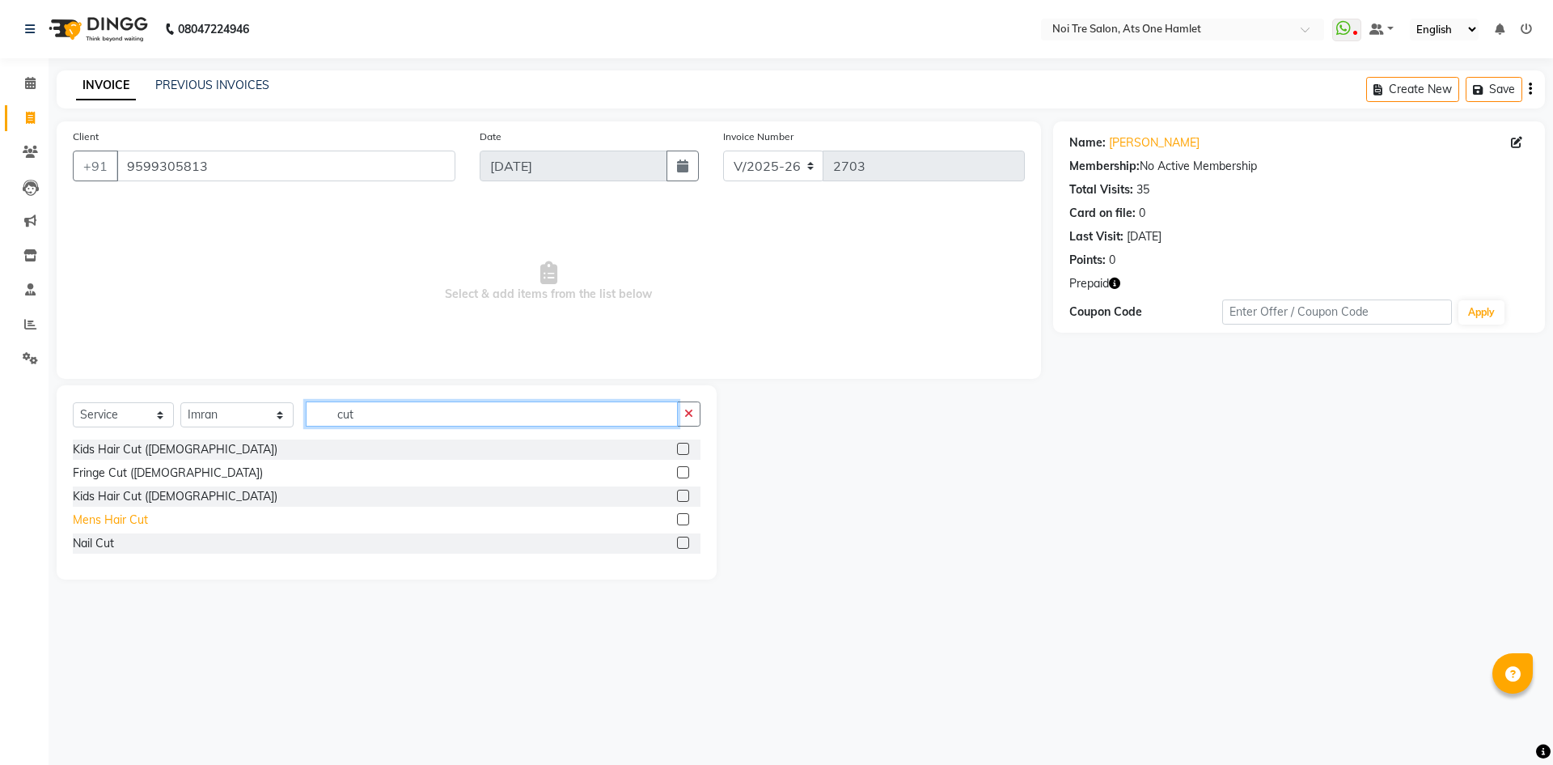
type input "cut"
click at [108, 512] on div "Mens Hair Cut" at bounding box center [110, 519] width 75 height 17
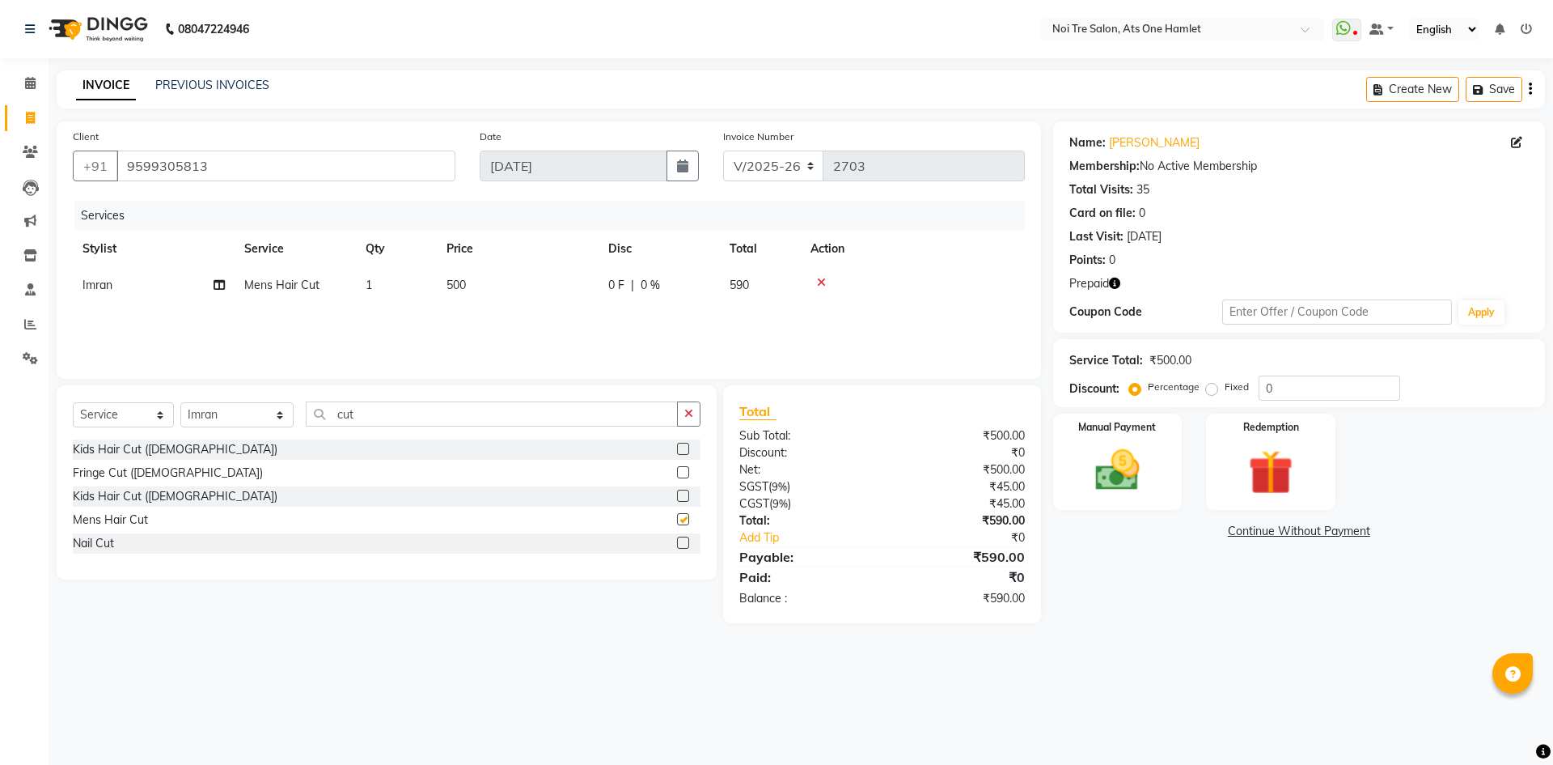
checkbox input "false"
drag, startPoint x: 485, startPoint y: 285, endPoint x: 506, endPoint y: 285, distance: 21.8
click at [485, 285] on td "500" at bounding box center [518, 285] width 162 height 36
select select "32080"
click at [307, 290] on tr "[PERSON_NAME] [PERSON_NAME] [PERSON_NAME] [PERSON_NAME] 104 [PERSON_NAME] deepa…" at bounding box center [549, 297] width 952 height 61
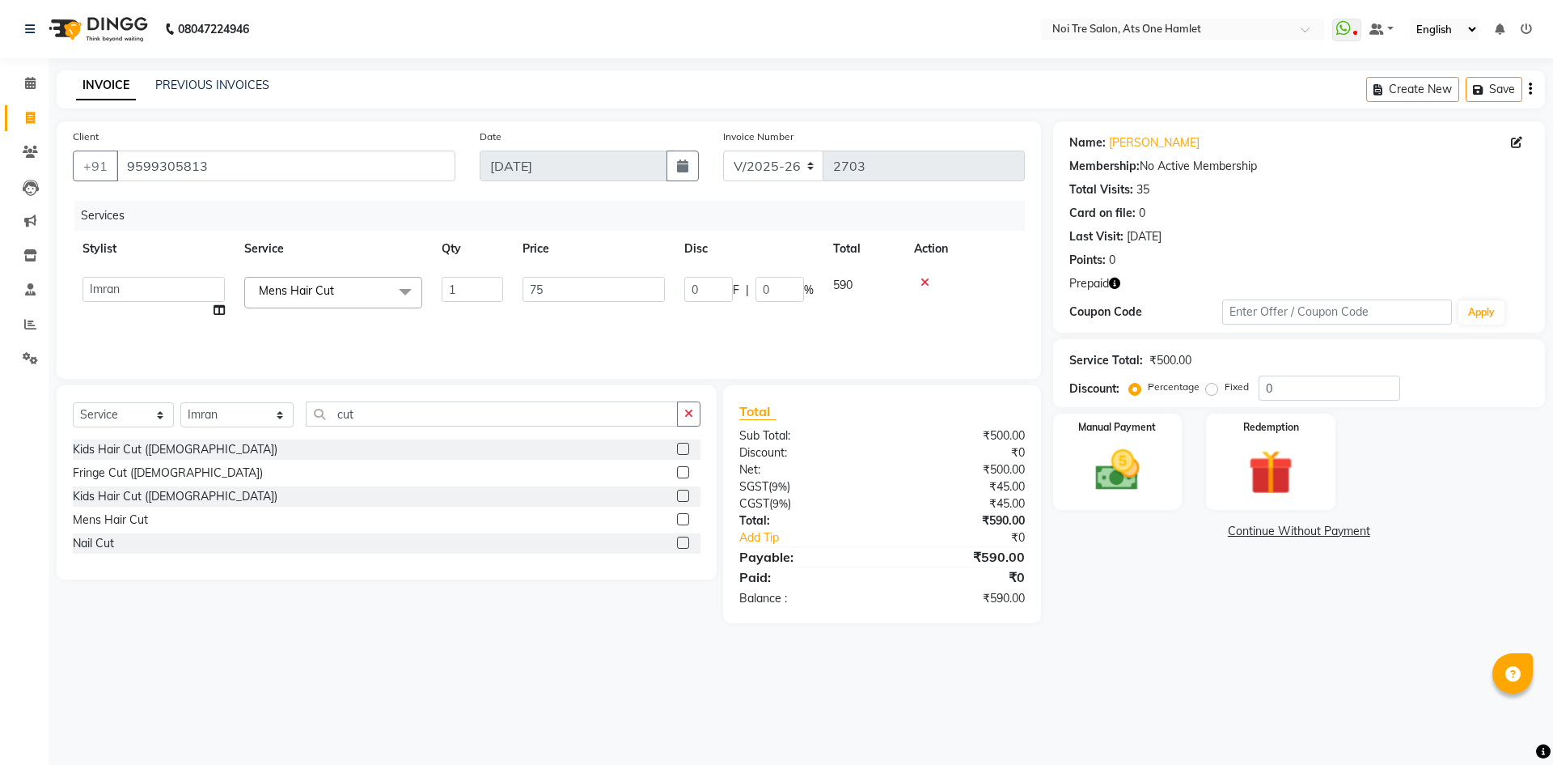
type input "750"
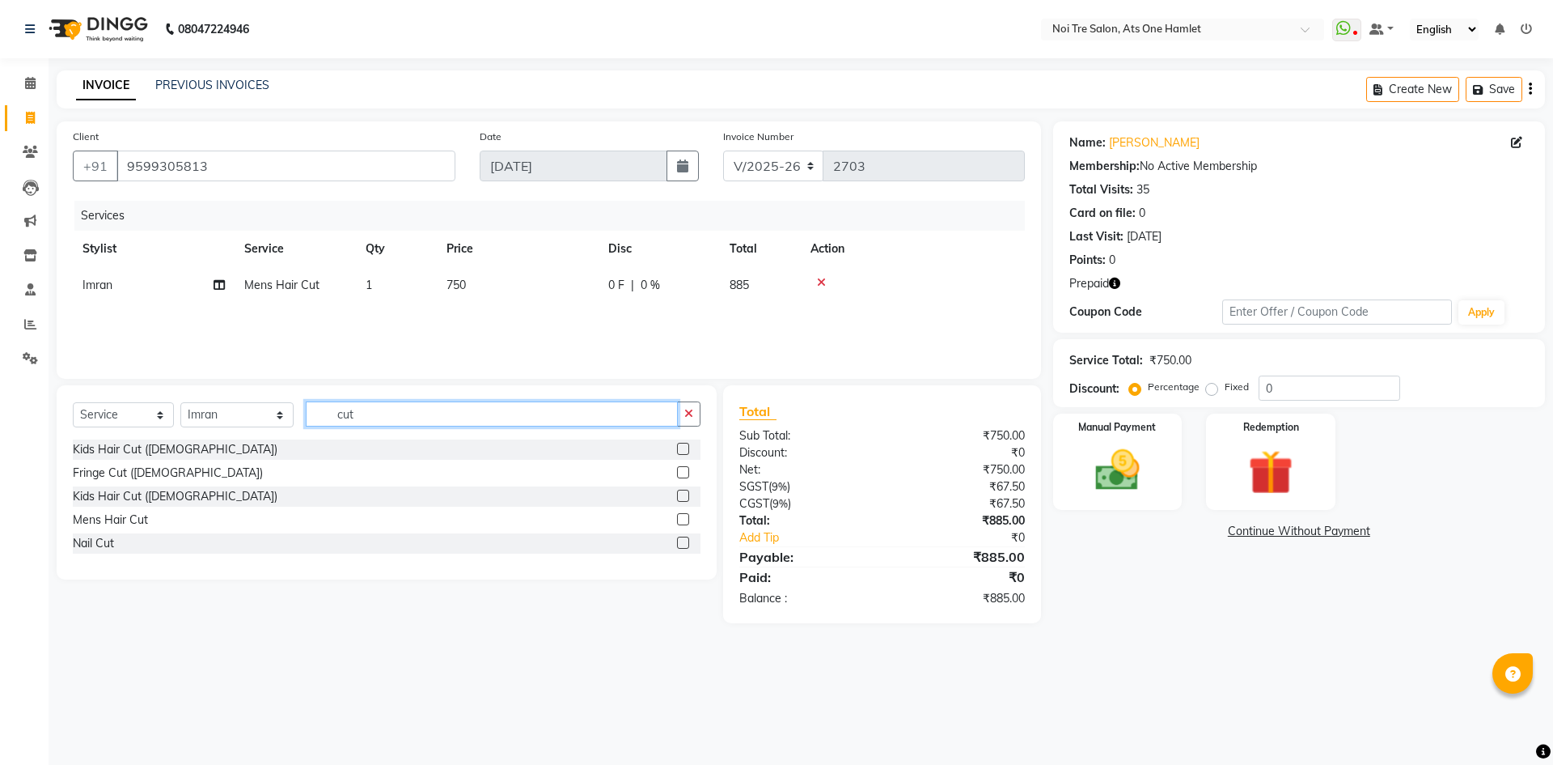
drag, startPoint x: 600, startPoint y: 423, endPoint x: 617, endPoint y: 441, distance: 24.6
click at [600, 424] on input "cut" at bounding box center [492, 413] width 372 height 25
click at [1305, 457] on img at bounding box center [1270, 471] width 75 height 57
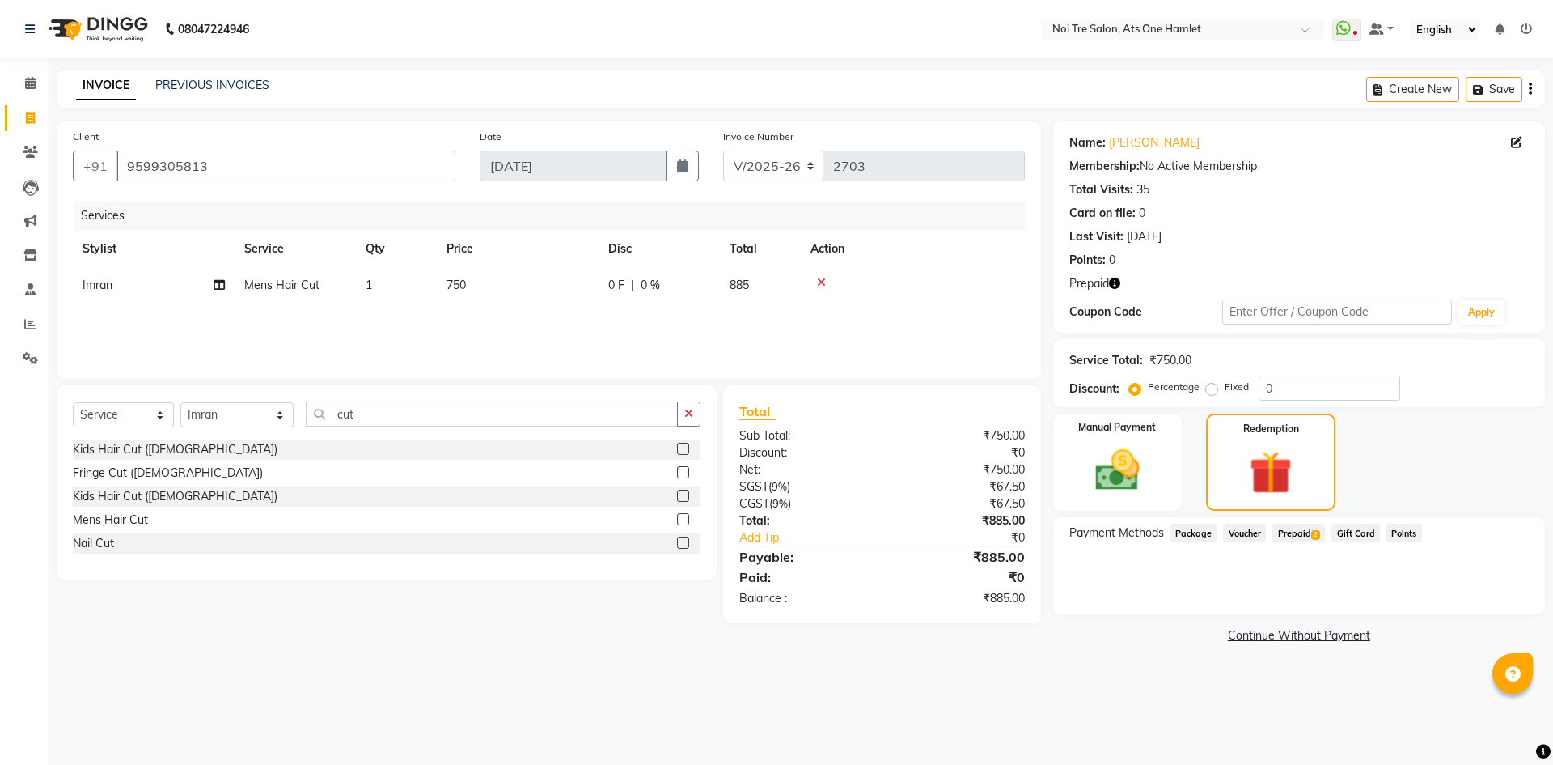
click at [1312, 532] on span "2" at bounding box center [1316, 535] width 9 height 10
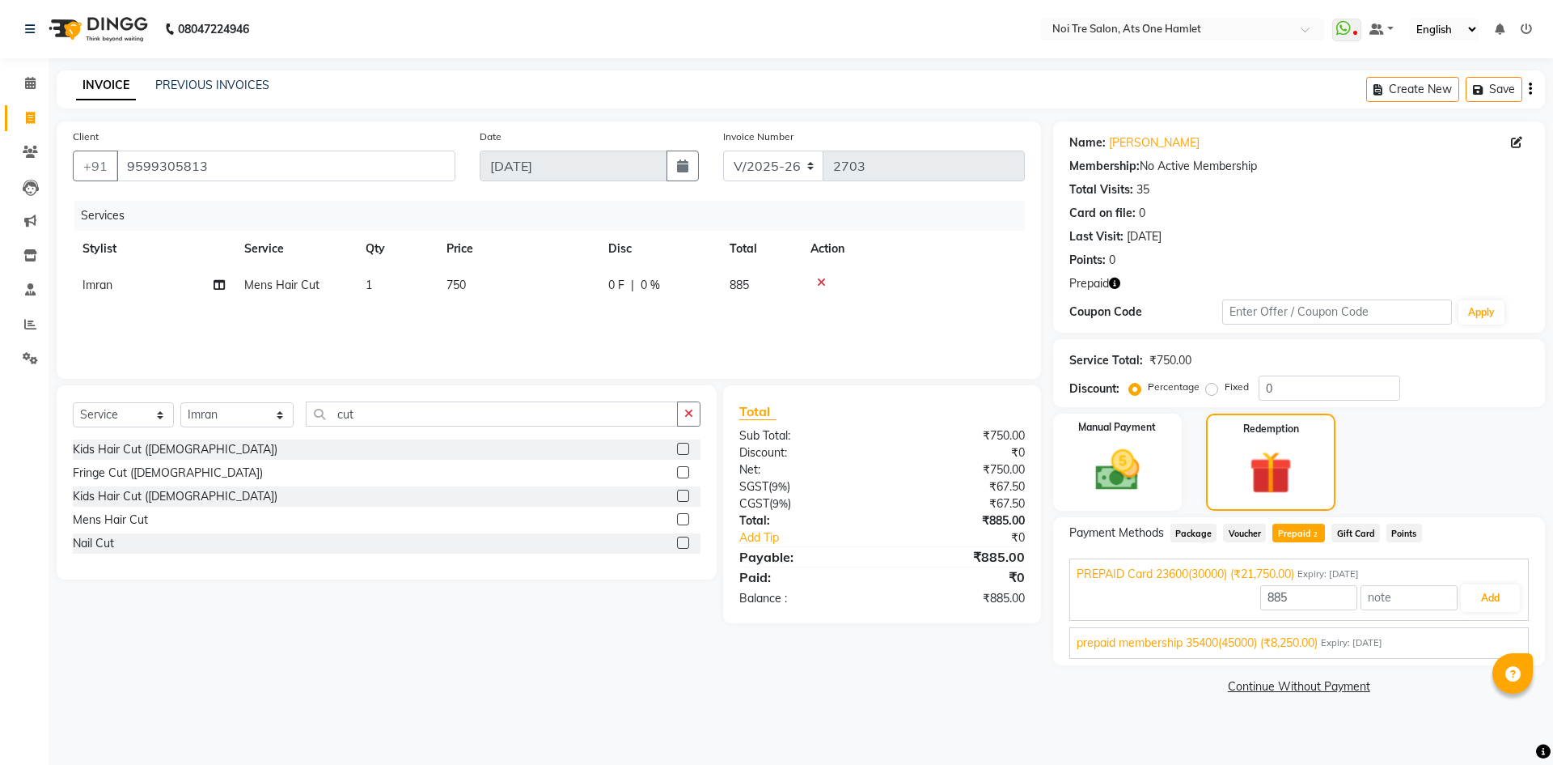
click at [1298, 644] on span "prepaid membership 35400(45000) (₹8,250.00)" at bounding box center [1197, 642] width 241 height 17
click at [1493, 629] on button "Add" at bounding box center [1490, 636] width 59 height 28
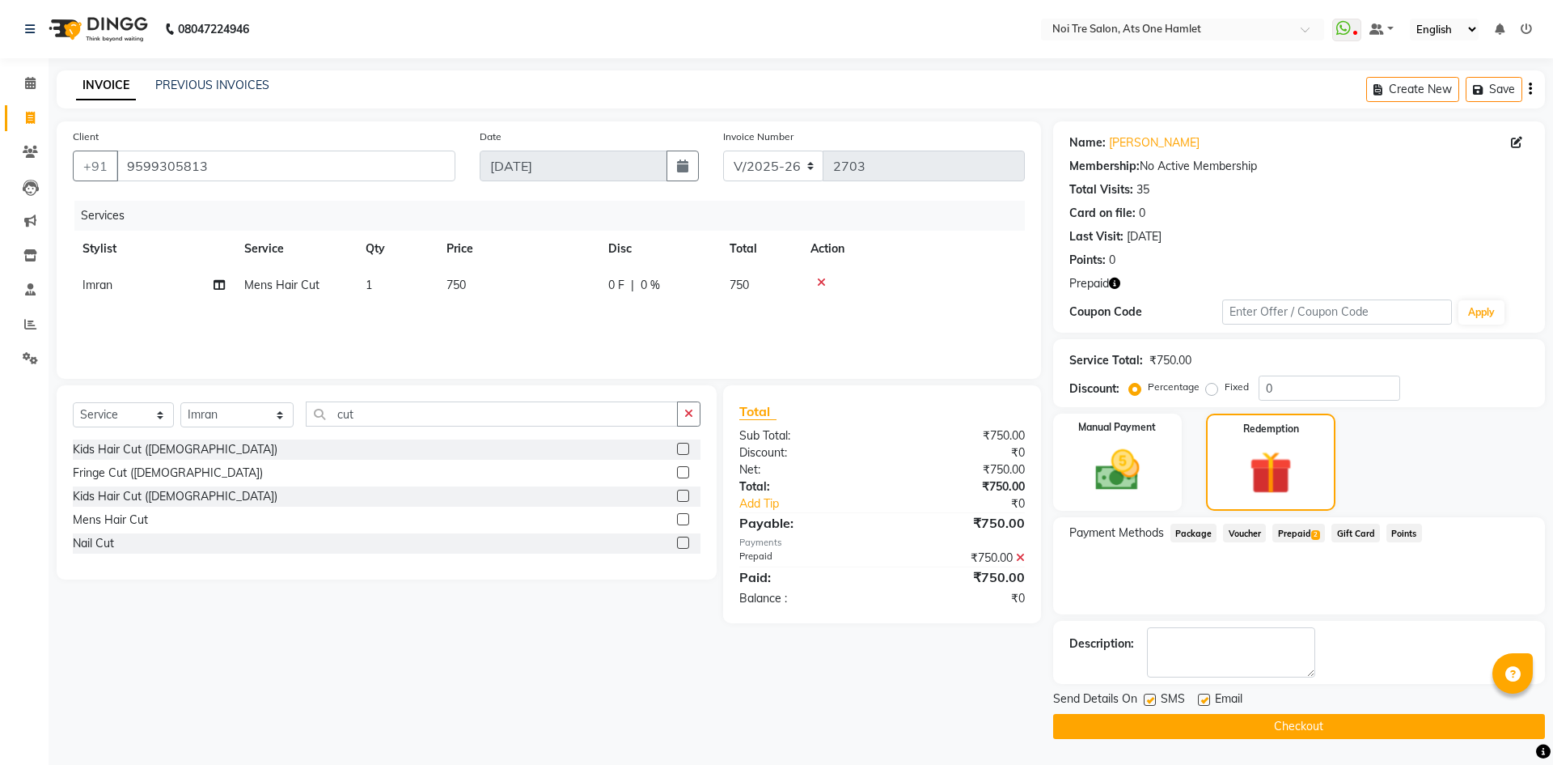
click at [1147, 691] on div "SMS" at bounding box center [1171, 700] width 54 height 20
click at [1208, 696] on label at bounding box center [1204, 699] width 12 height 12
click at [1208, 696] on input "checkbox" at bounding box center [1203, 700] width 11 height 11
checkbox input "false"
click at [1151, 700] on label at bounding box center [1150, 699] width 12 height 12
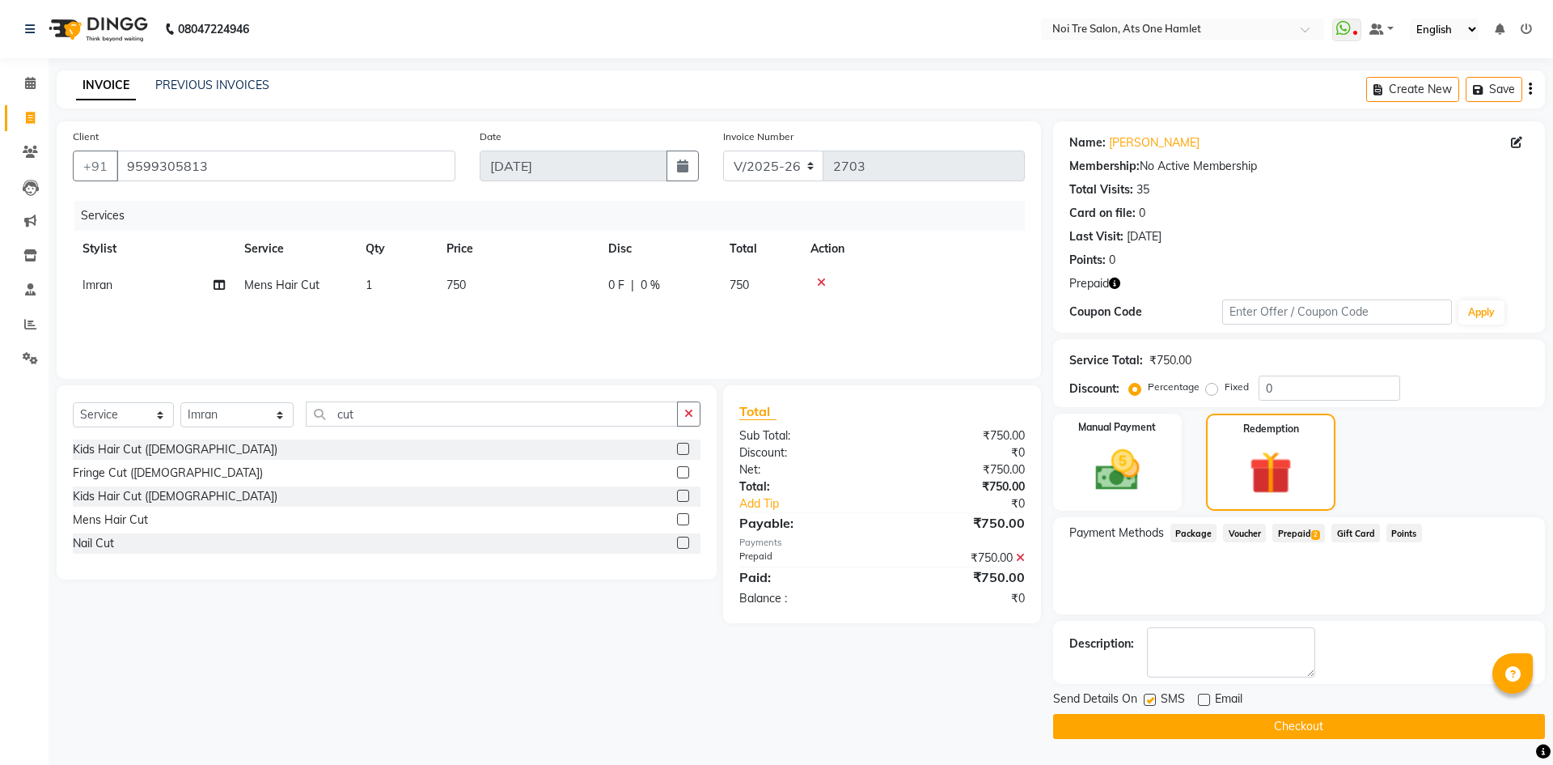
click at [1151, 700] on input "checkbox" at bounding box center [1149, 700] width 11 height 11
checkbox input "false"
click at [1190, 719] on button "Checkout" at bounding box center [1299, 726] width 492 height 25
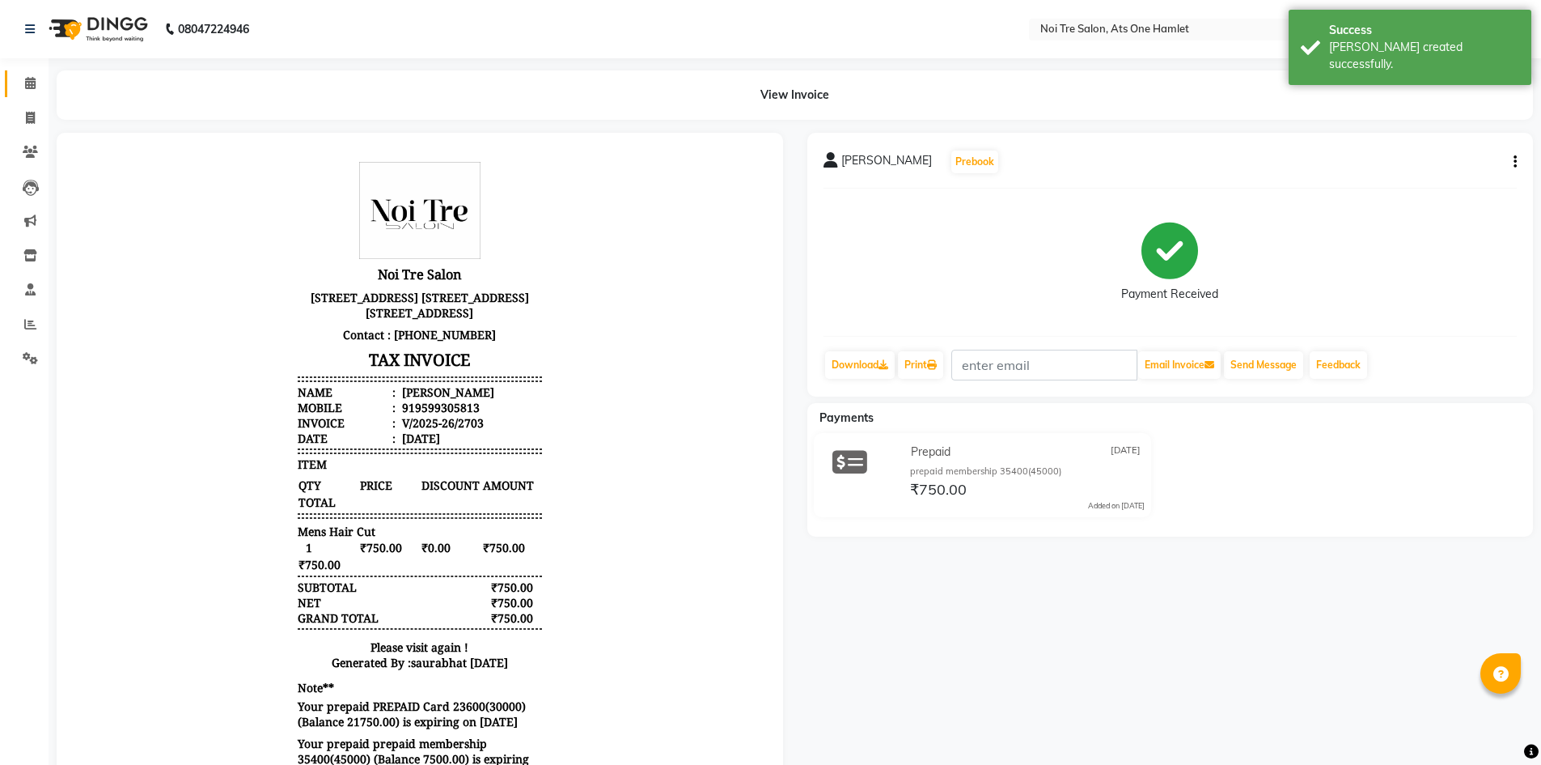
click at [33, 94] on link "Calendar" at bounding box center [24, 83] width 39 height 27
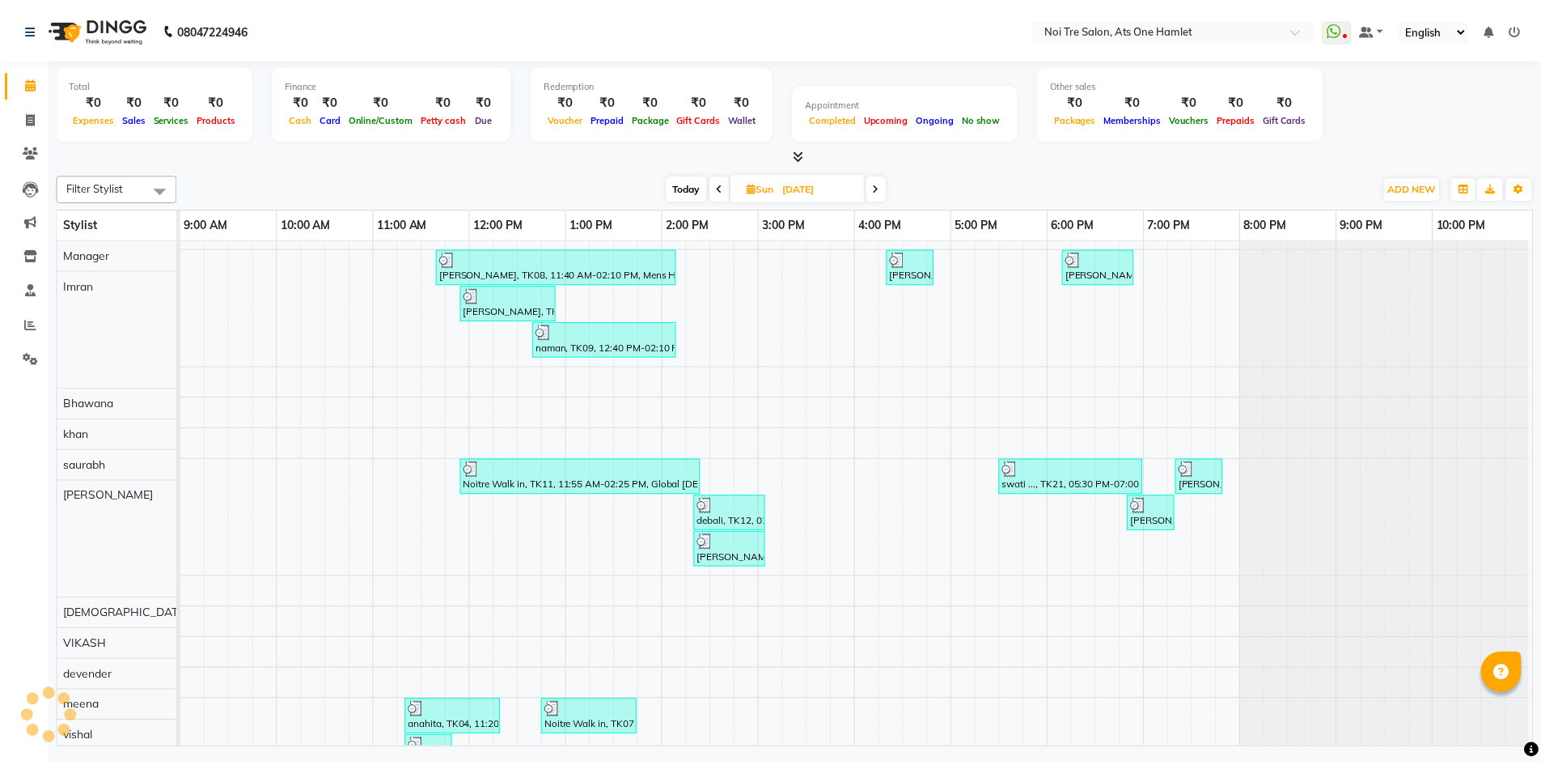
scroll to position [22, 0]
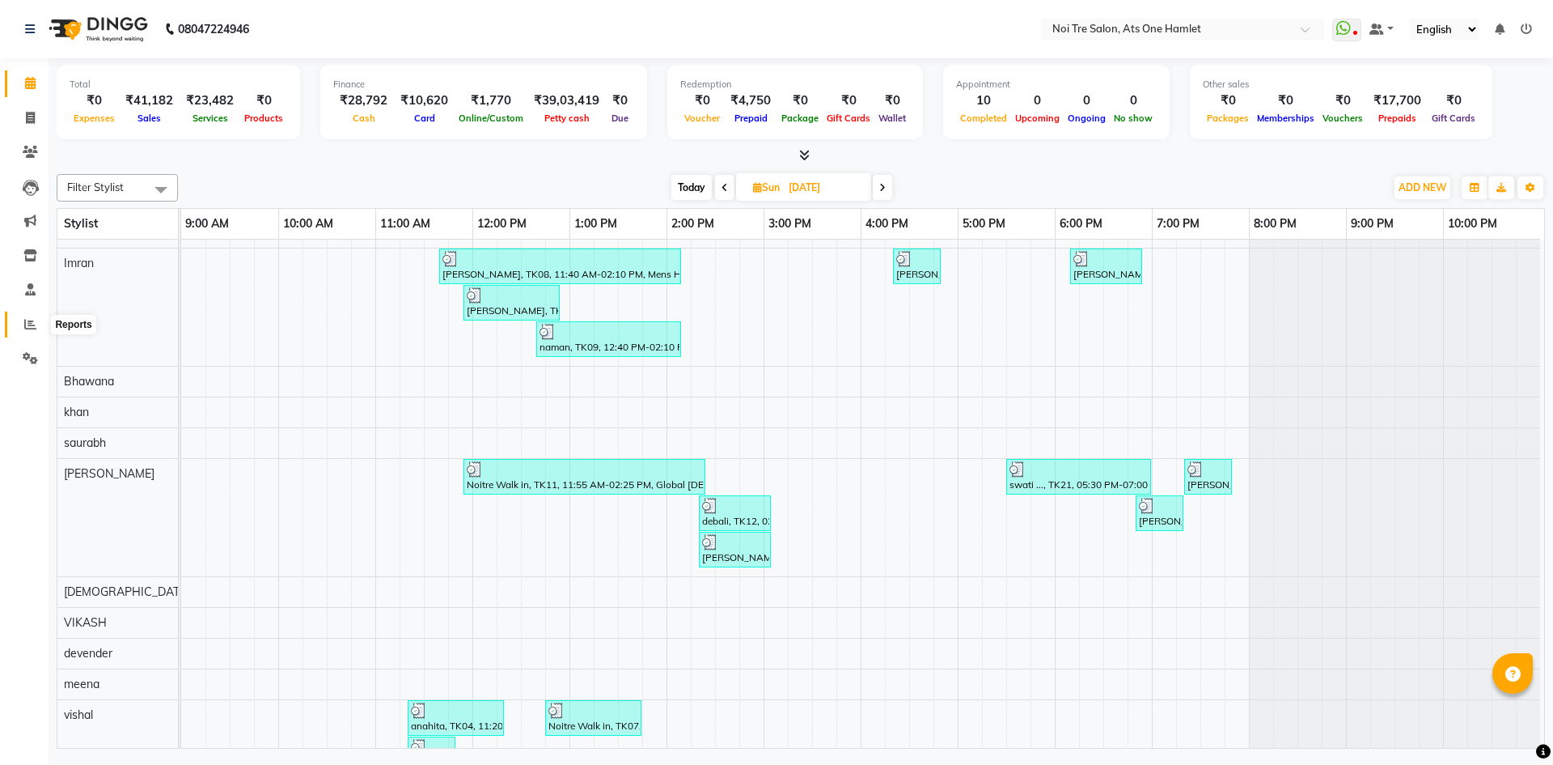
click at [23, 326] on span at bounding box center [30, 325] width 28 height 19
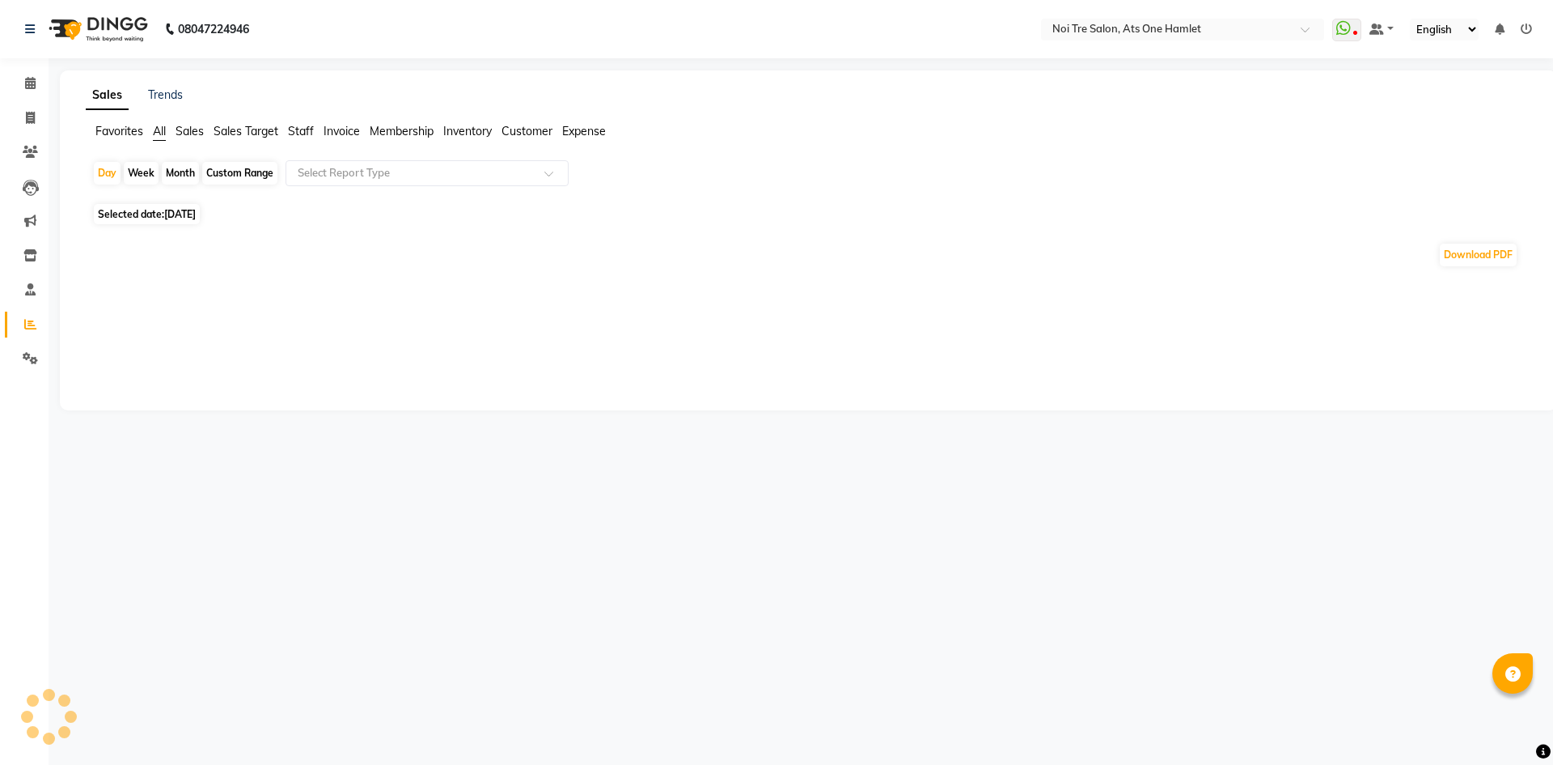
click at [306, 129] on span "Staff" at bounding box center [301, 131] width 26 height 15
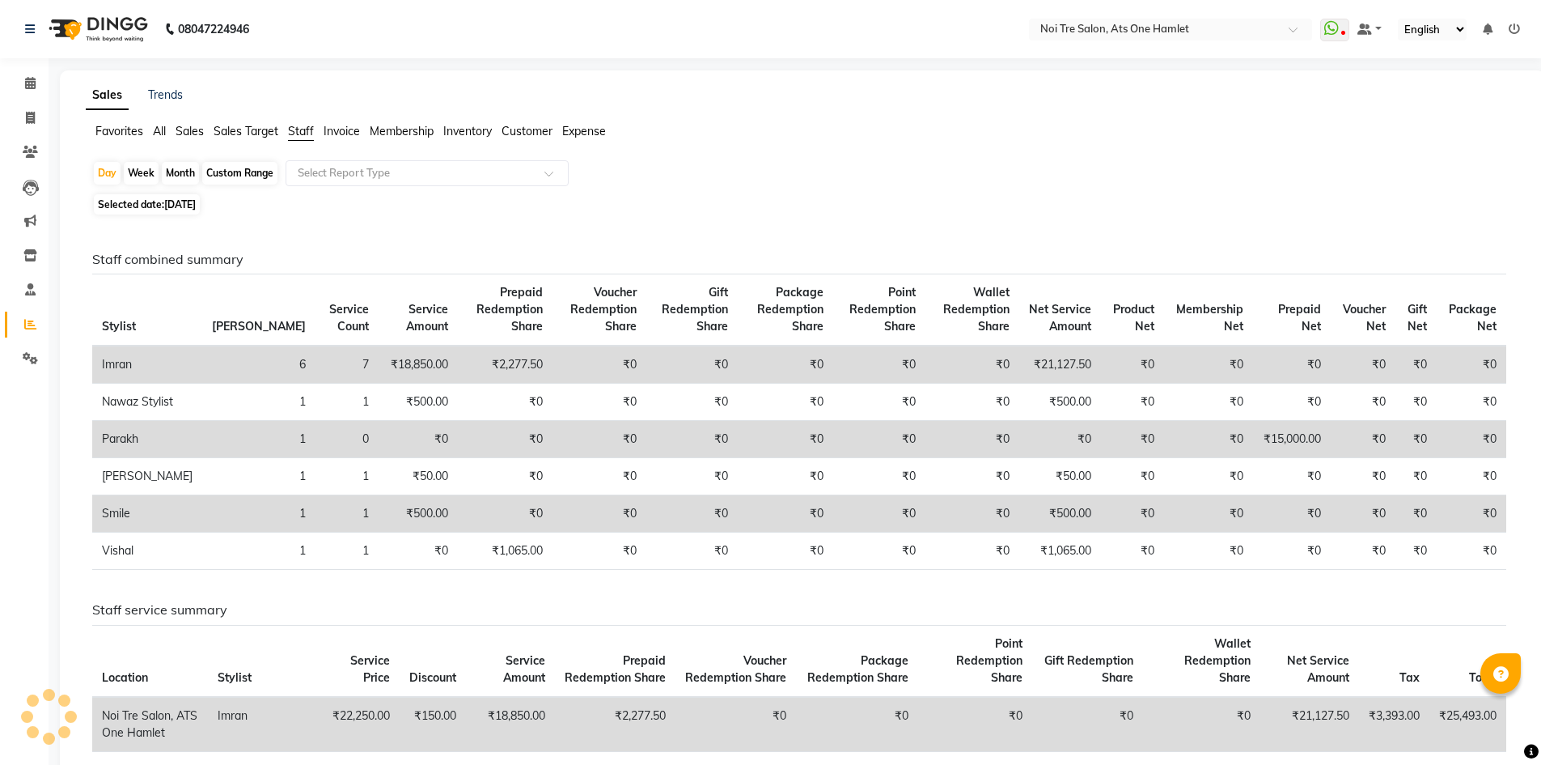
click at [364, 193] on div "Day Week Month Custom Range Select Report Type Selected date: [DATE] Staff comb…" at bounding box center [803, 587] width 1434 height 854
click at [382, 182] on div "Select Report Type" at bounding box center [427, 173] width 283 height 26
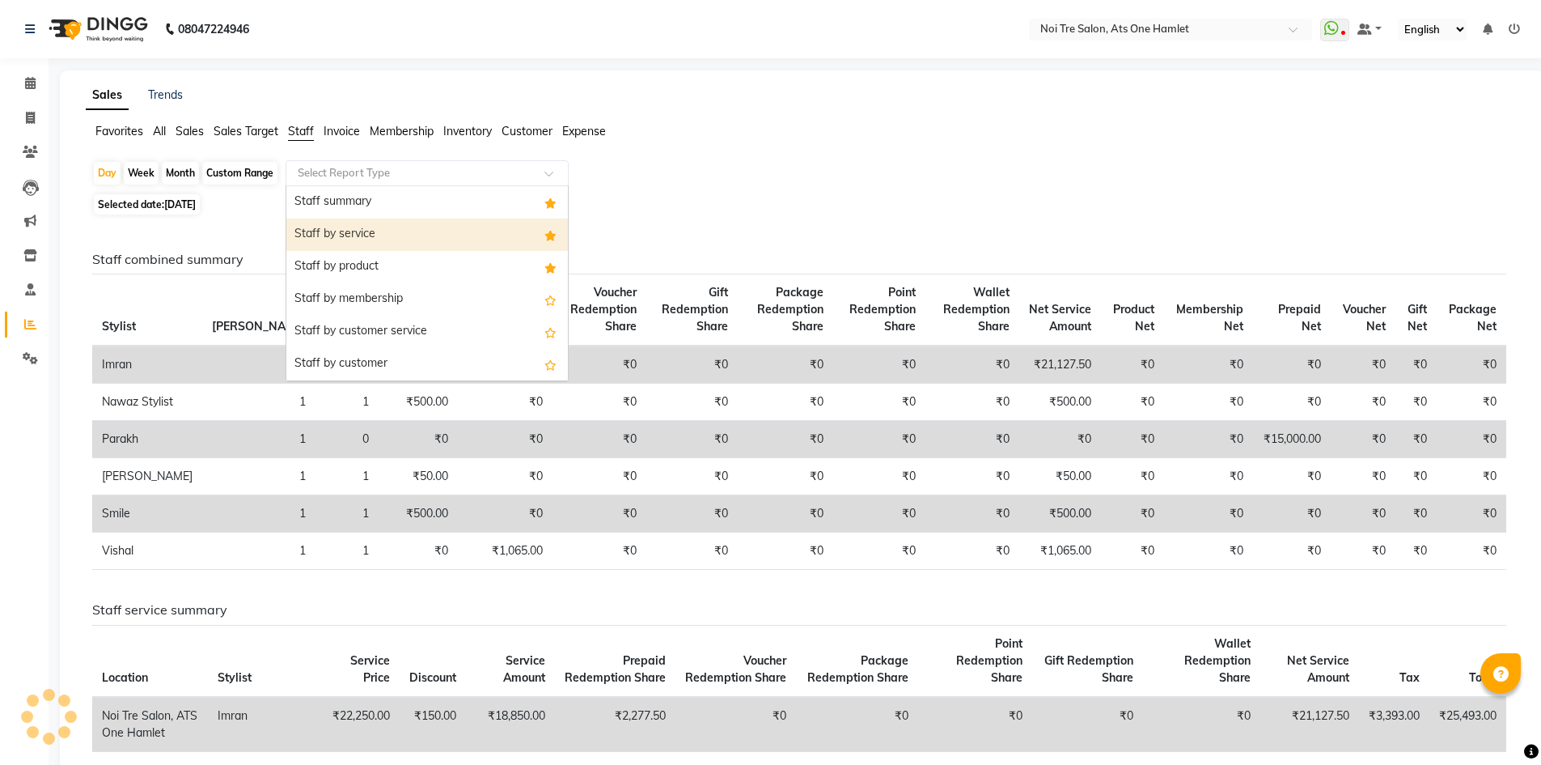
click at [381, 227] on div "Staff by service" at bounding box center [427, 234] width 282 height 32
select select "full_report"
select select "csv"
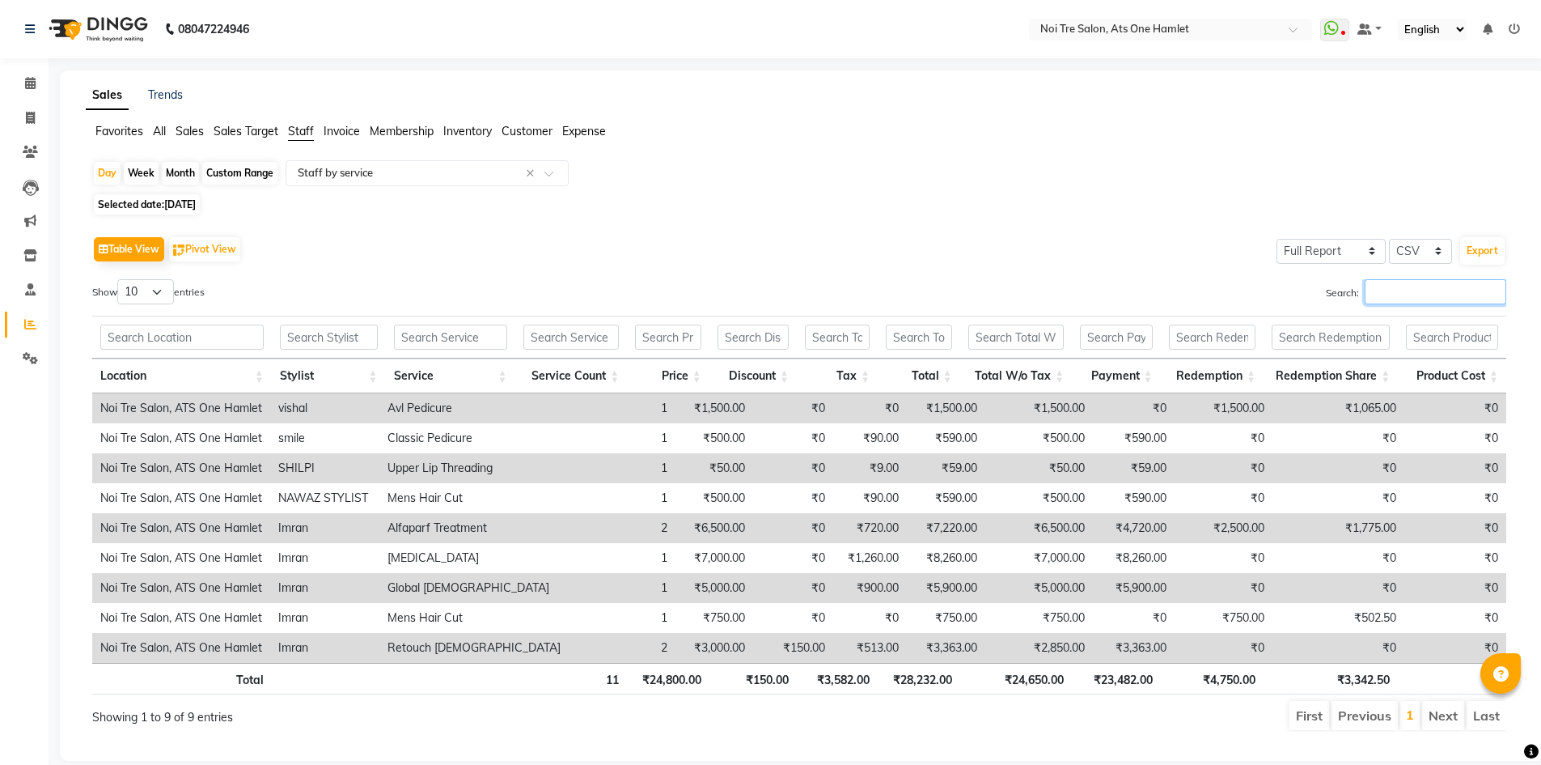
click at [1410, 290] on input "Search:" at bounding box center [1436, 291] width 142 height 25
click at [443, 172] on input "text" at bounding box center [411, 173] width 233 height 16
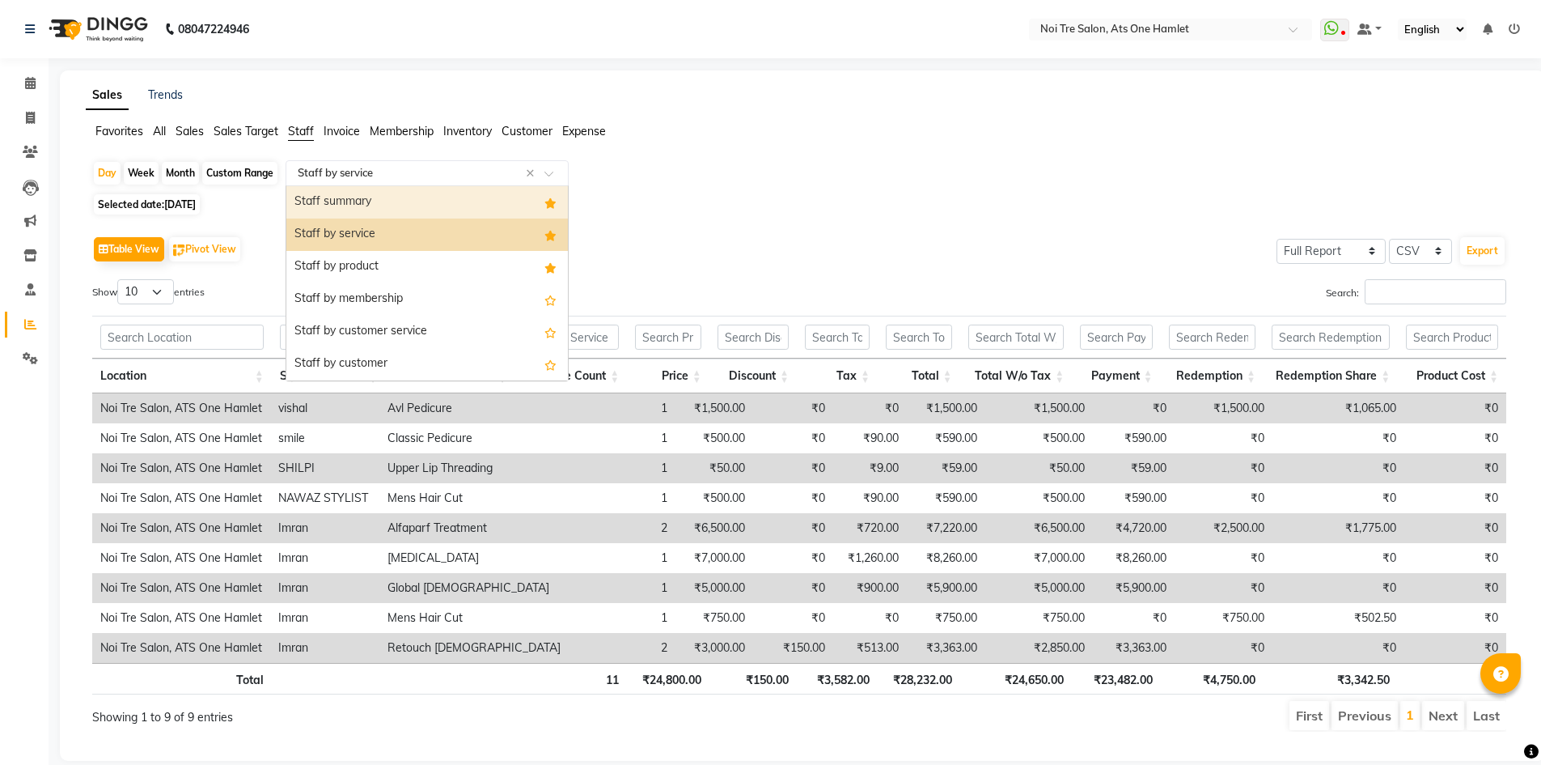
click at [427, 201] on div "Staff summary" at bounding box center [427, 202] width 282 height 32
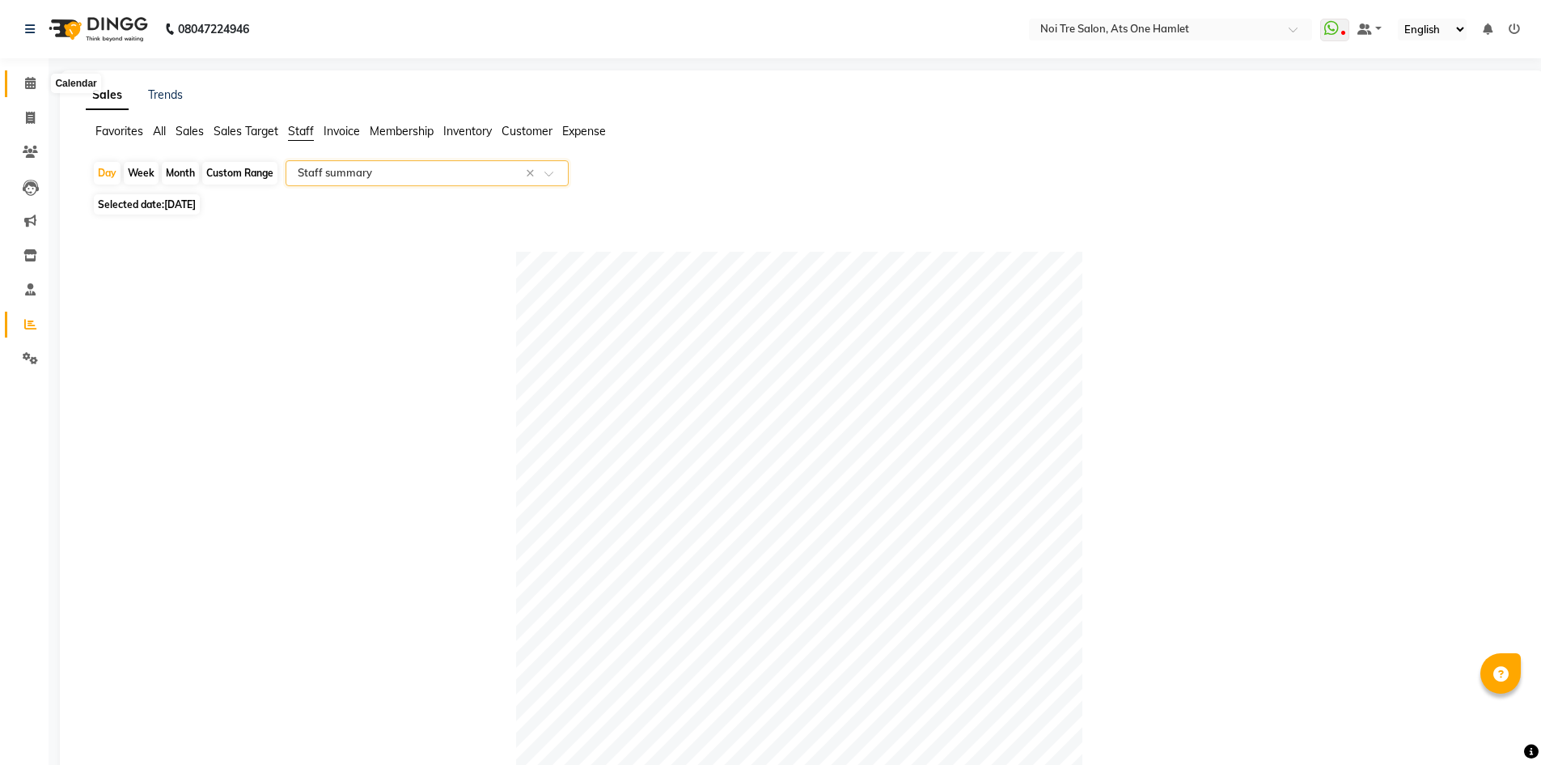
click at [30, 76] on span at bounding box center [30, 83] width 28 height 19
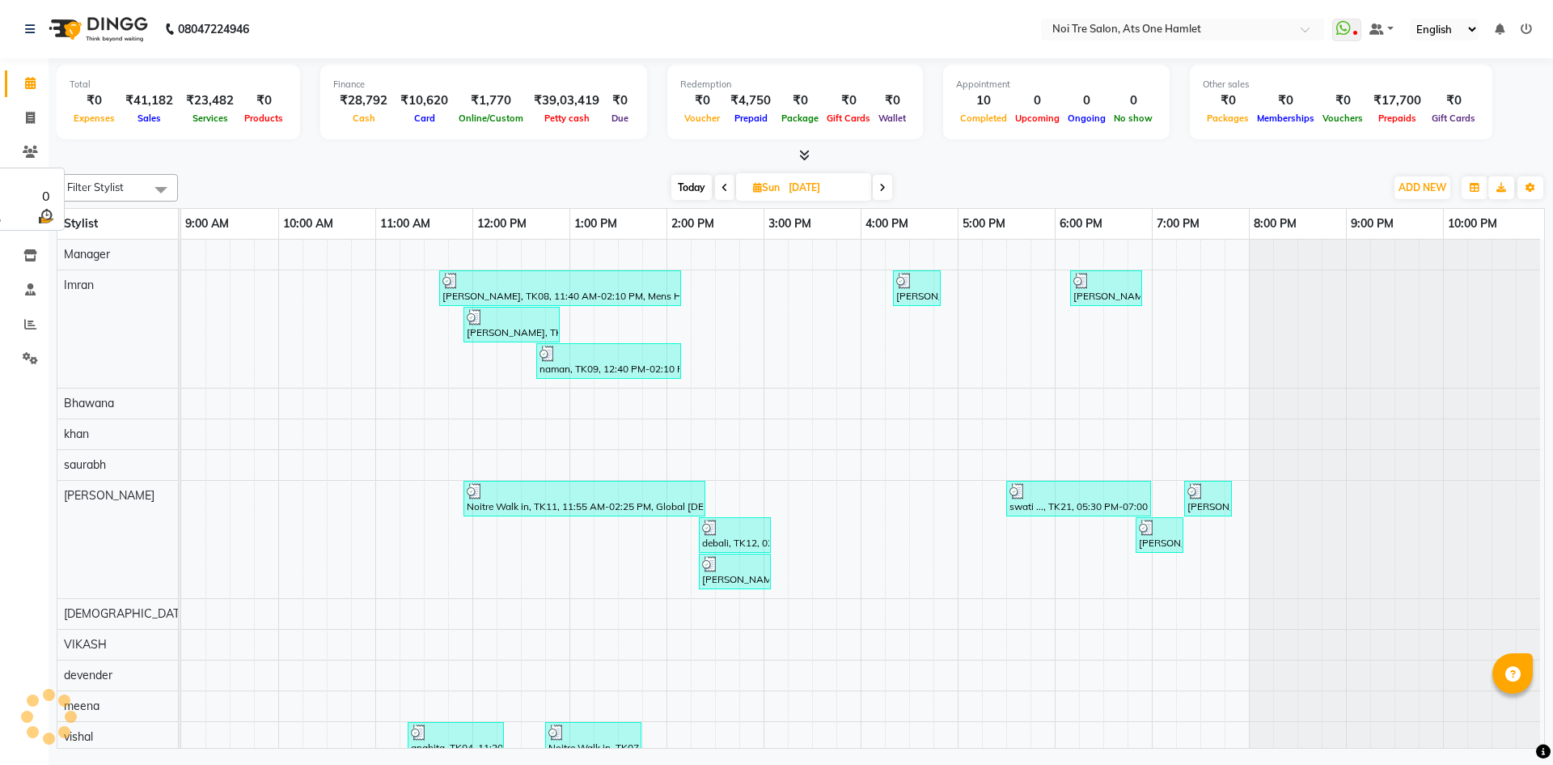
scroll to position [0, 8]
click at [36, 117] on span at bounding box center [30, 118] width 28 height 19
select select "service"
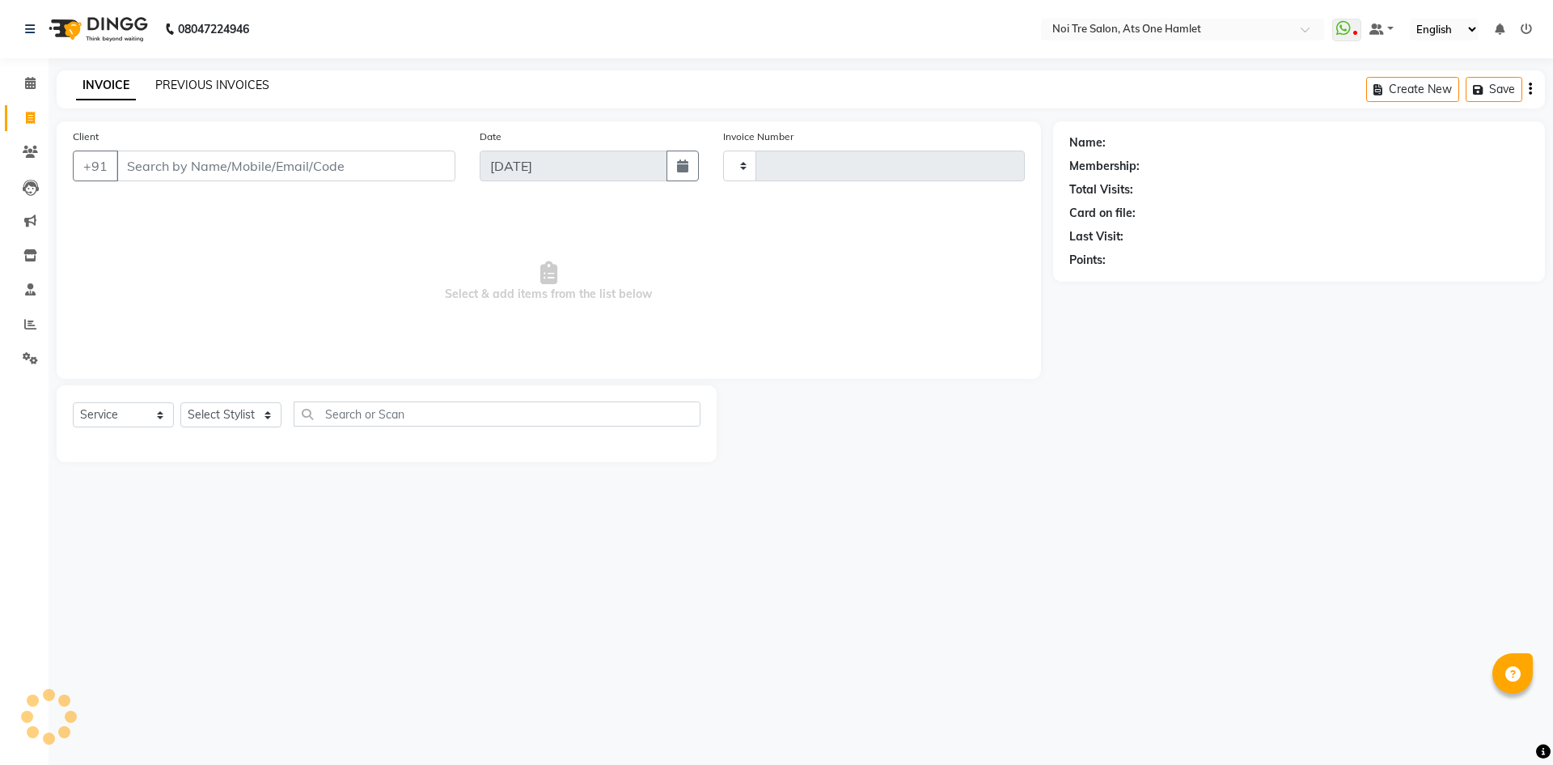
click at [250, 86] on link "PREVIOUS INVOICES" at bounding box center [212, 85] width 114 height 15
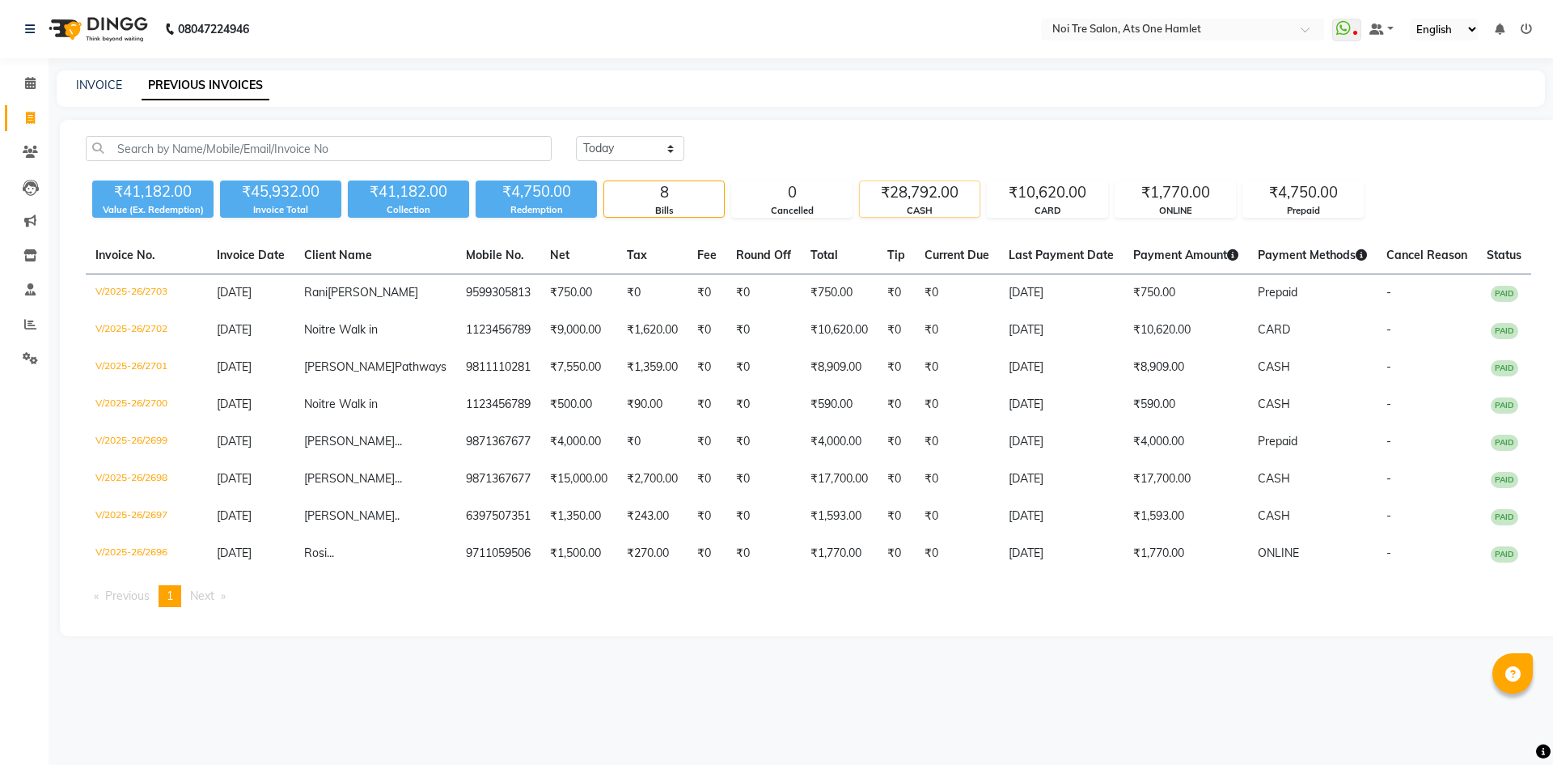
click at [933, 189] on div "₹28,792.00" at bounding box center [920, 192] width 120 height 23
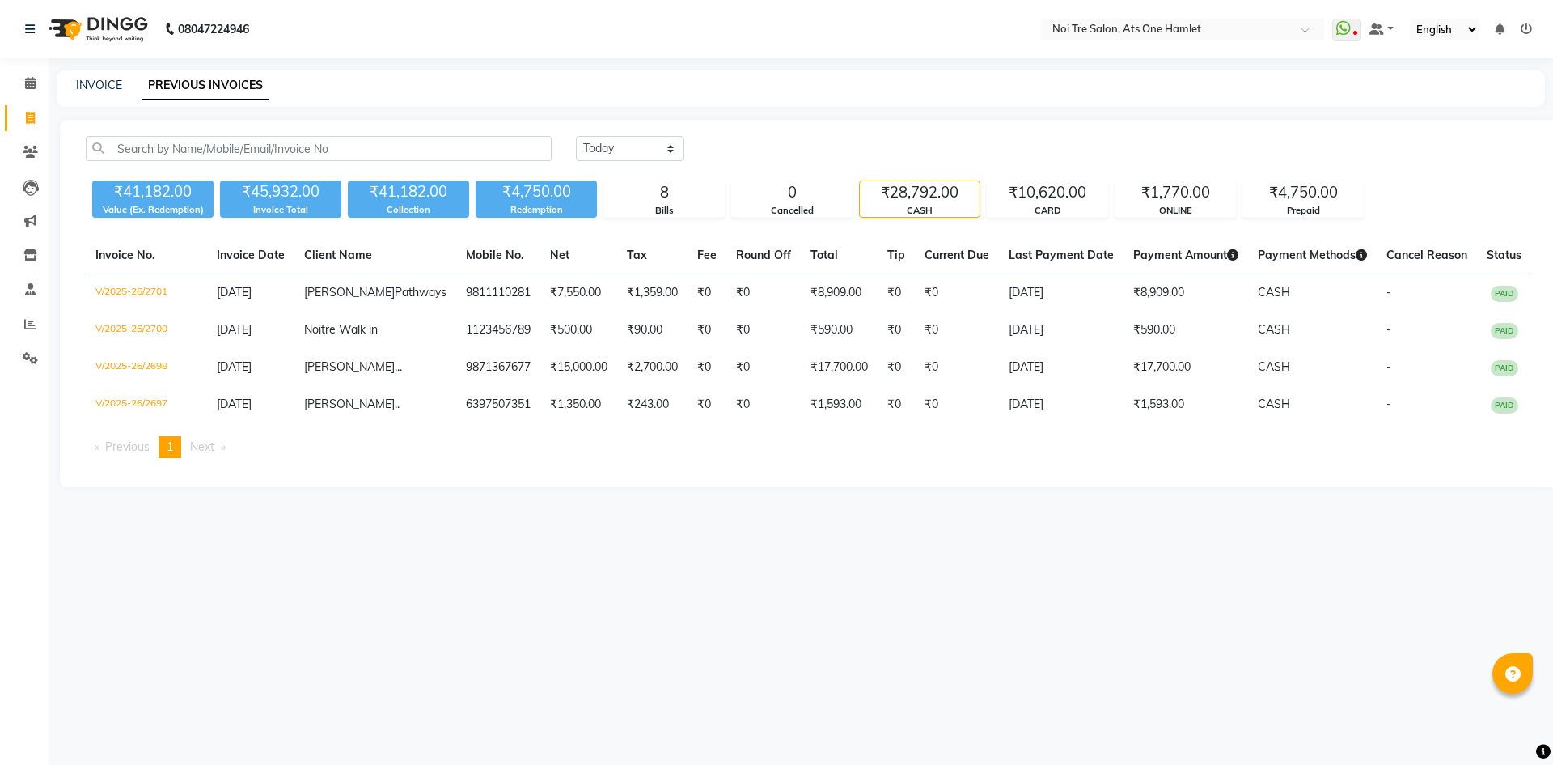
click at [46, 93] on li "Calendar" at bounding box center [24, 83] width 49 height 35
click at [28, 81] on icon at bounding box center [30, 83] width 11 height 12
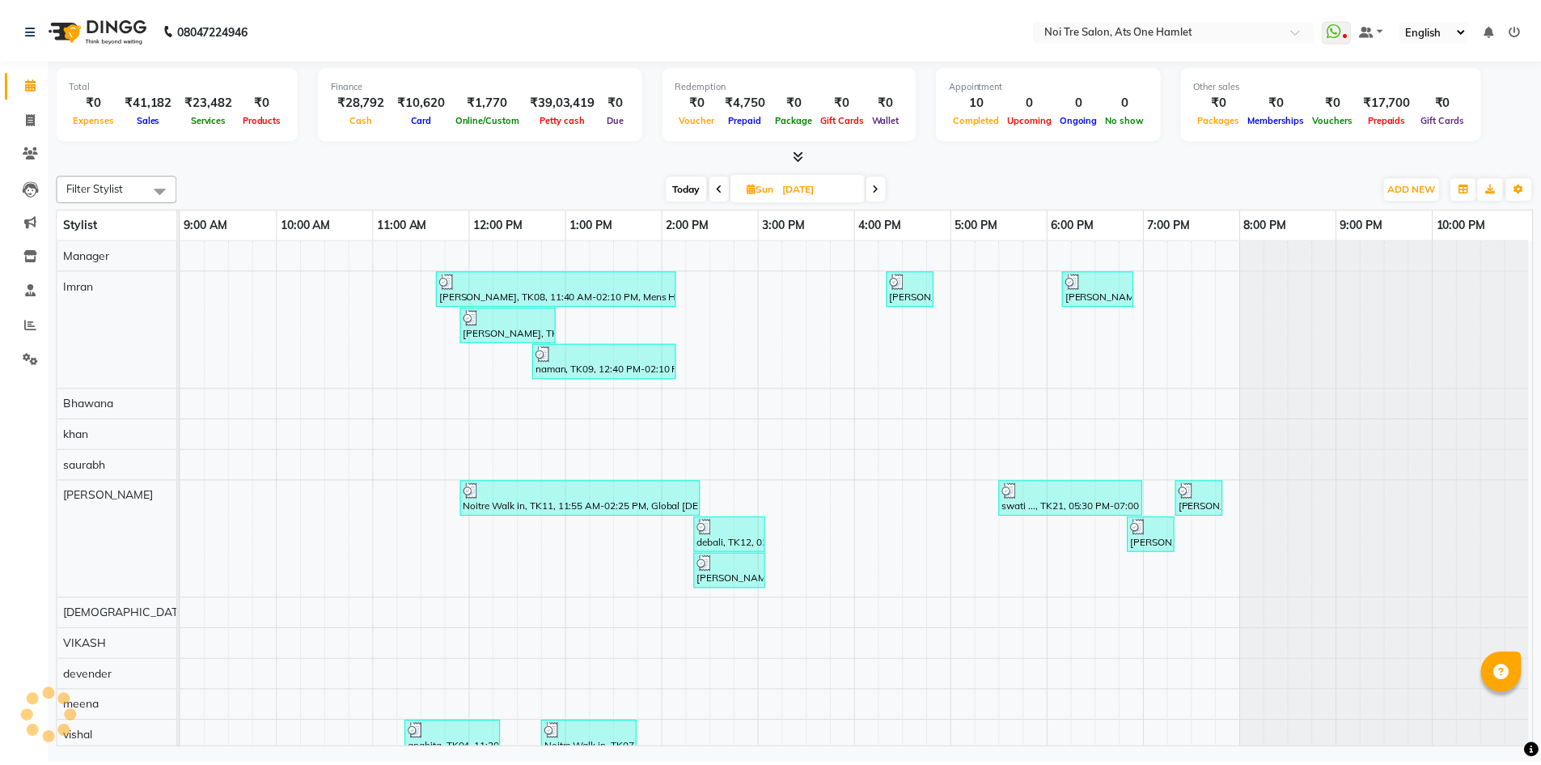
scroll to position [22, 8]
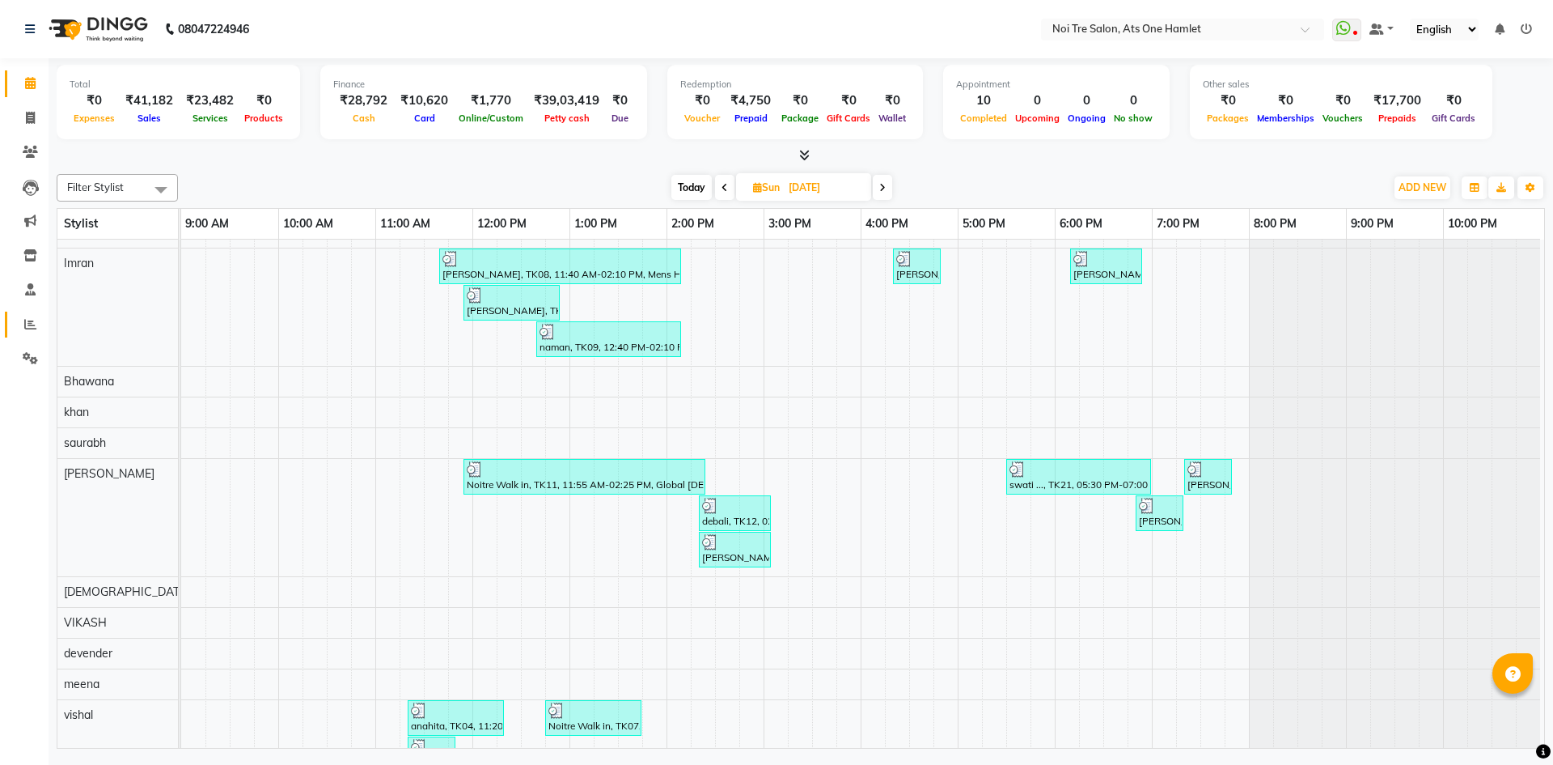
click at [10, 312] on link "Reports" at bounding box center [24, 324] width 39 height 27
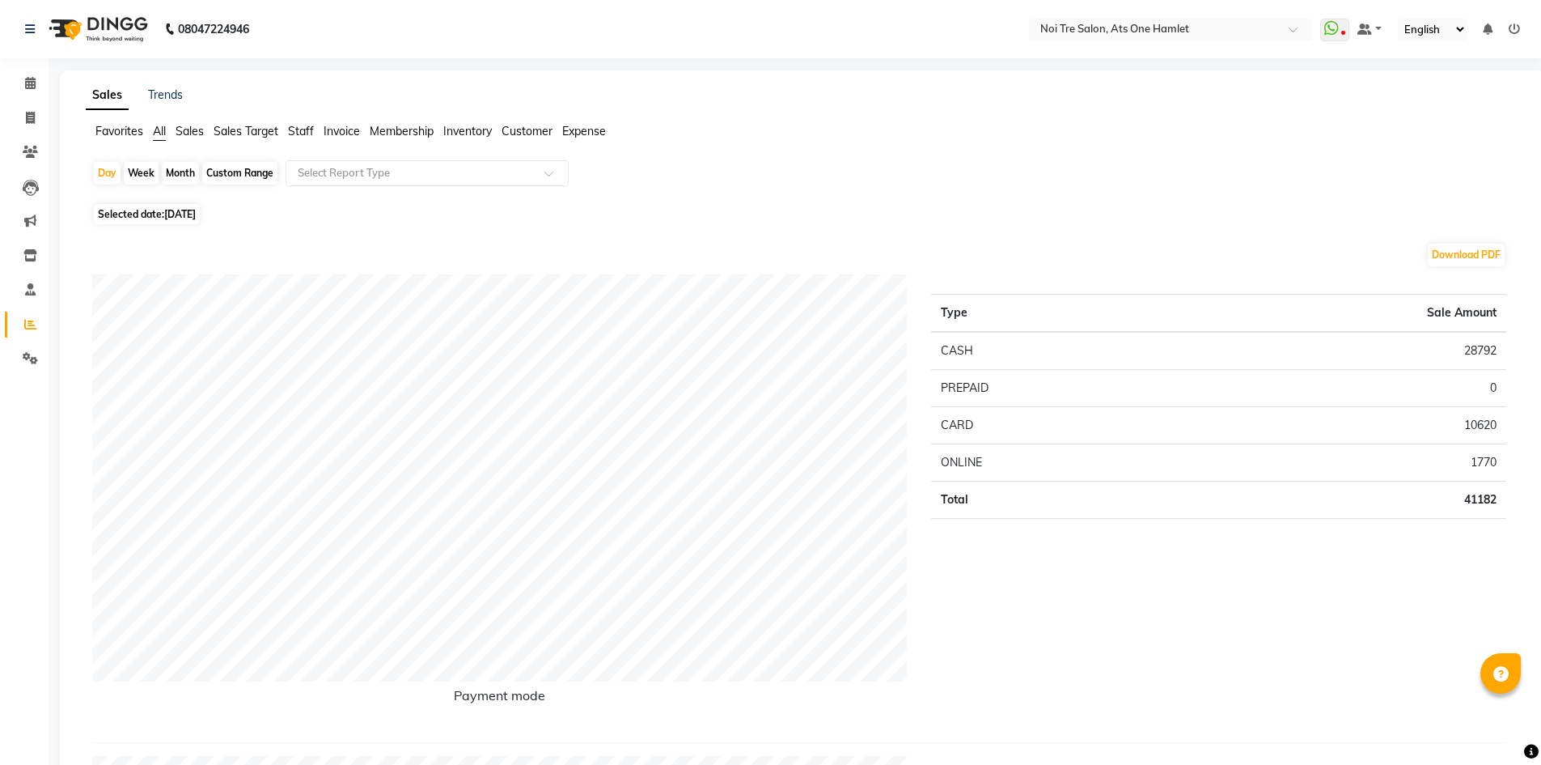
click at [293, 129] on span "Staff" at bounding box center [301, 131] width 26 height 15
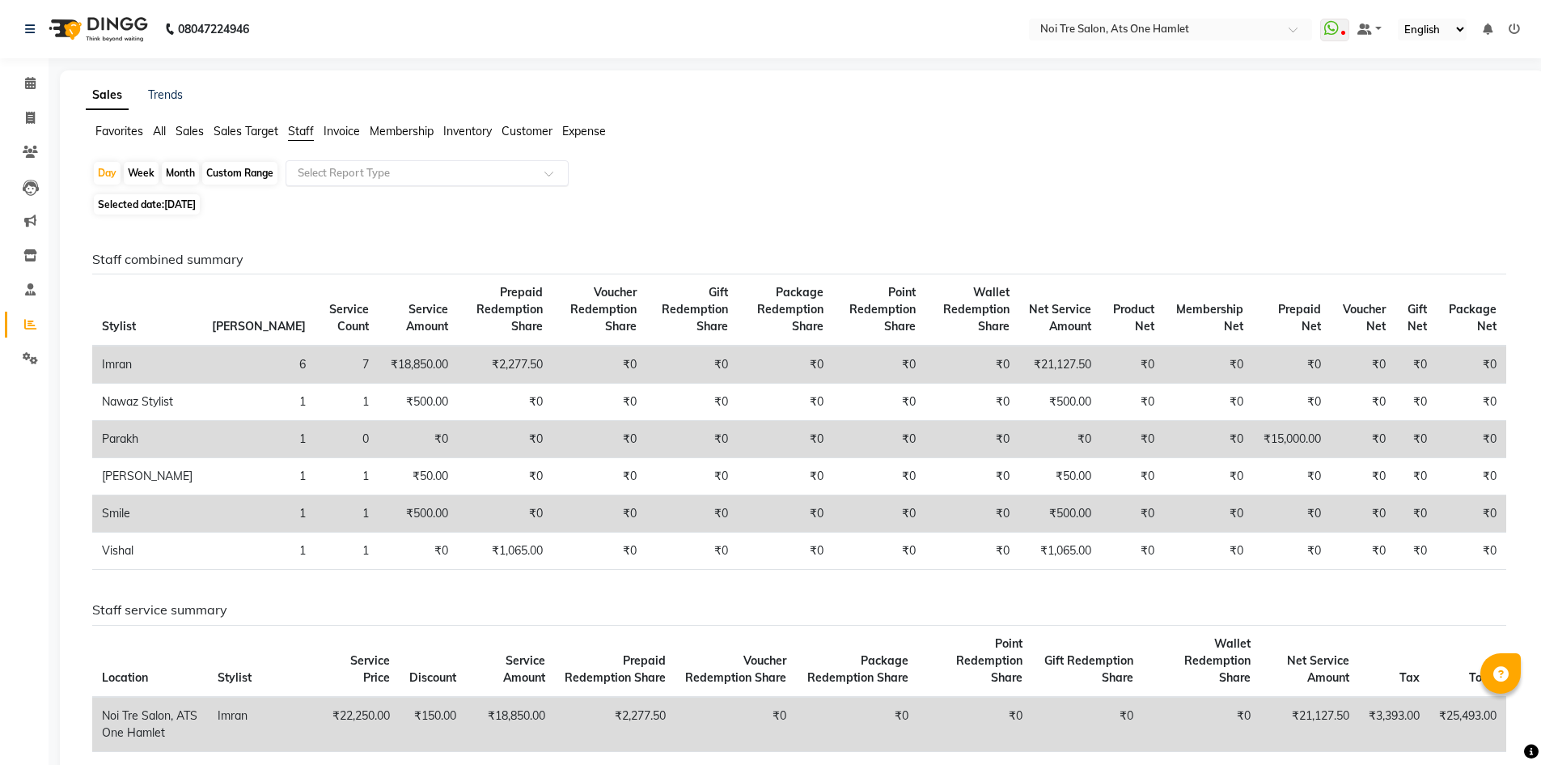
click at [360, 172] on input "text" at bounding box center [411, 173] width 233 height 16
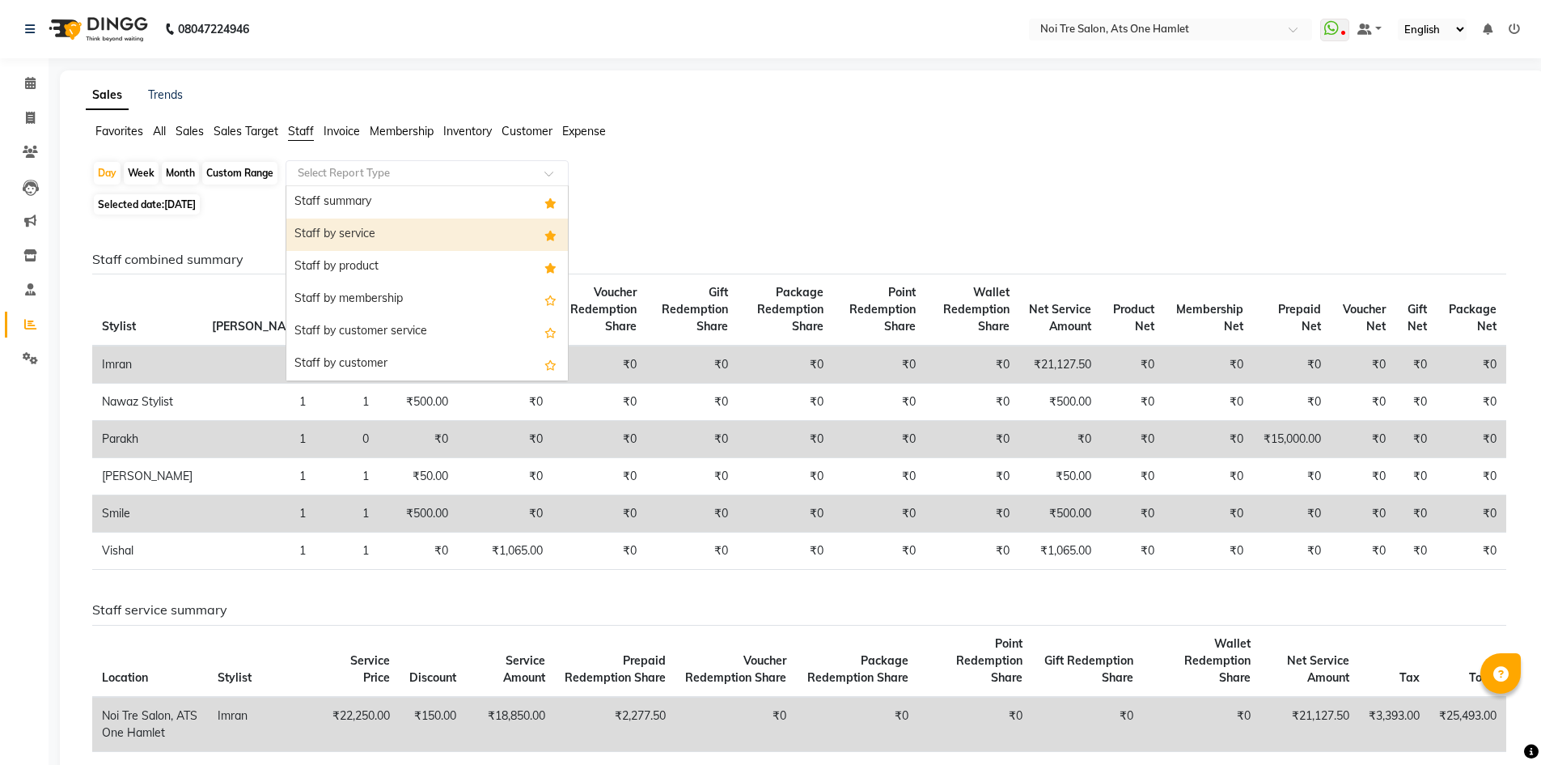
click at [367, 227] on div "Staff by service" at bounding box center [427, 234] width 282 height 32
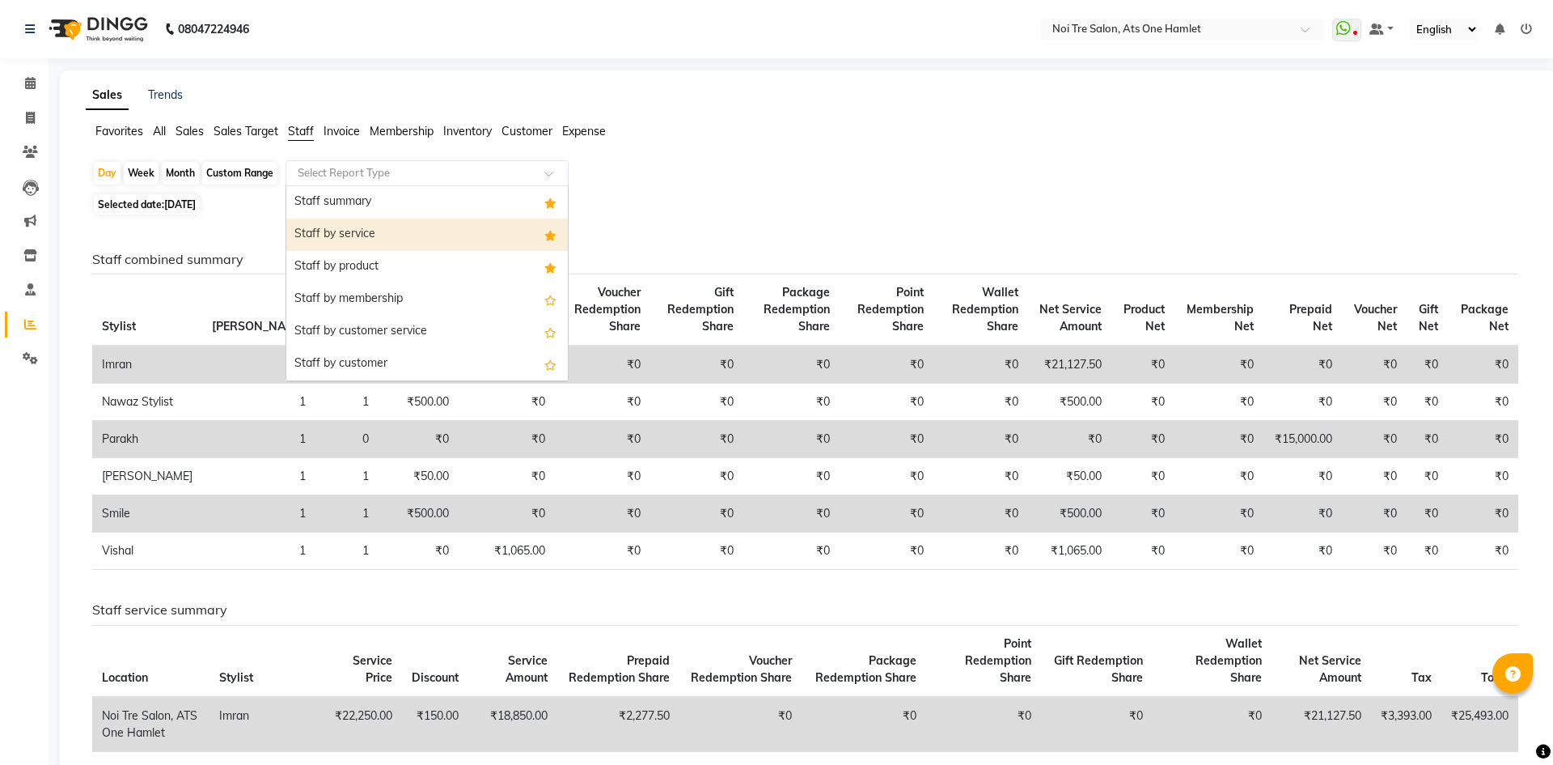
select select "full_report"
select select "csv"
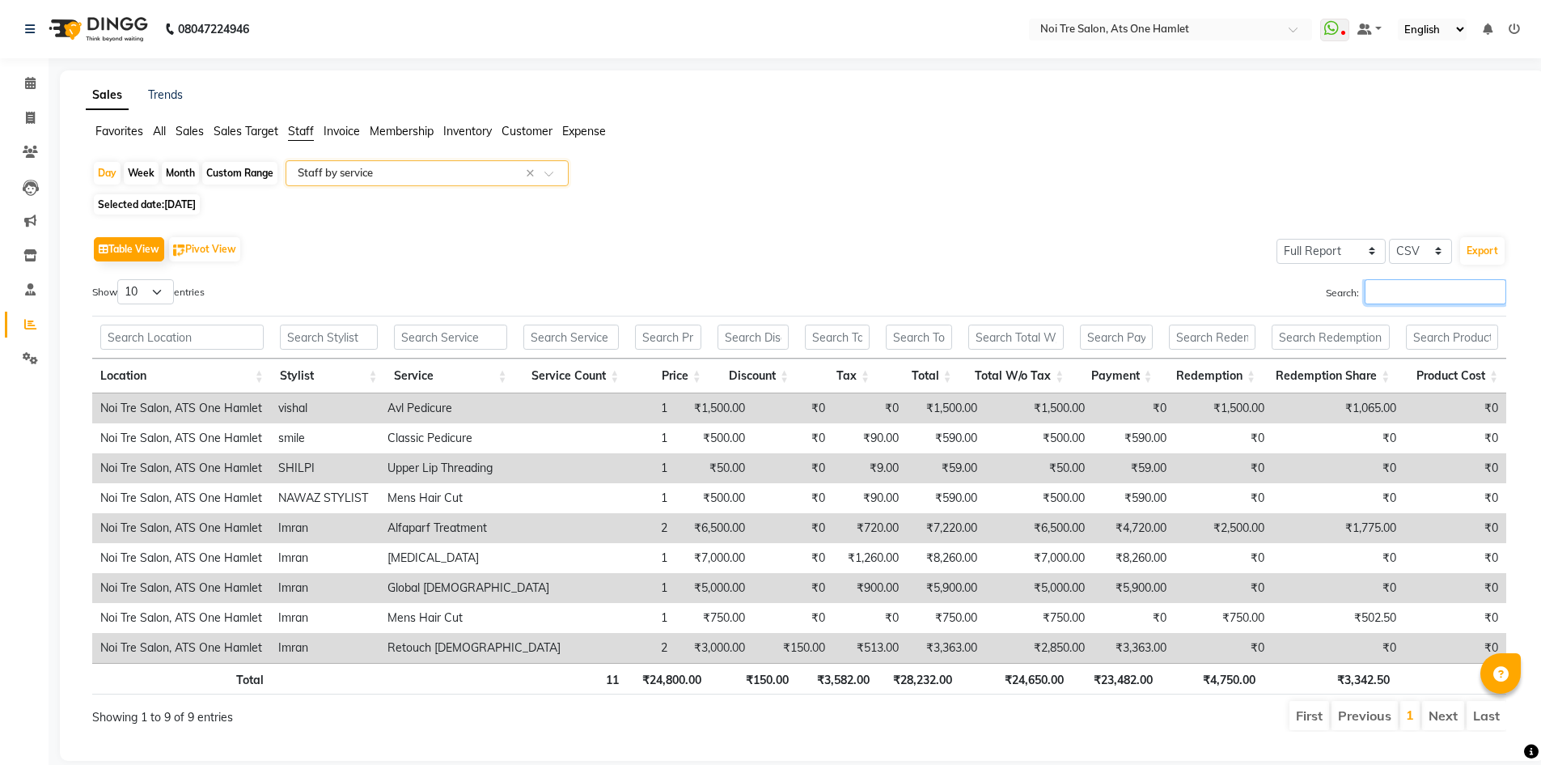
click at [1367, 303] on input "Search:" at bounding box center [1436, 291] width 142 height 25
click at [184, 168] on div "Month" at bounding box center [180, 173] width 37 height 23
select select "9"
select select "2025"
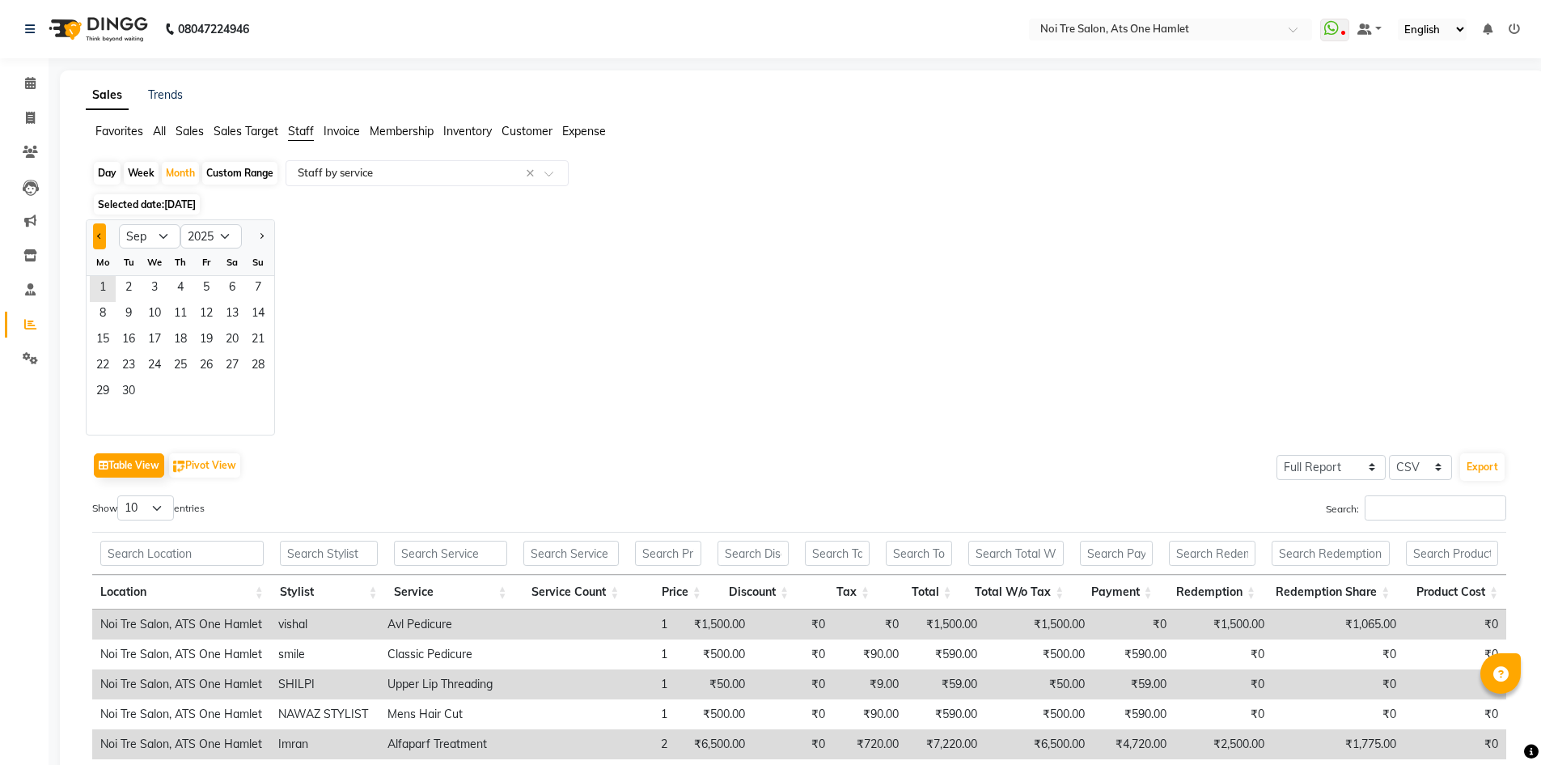
click at [104, 231] on button "Previous month" at bounding box center [99, 236] width 13 height 26
select select "8"
click at [217, 282] on span "1" at bounding box center [206, 289] width 26 height 26
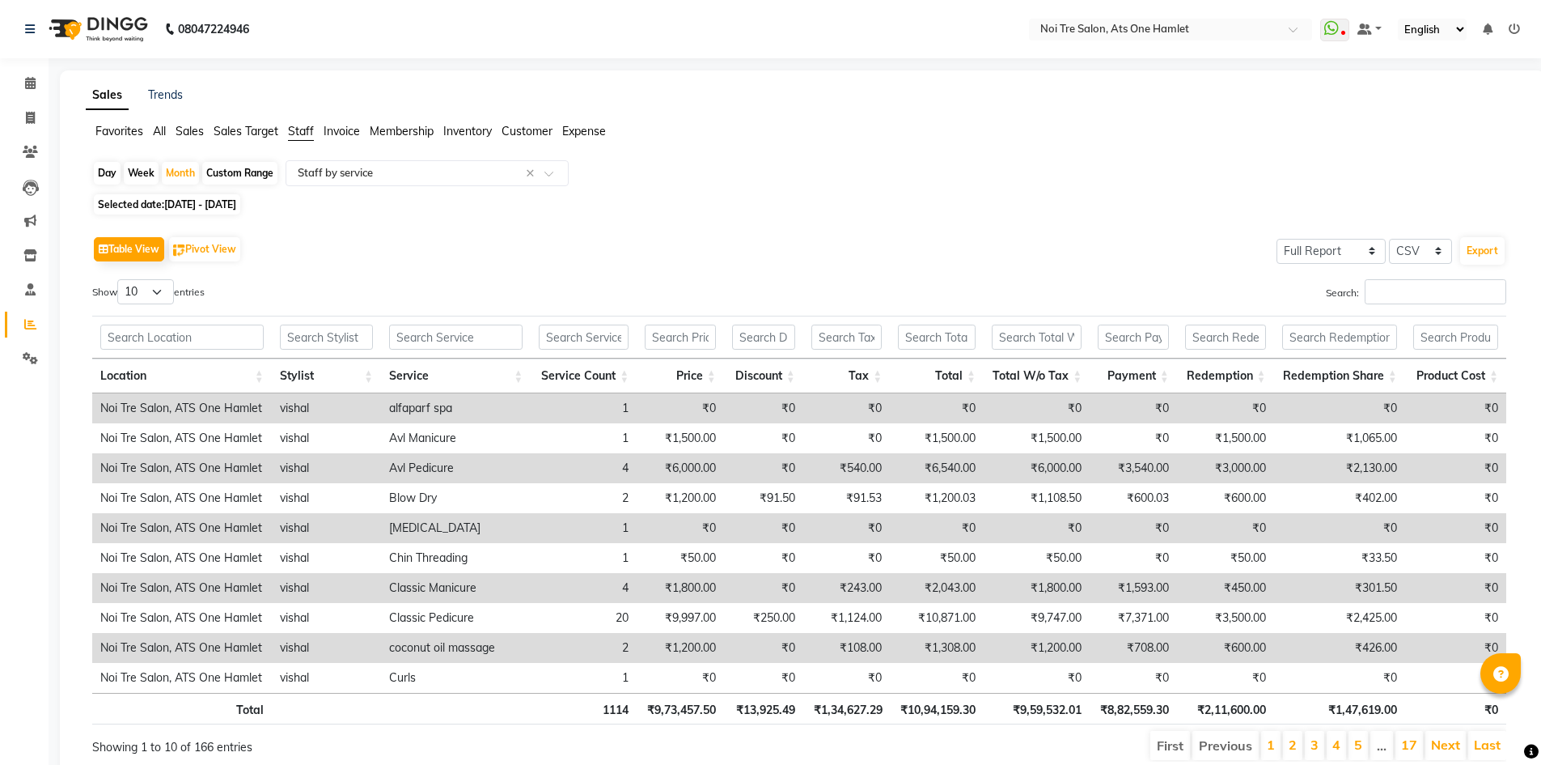
click at [1473, 278] on div "Table View Pivot View Select Full Report Filtered Report Select CSV PDF Export …" at bounding box center [799, 496] width 1414 height 529
click at [1464, 285] on input "Search:" at bounding box center [1436, 291] width 142 height 25
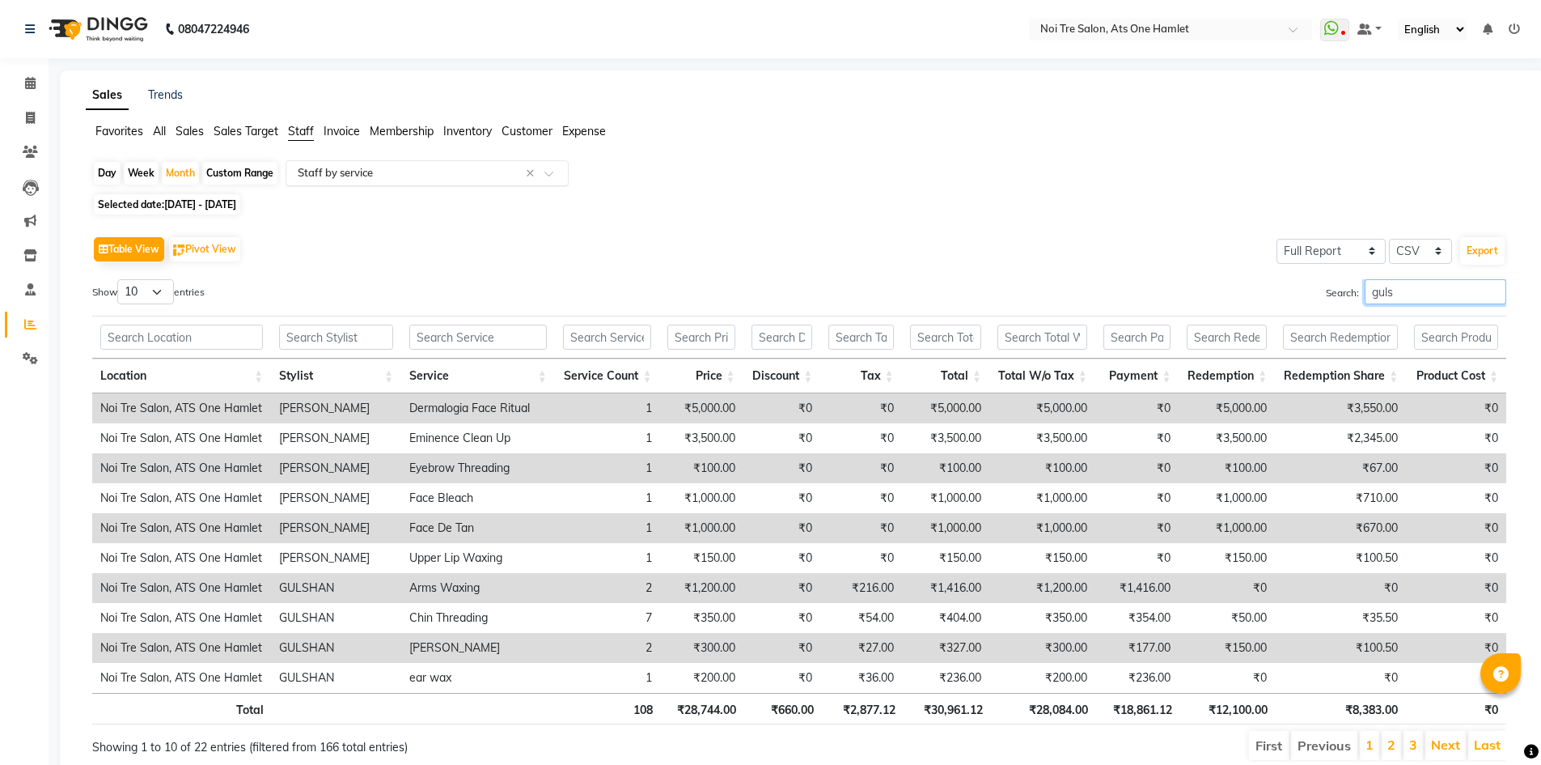
type input "guls"
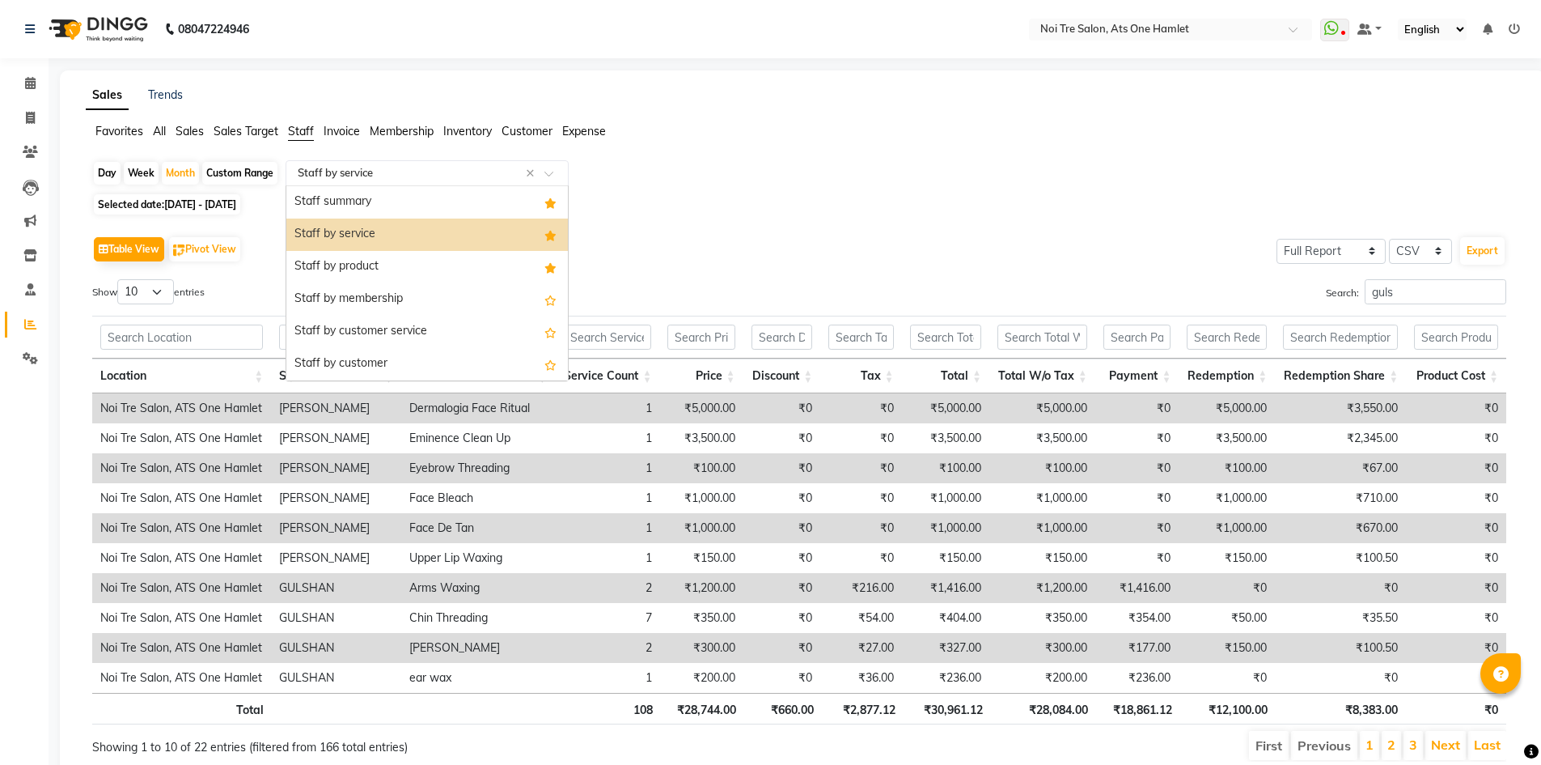
click at [374, 167] on input "text" at bounding box center [411, 173] width 233 height 16
click at [372, 190] on div "Staff summary" at bounding box center [427, 202] width 282 height 32
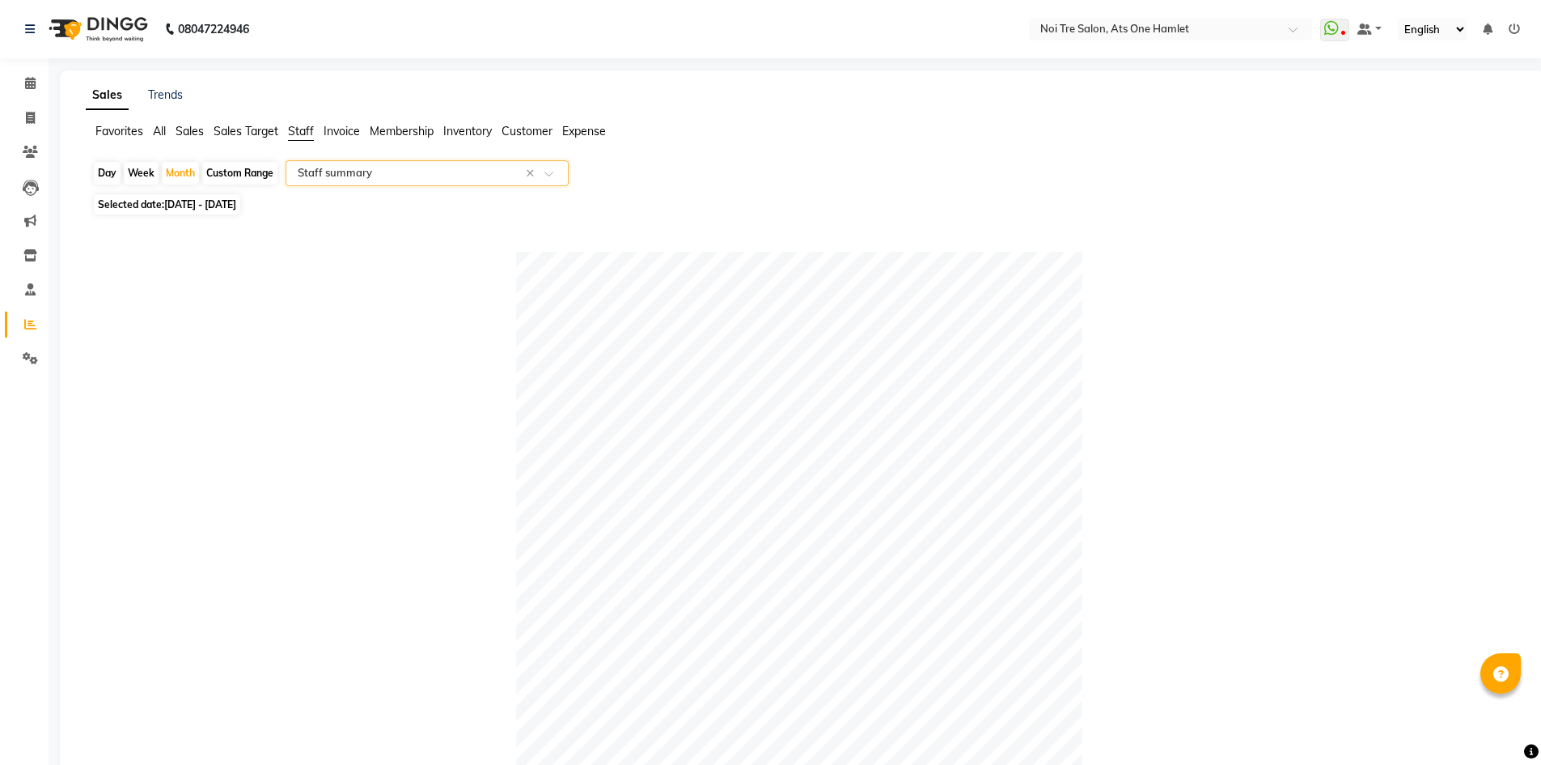
scroll to position [566, 0]
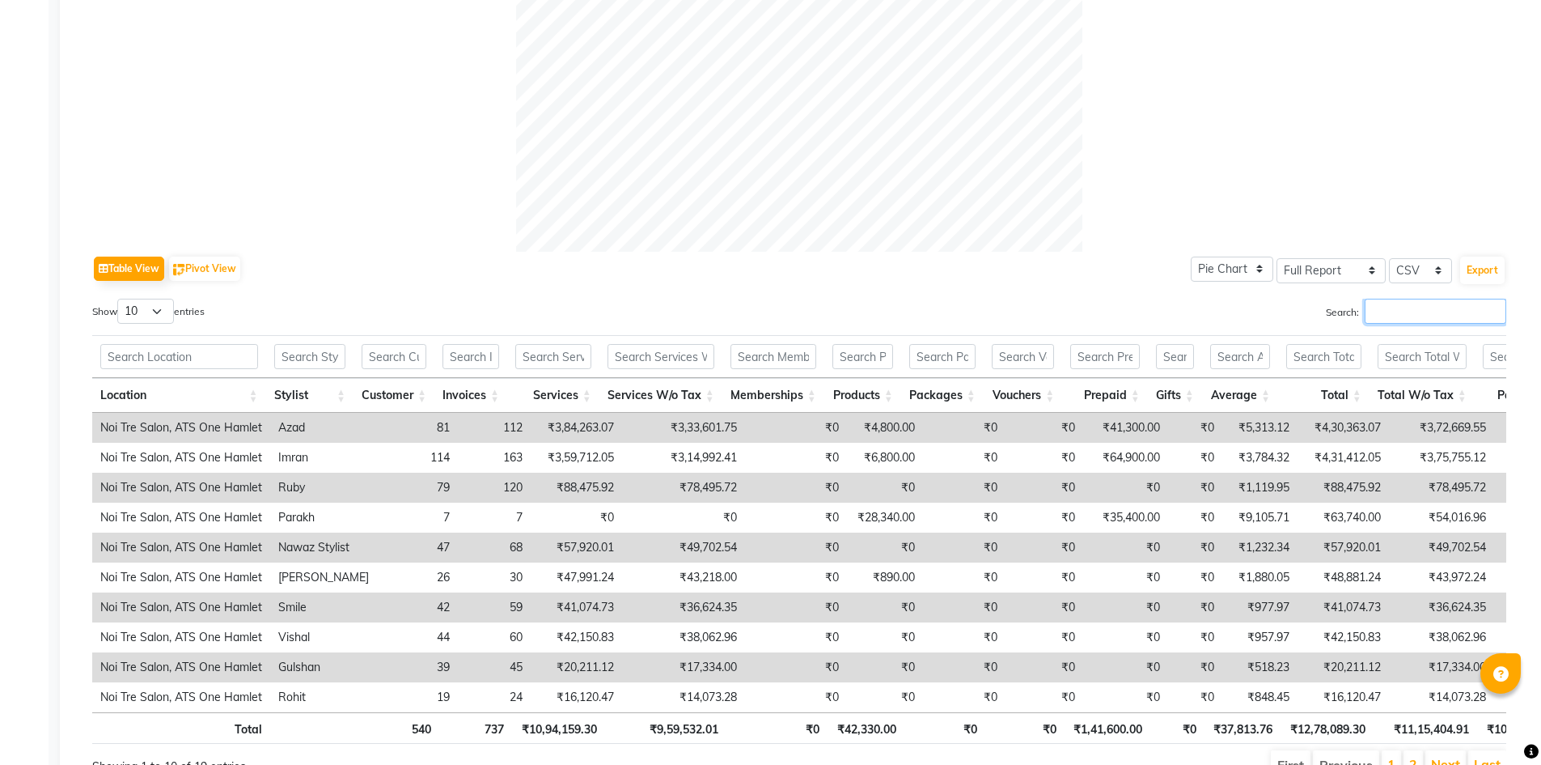
click at [1371, 308] on input "Search:" at bounding box center [1436, 311] width 142 height 25
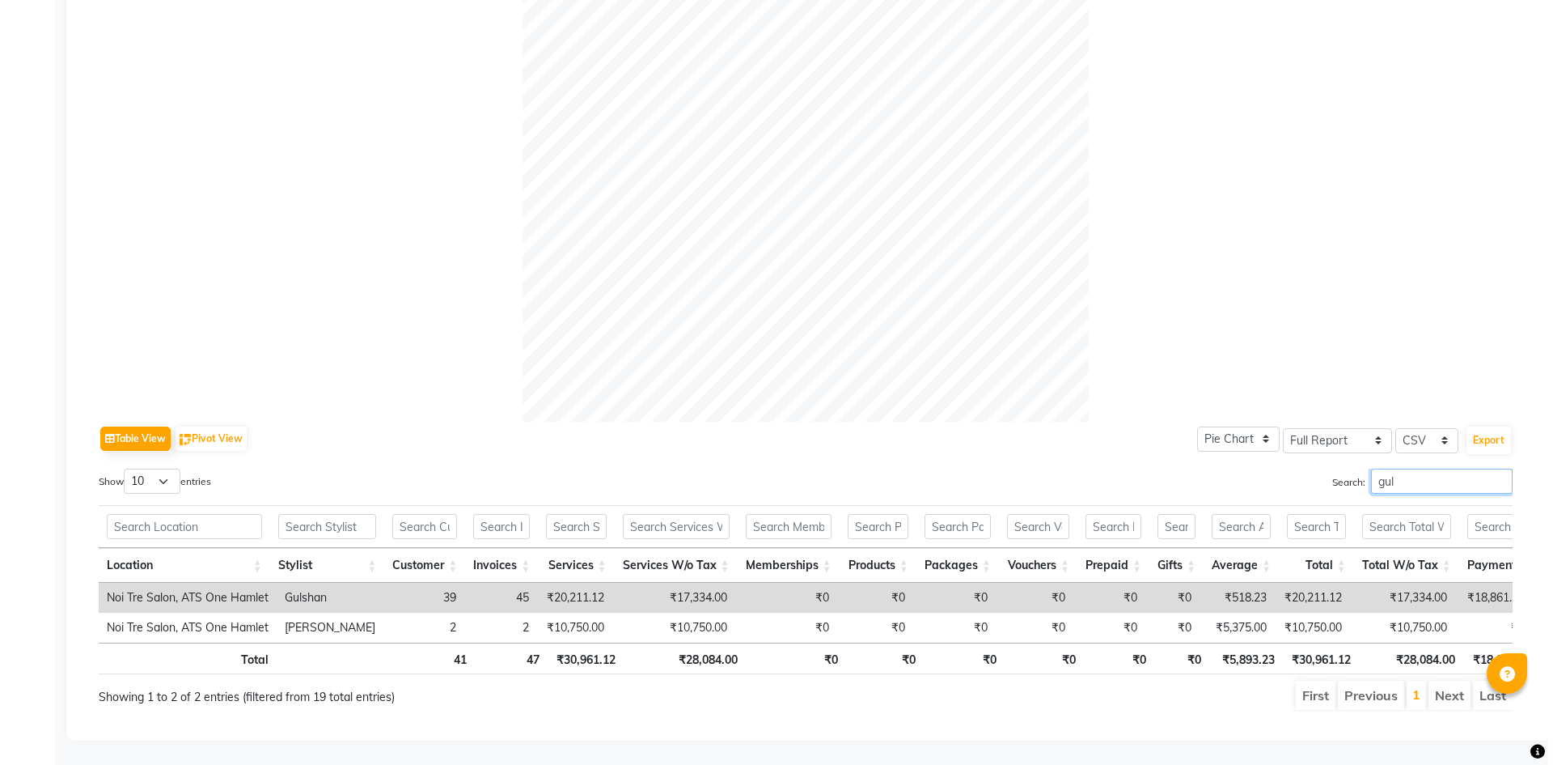
scroll to position [0, 0]
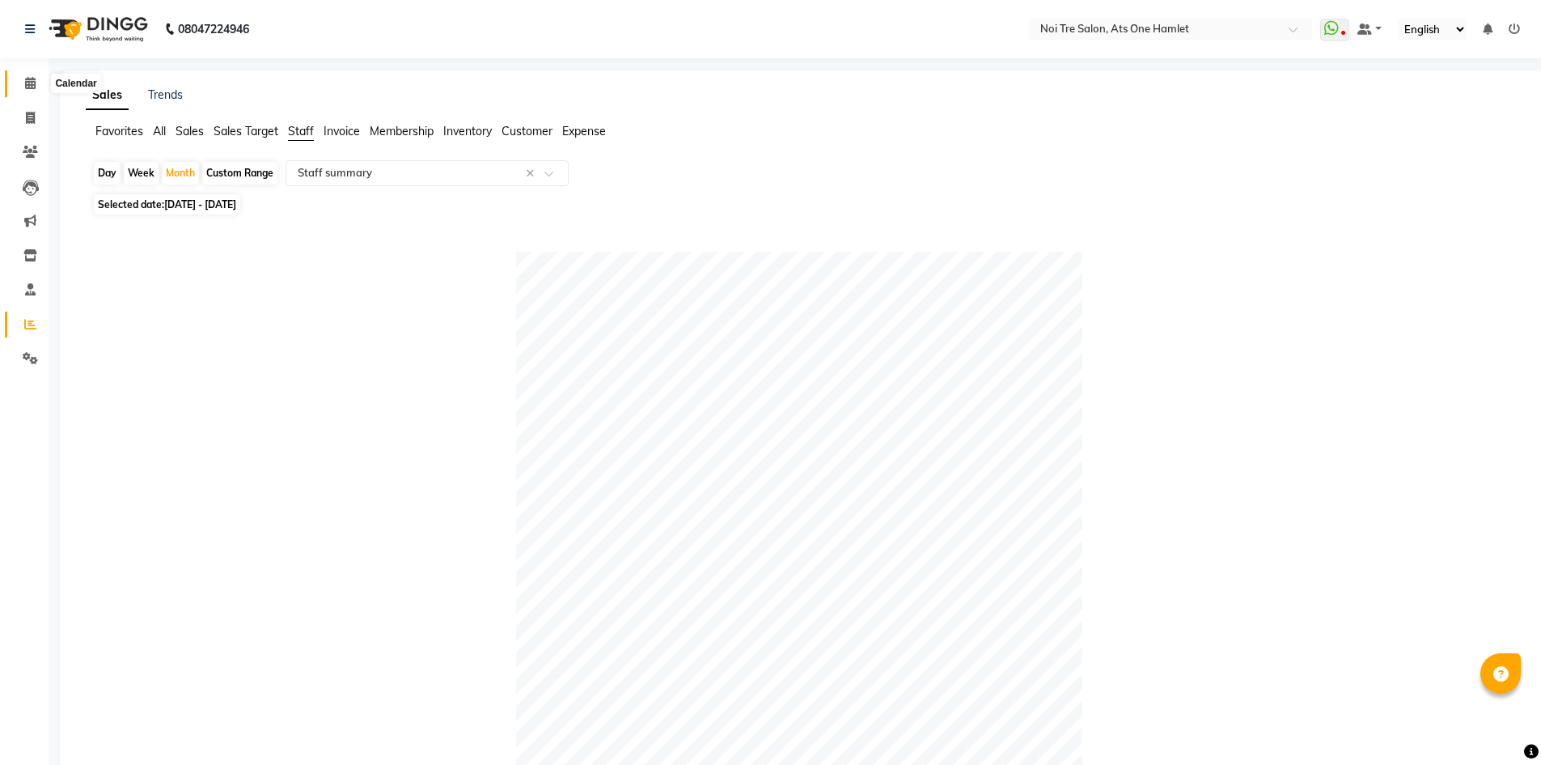
type input "gul"
click at [17, 87] on span at bounding box center [30, 83] width 28 height 19
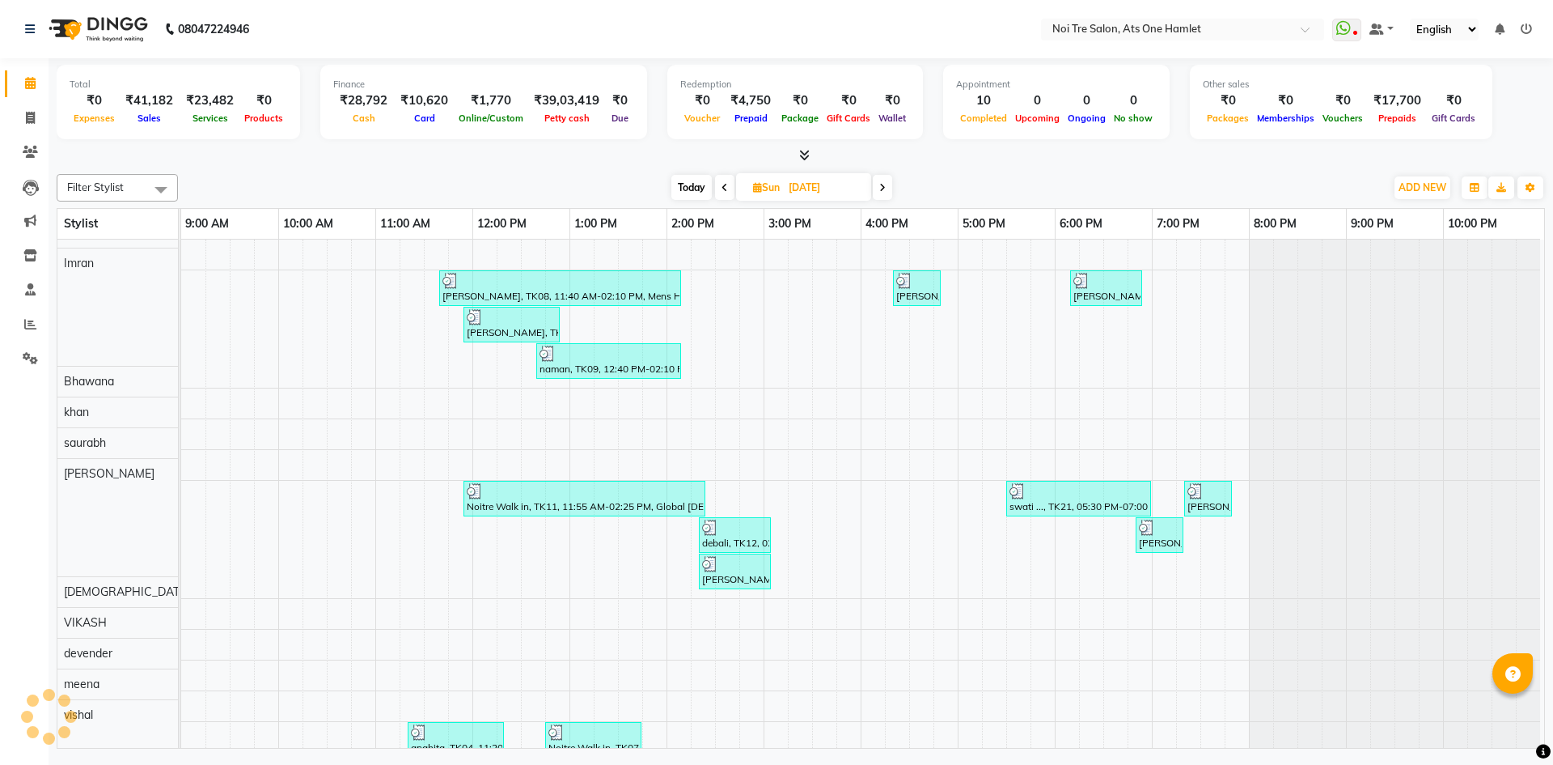
scroll to position [22, 0]
